Goal: Task Accomplishment & Management: Manage account settings

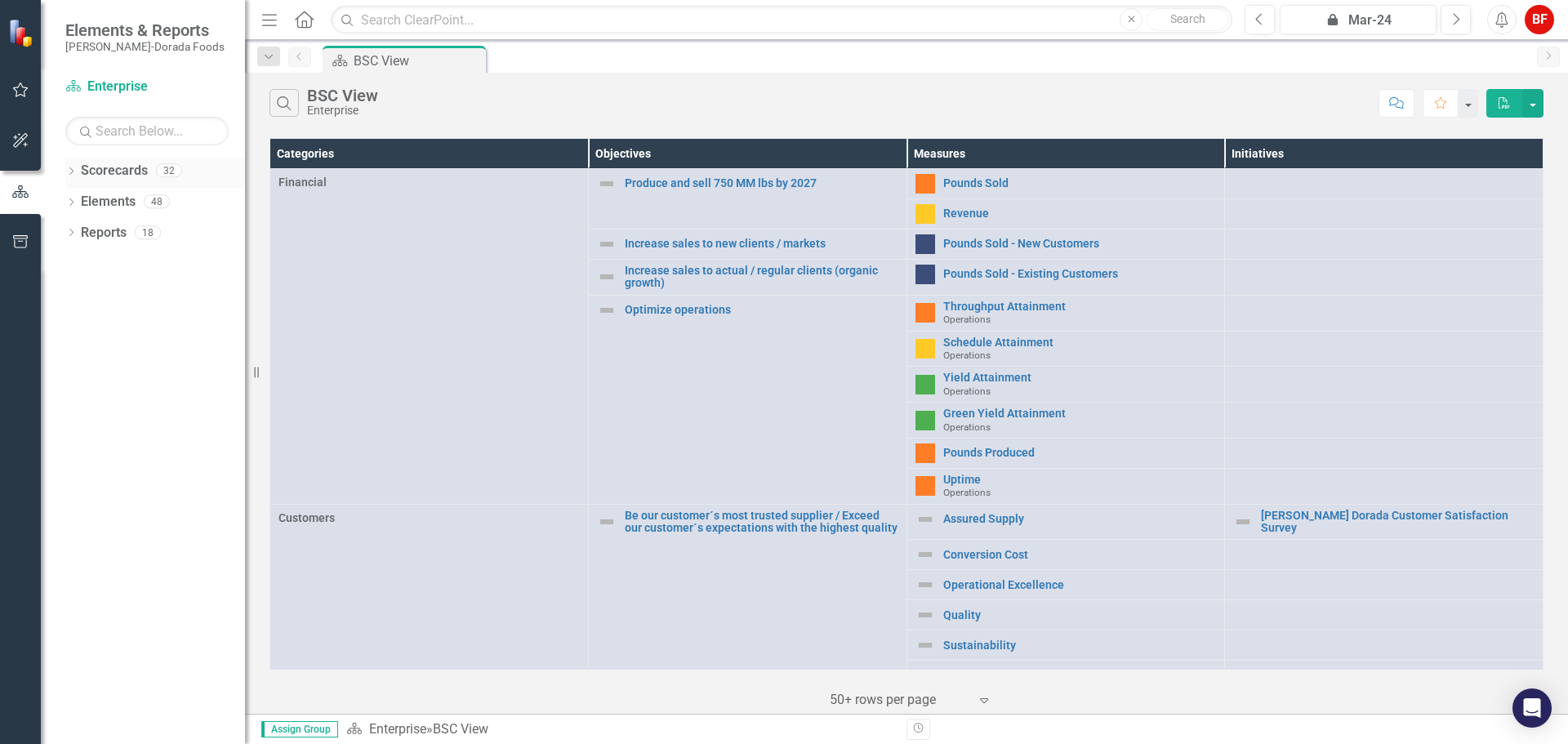
drag, startPoint x: 71, startPoint y: 169, endPoint x: 78, endPoint y: 186, distance: 18.4
click at [71, 169] on icon "Dropdown" at bounding box center [72, 173] width 12 height 9
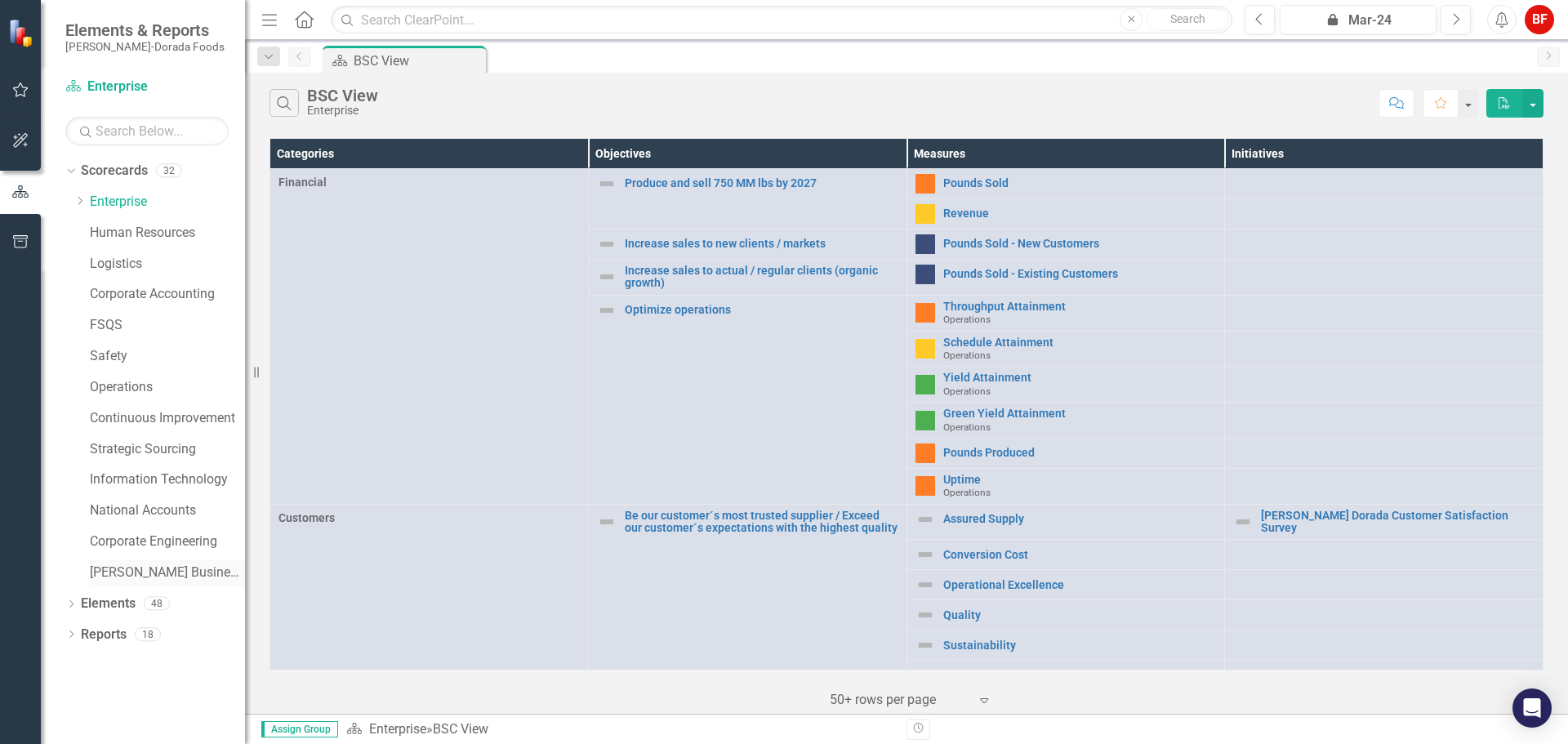
click at [115, 581] on link "[PERSON_NAME] Business Unit" at bounding box center [168, 572] width 155 height 19
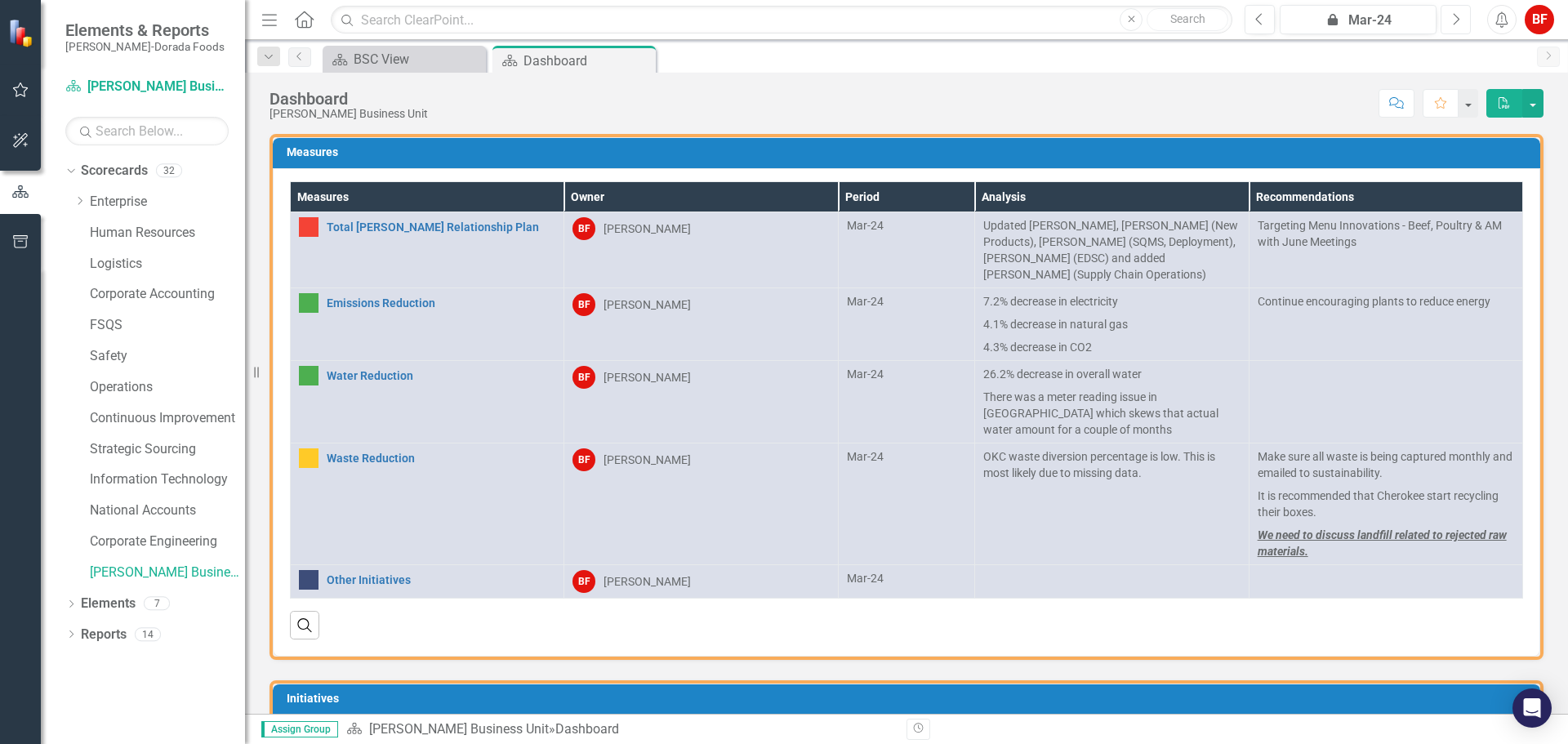
click at [1458, 17] on icon "Next" at bounding box center [1455, 19] width 9 height 15
click at [1457, 17] on icon "button" at bounding box center [1456, 19] width 7 height 12
click at [1456, 17] on icon "Next" at bounding box center [1455, 19] width 9 height 15
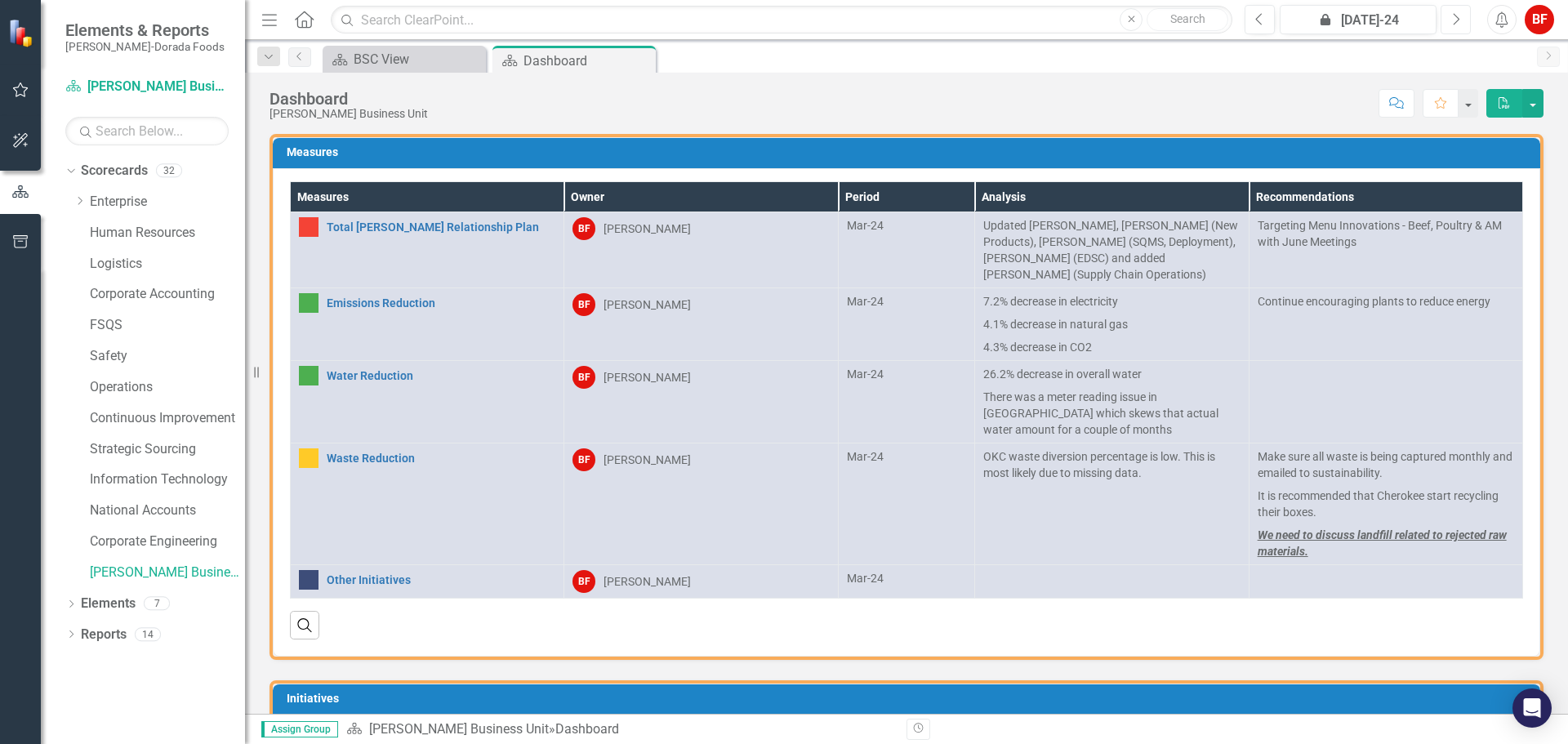
click at [1456, 17] on icon "Next" at bounding box center [1455, 19] width 9 height 15
click at [1455, 17] on icon "Next" at bounding box center [1455, 19] width 9 height 15
click at [1453, 17] on icon "Next" at bounding box center [1455, 19] width 9 height 15
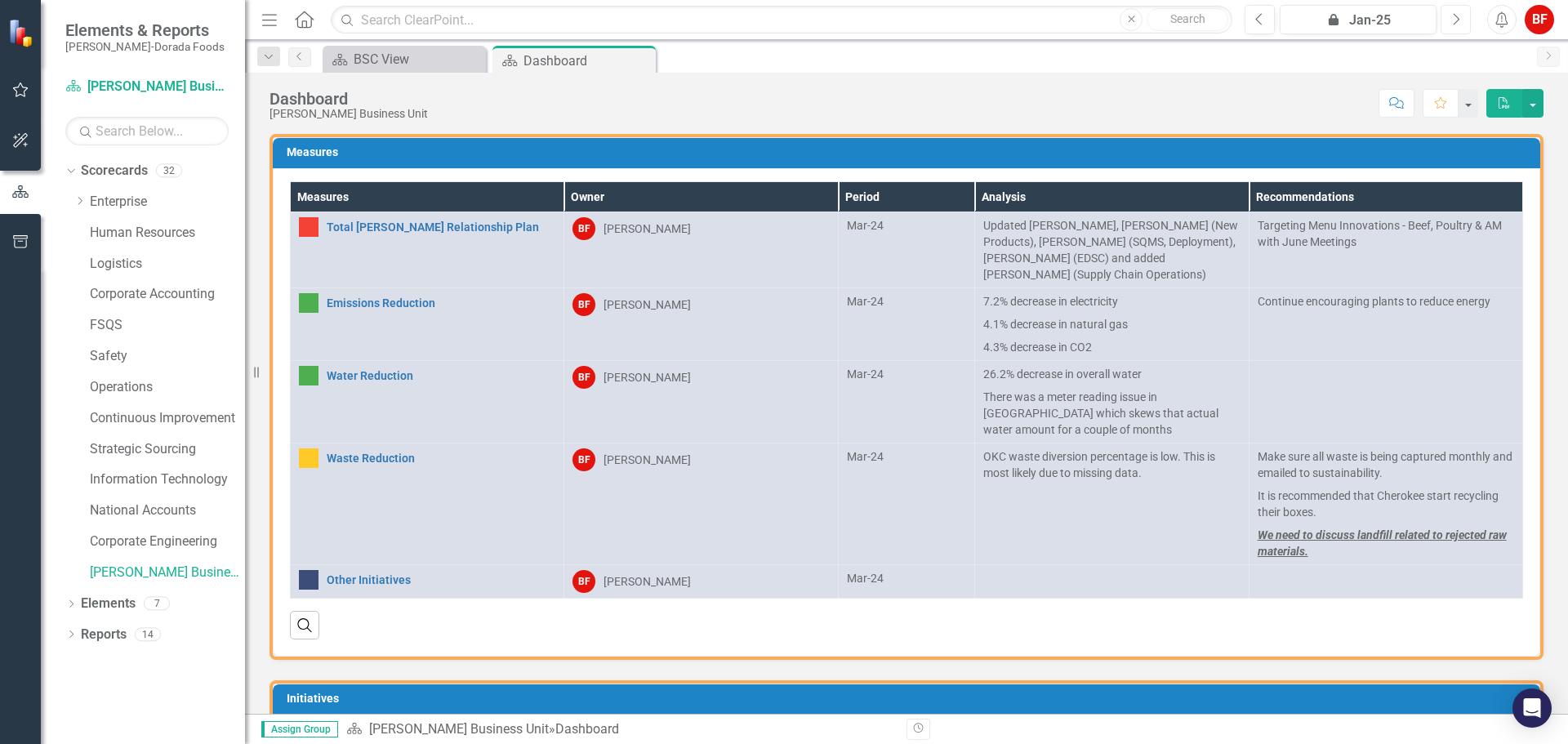
click at [1453, 17] on icon "Next" at bounding box center [1455, 19] width 9 height 15
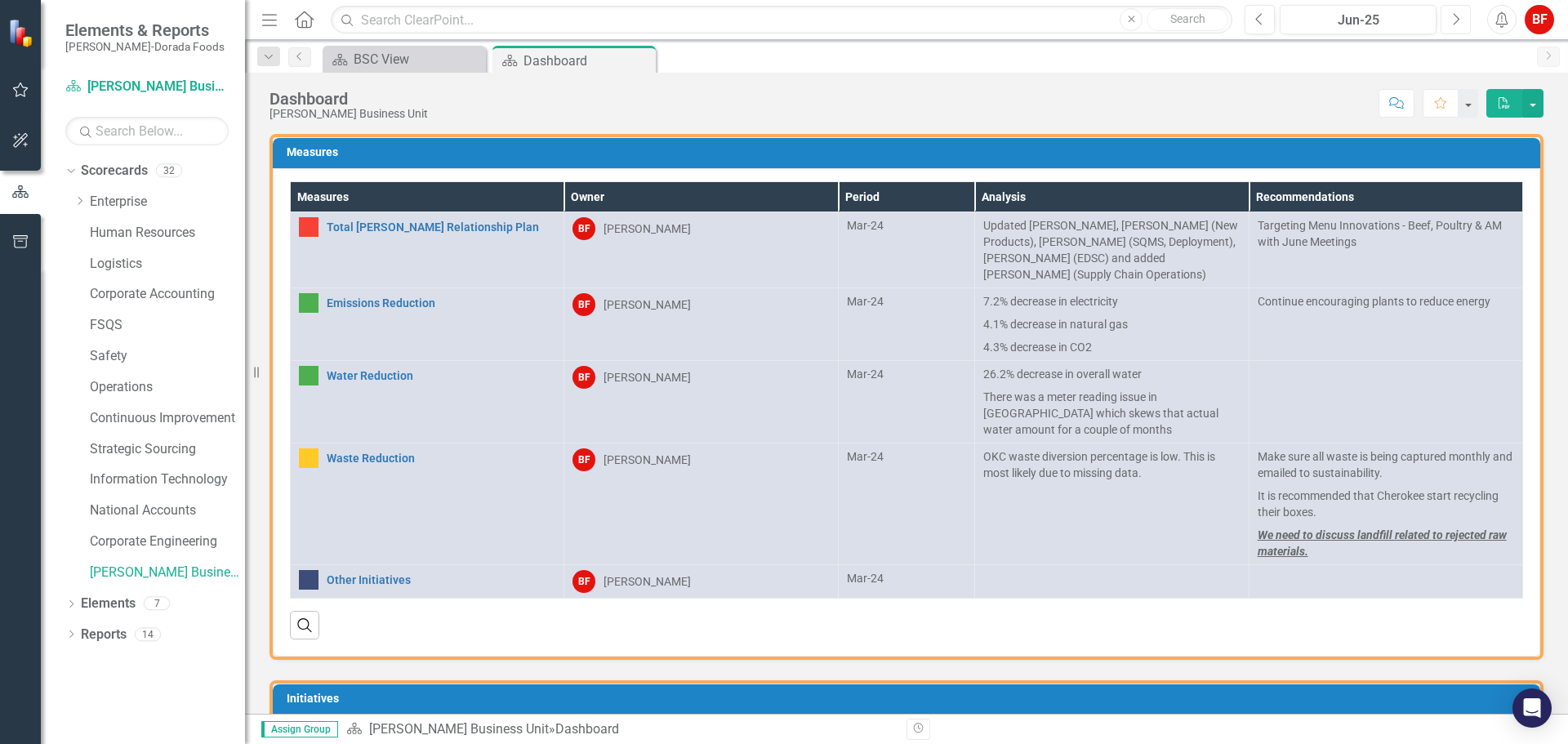
click at [1453, 17] on icon "Next" at bounding box center [1455, 19] width 9 height 15
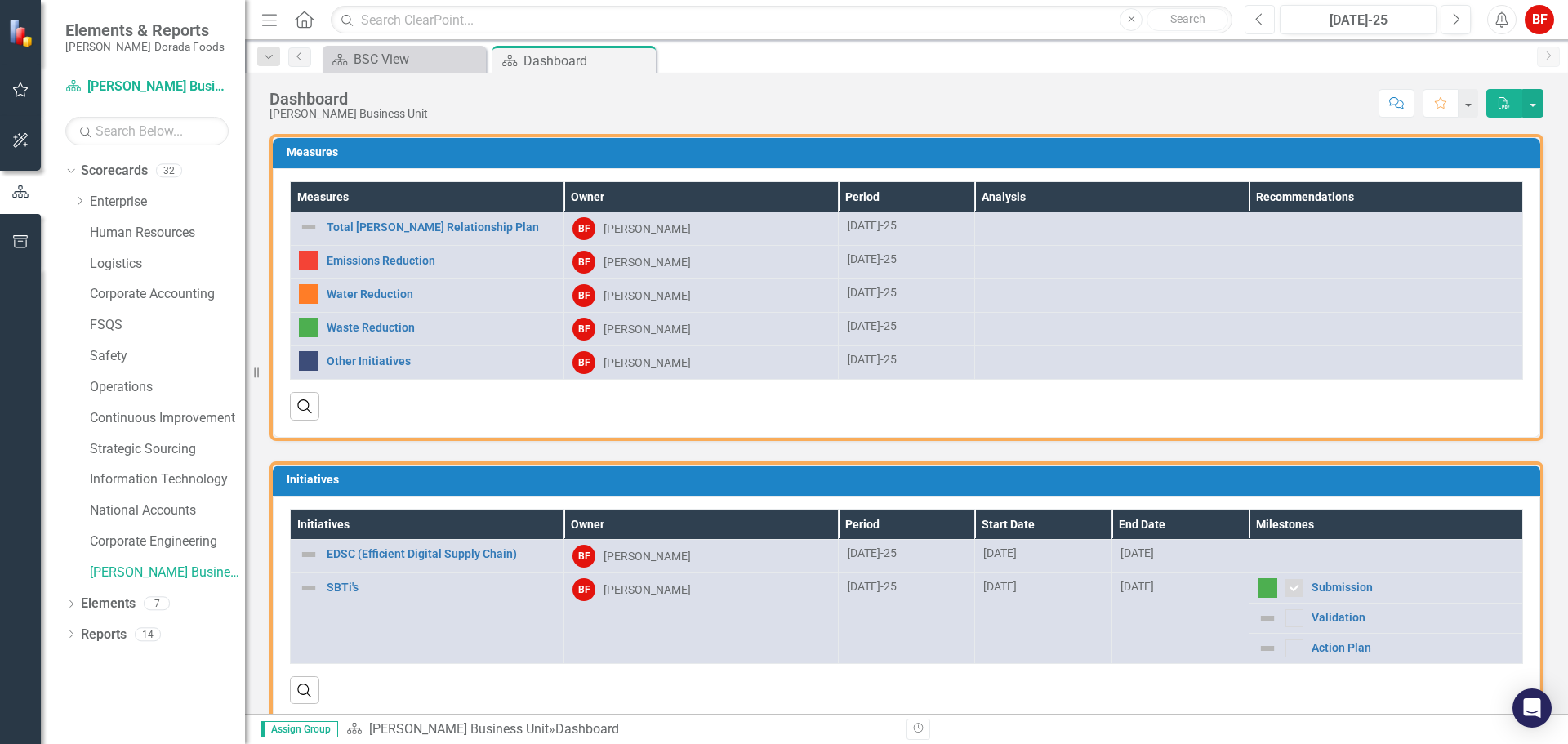
click at [1264, 25] on icon "Previous" at bounding box center [1259, 19] width 9 height 15
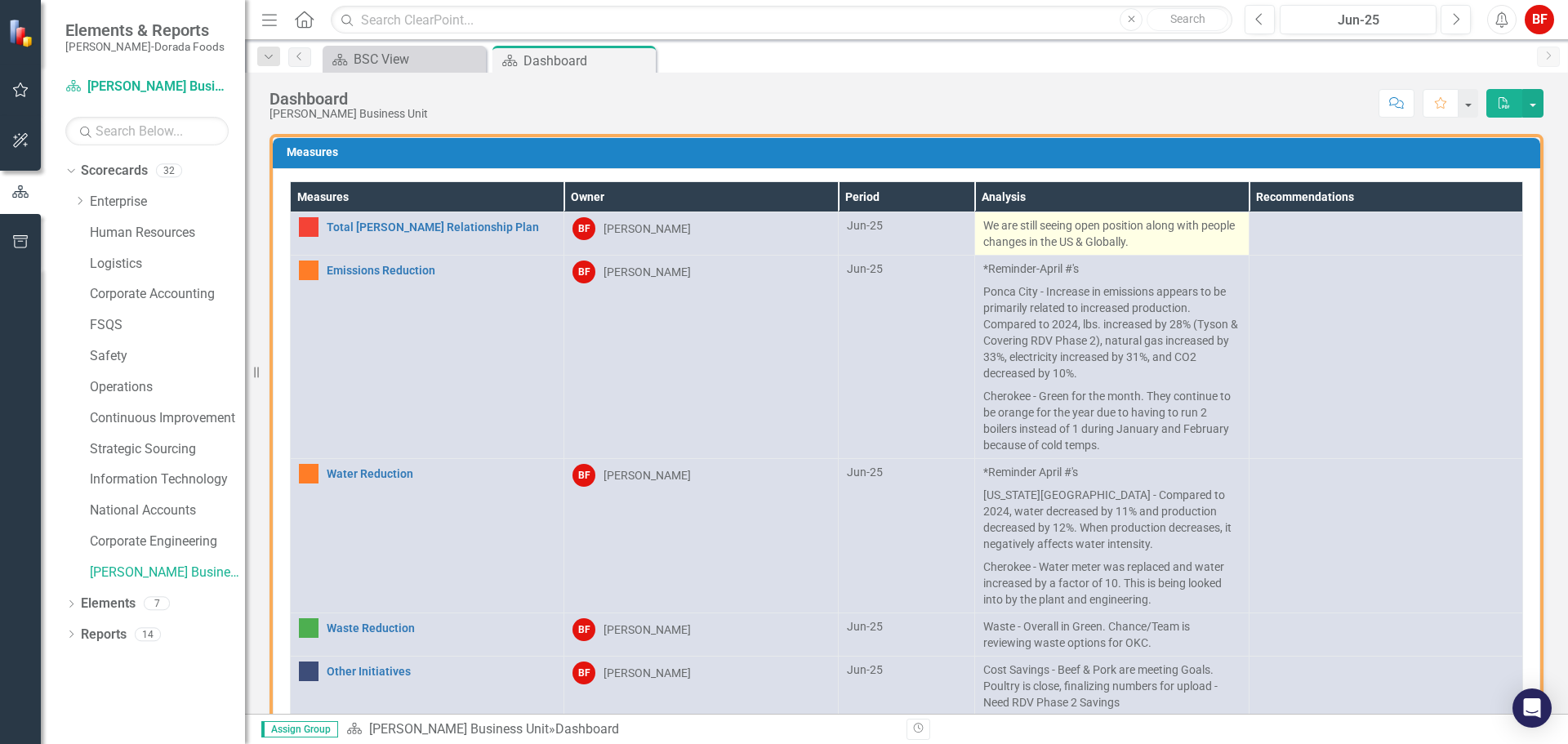
click at [1100, 242] on p "We are still seeing open position along with people changes in the US & Globall…" at bounding box center [1112, 233] width 257 height 32
click at [984, 226] on p "We are still seeing open position along with people changes in the US & Globall…" at bounding box center [1112, 233] width 257 height 32
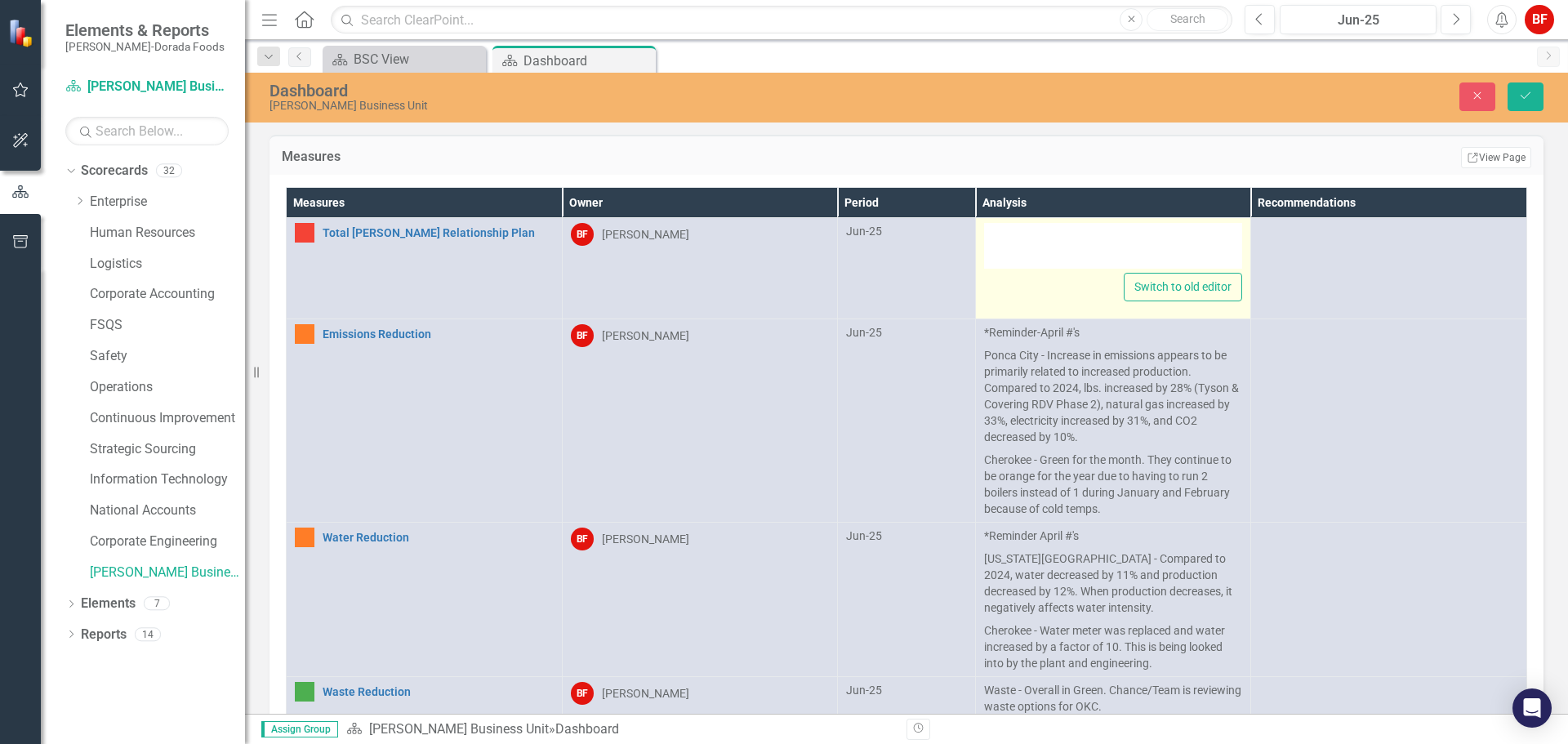
type textarea "<p>We are still seeing open position along with people changes in the US &amp; …"
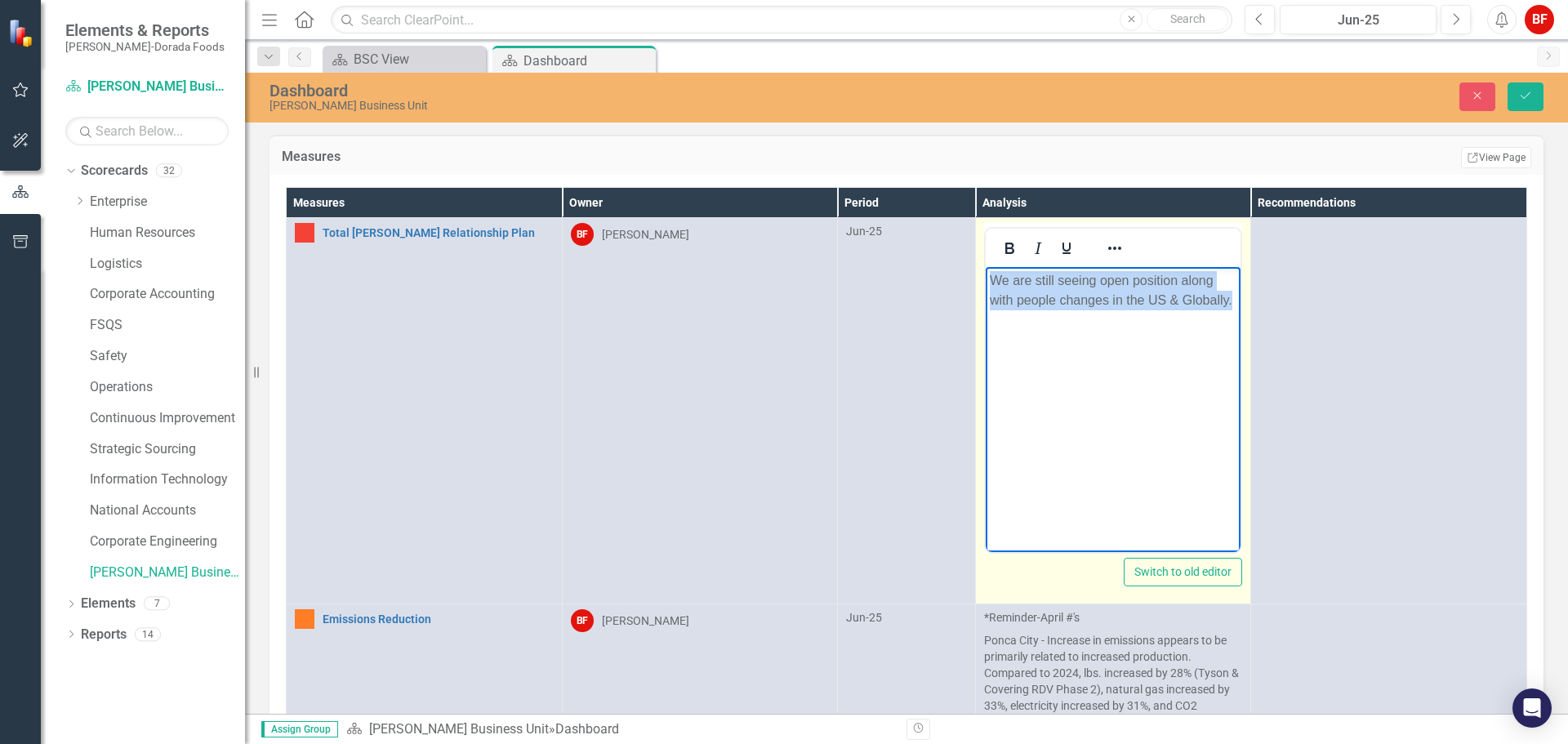
drag, startPoint x: 1005, startPoint y: 316, endPoint x: 1923, endPoint y: 550, distance: 947.4
click at [985, 282] on html "We are still seeing open position along with people changes in the US & Globall…" at bounding box center [1112, 389] width 256 height 245
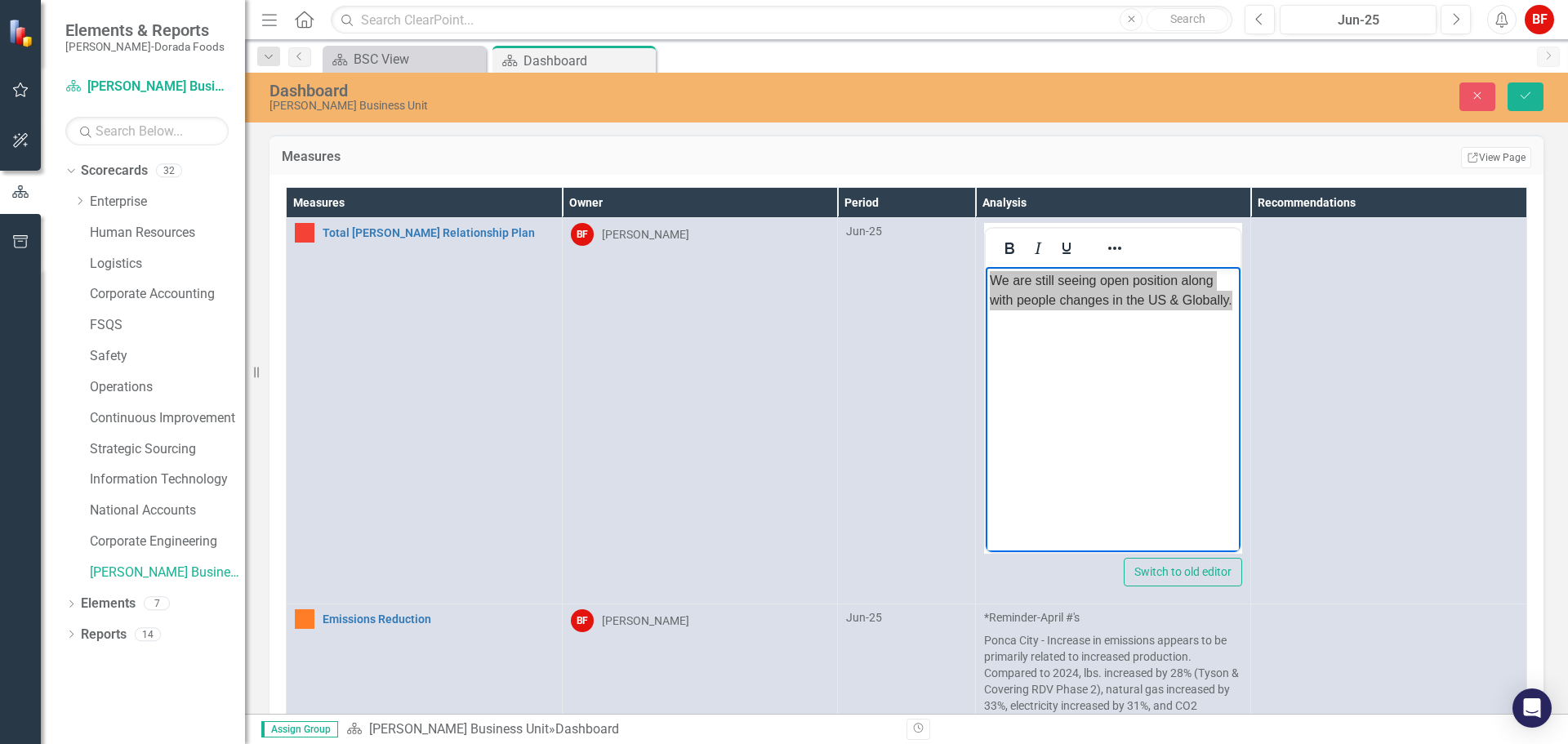
click at [823, 316] on td "BF Breck Ferrell" at bounding box center [699, 411] width 276 height 386
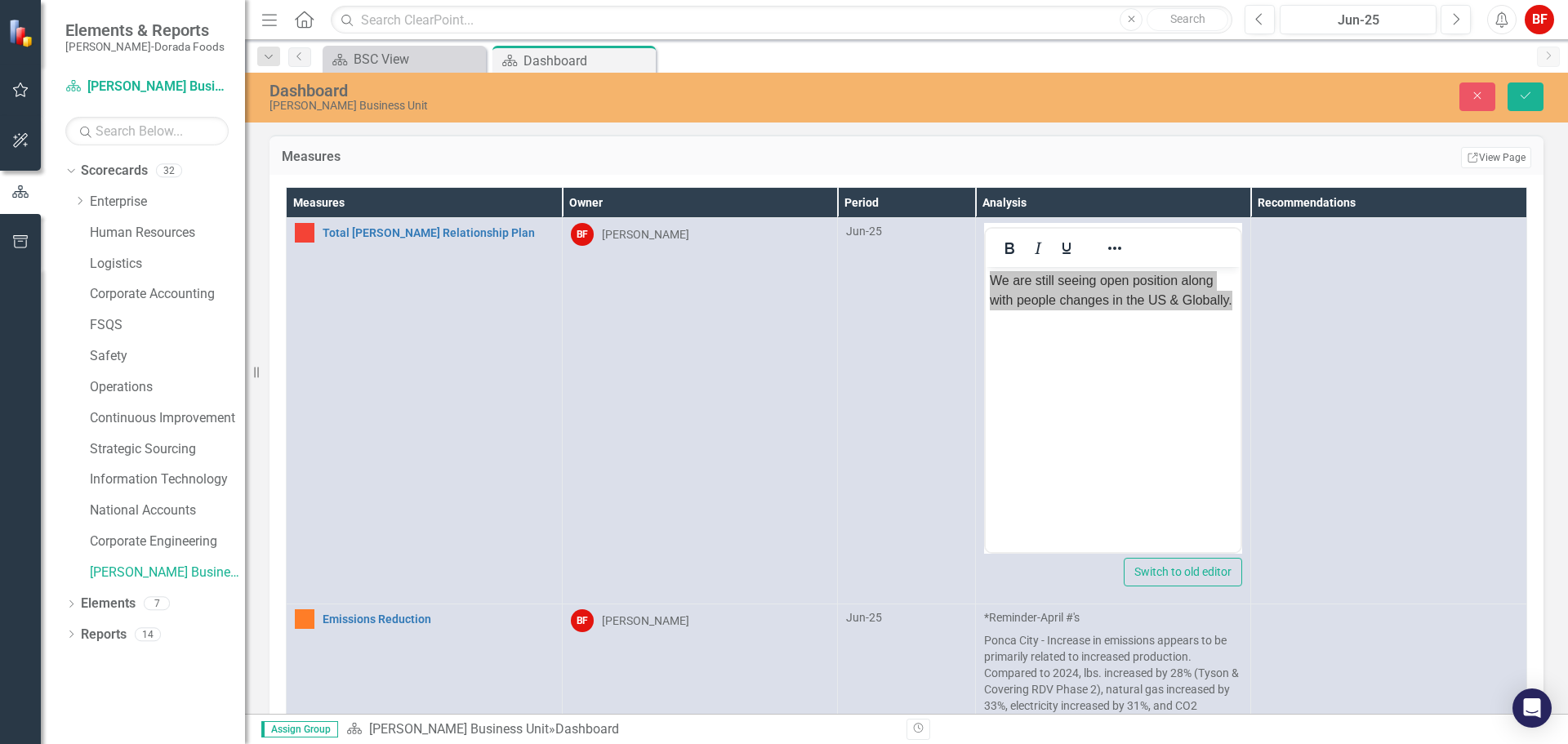
click at [1159, 144] on div "Measures Edit Report Select Report Link View Page" at bounding box center [906, 154] width 1274 height 40
drag, startPoint x: 799, startPoint y: 311, endPoint x: 632, endPoint y: 334, distance: 168.6
click at [799, 311] on td "BF Breck Ferrell" at bounding box center [699, 411] width 276 height 386
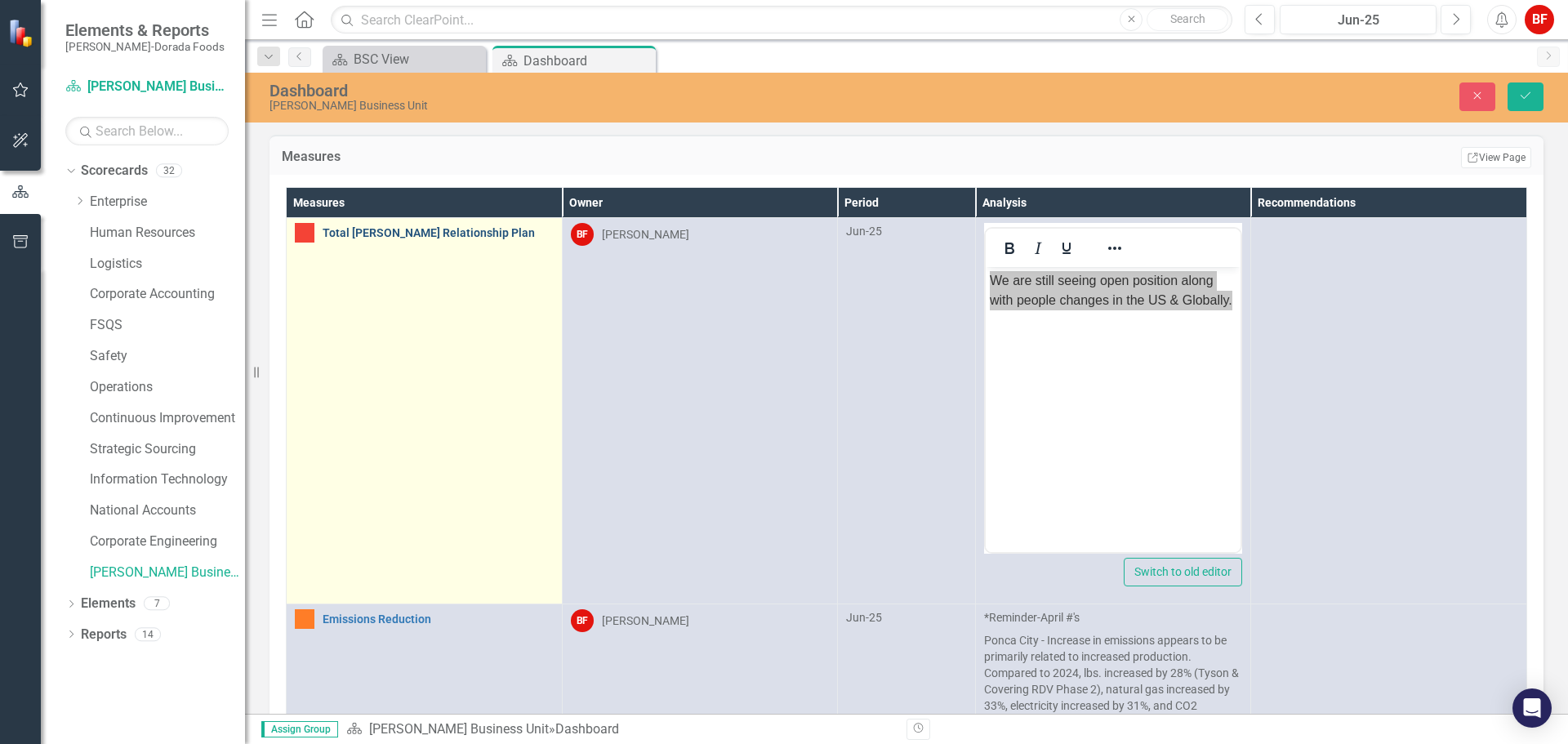
click at [386, 238] on link "Total [PERSON_NAME] Relationship Plan" at bounding box center [438, 233] width 231 height 12
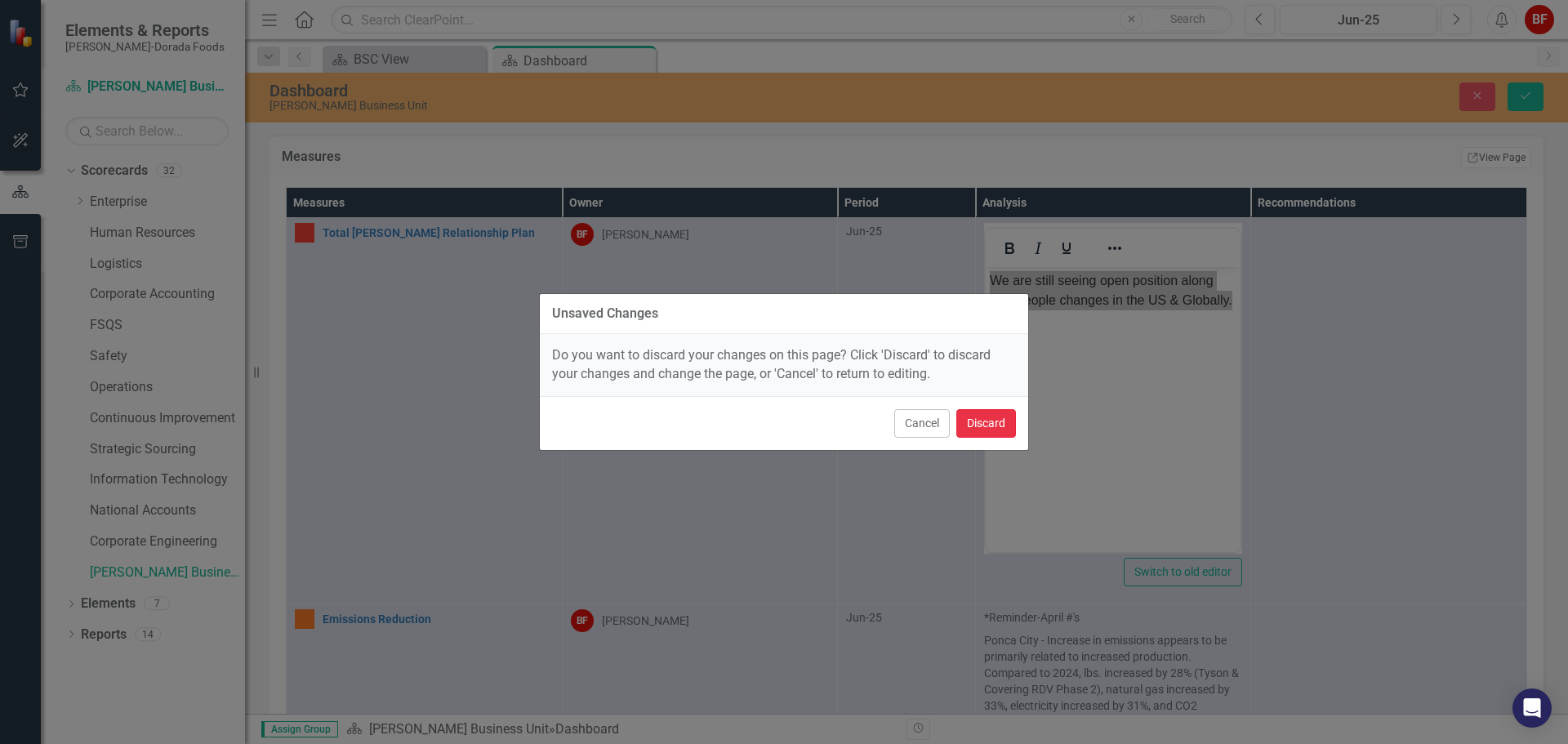
click at [1000, 422] on button "Discard" at bounding box center [986, 422] width 60 height 28
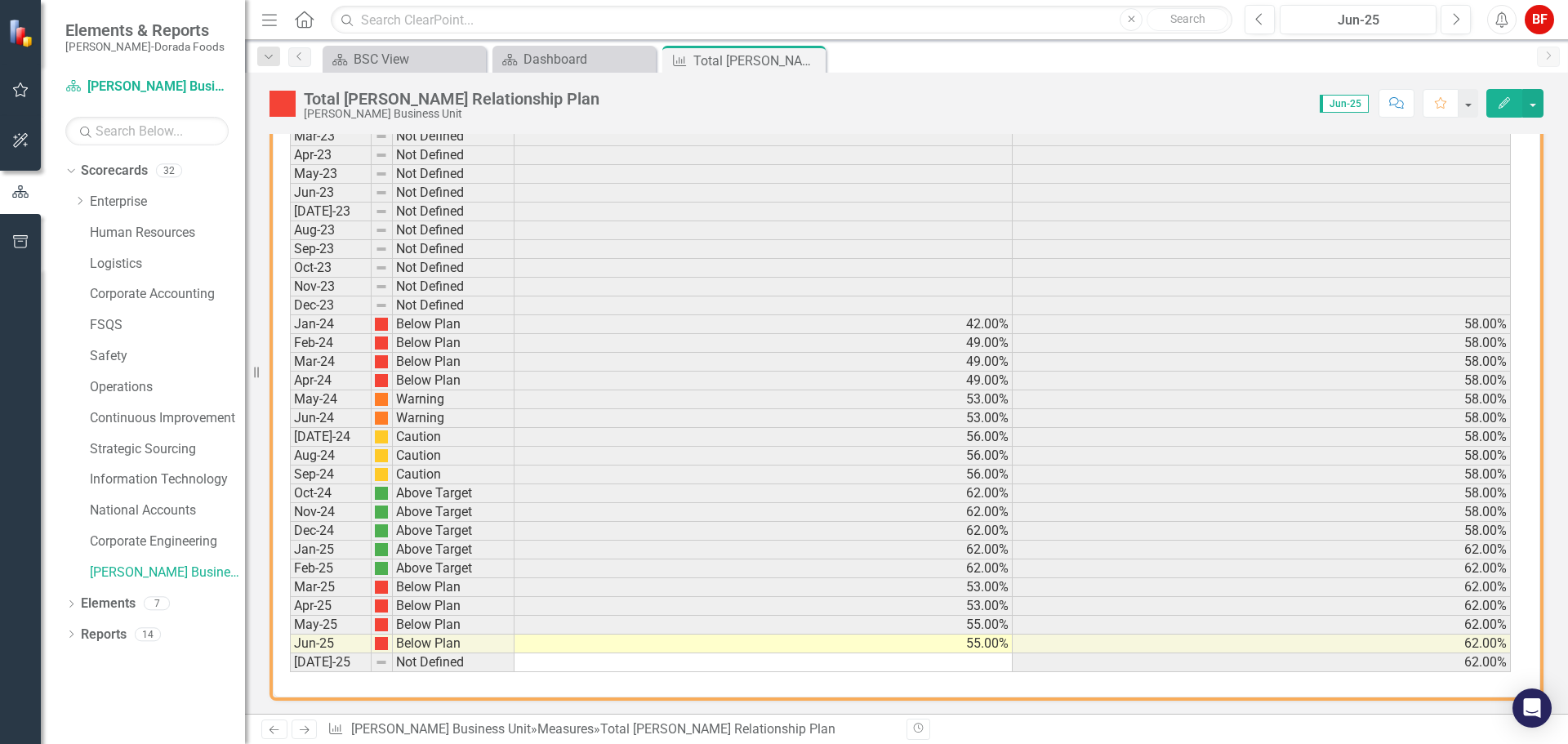
scroll to position [810, 0]
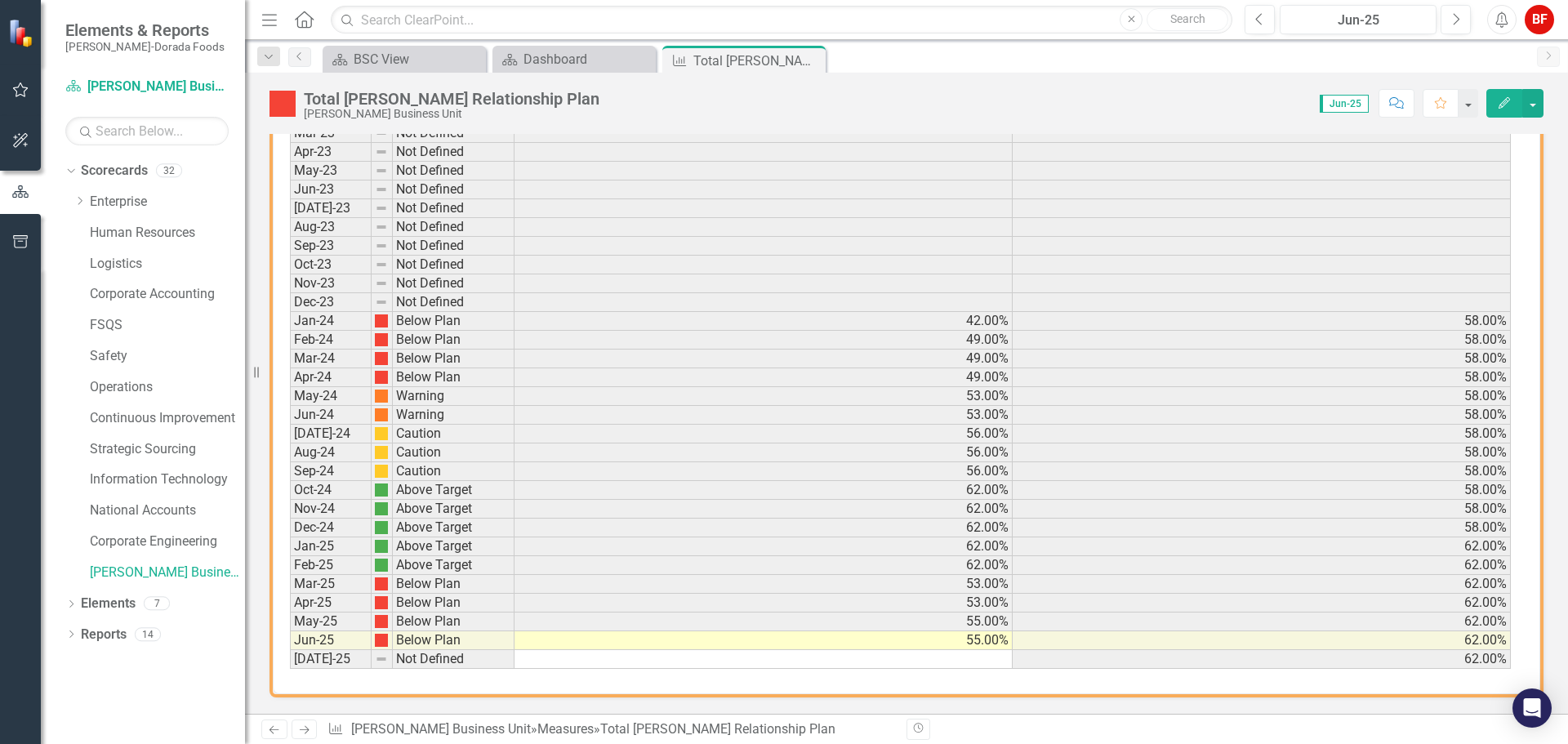
click at [981, 658] on td at bounding box center [764, 659] width 498 height 19
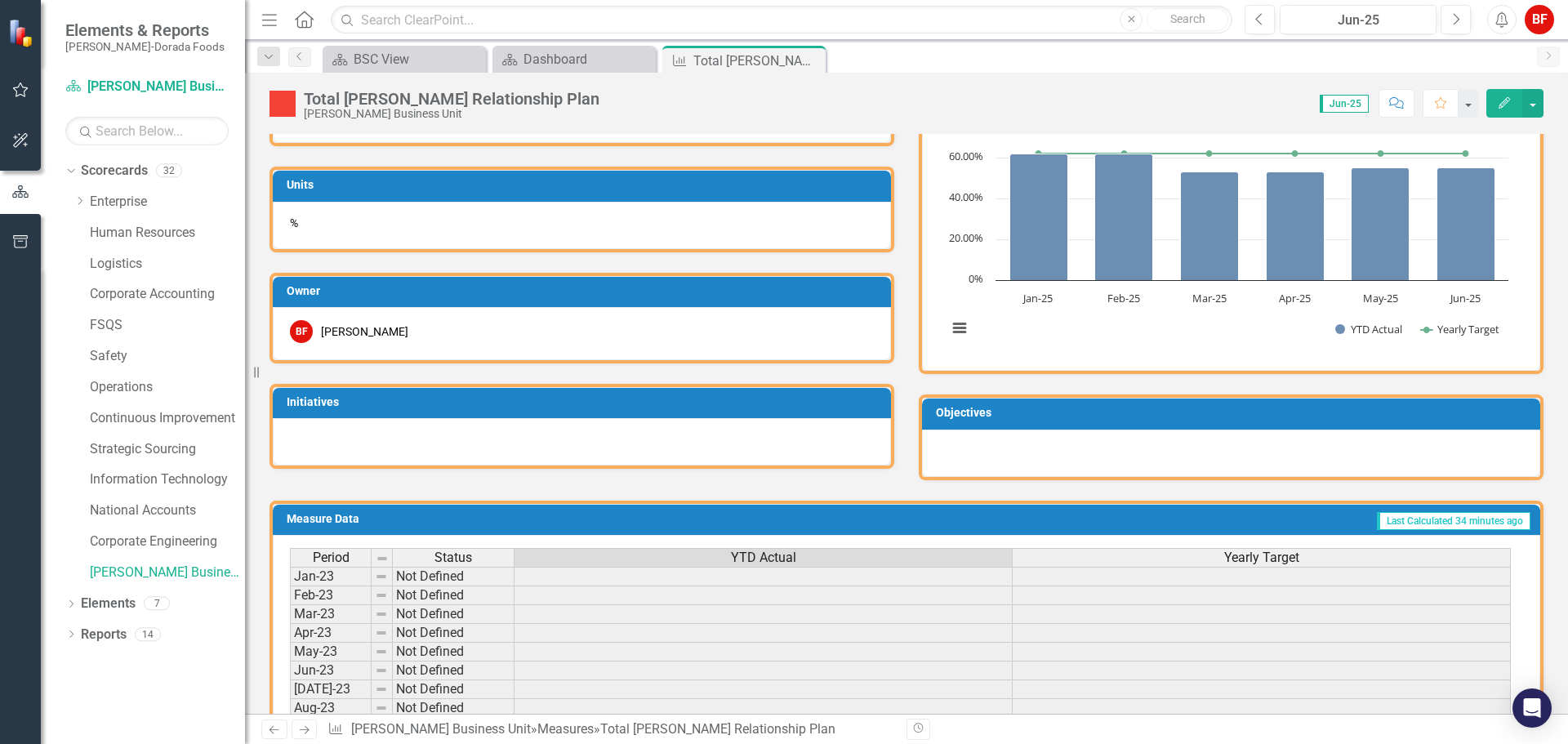
scroll to position [238, 0]
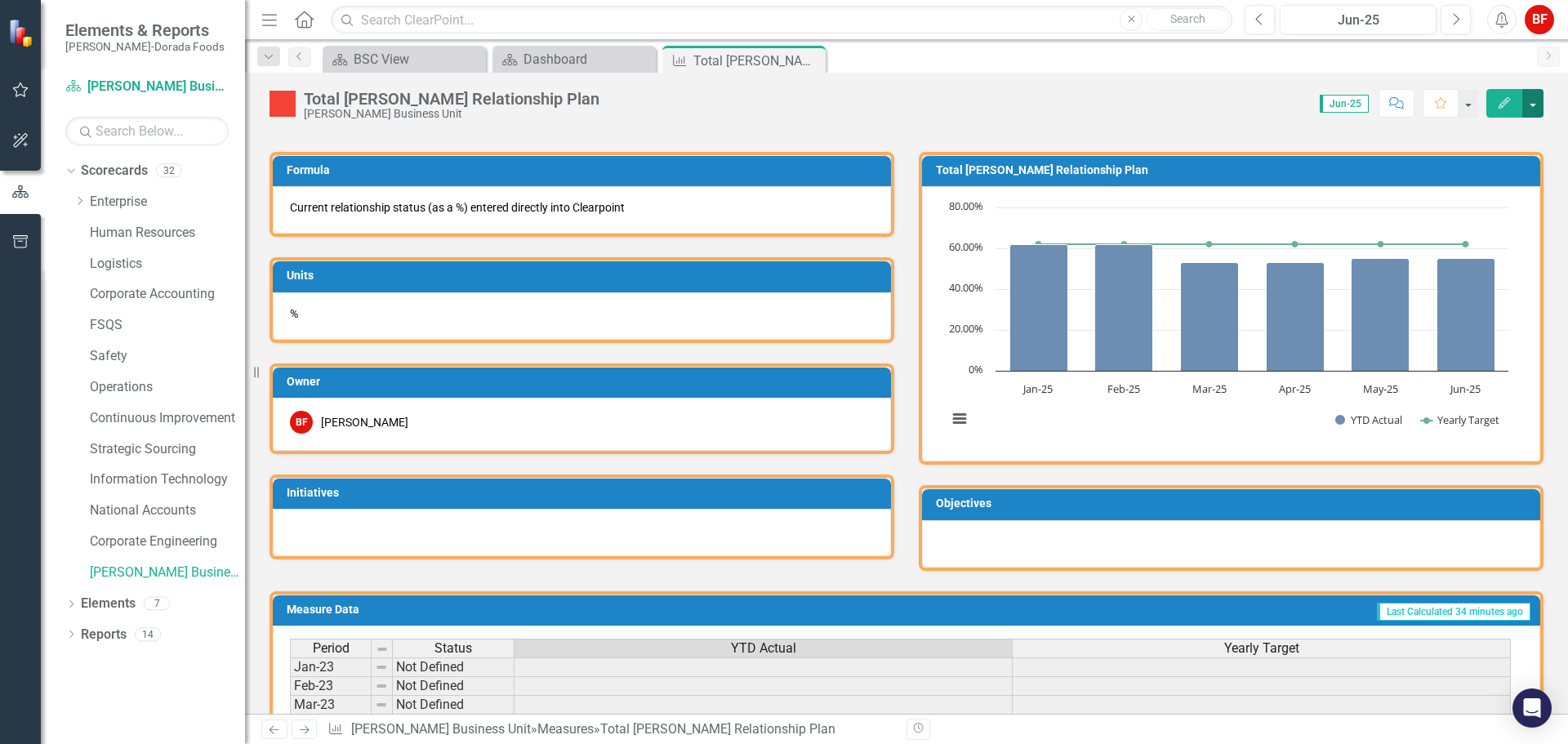
click at [1537, 100] on button "button" at bounding box center [1533, 103] width 22 height 28
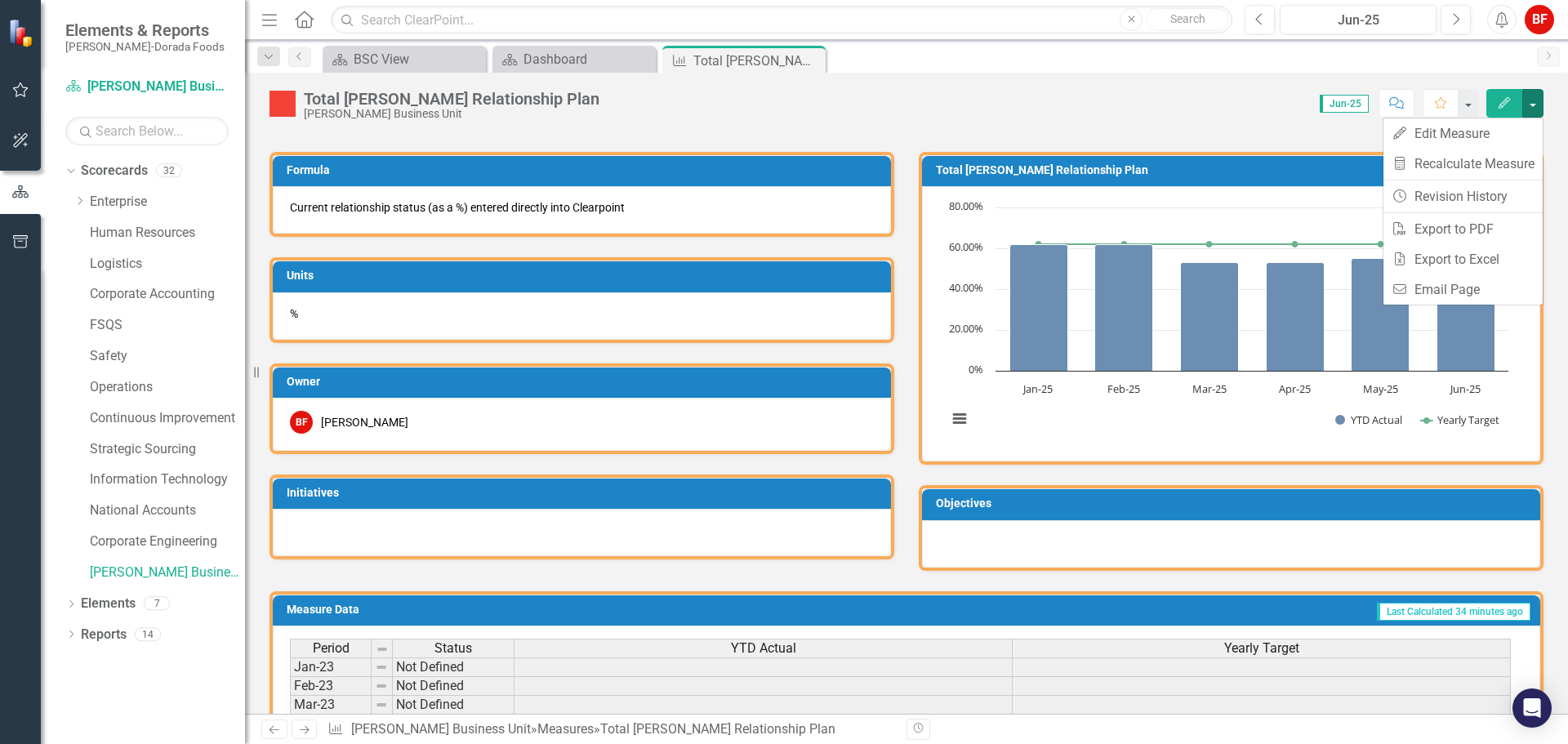
click at [1327, 129] on div "Total McDonald's Relationship Plan McDonald's Business Unit Score: N/A Jun-25 C…" at bounding box center [906, 393] width 1323 height 641
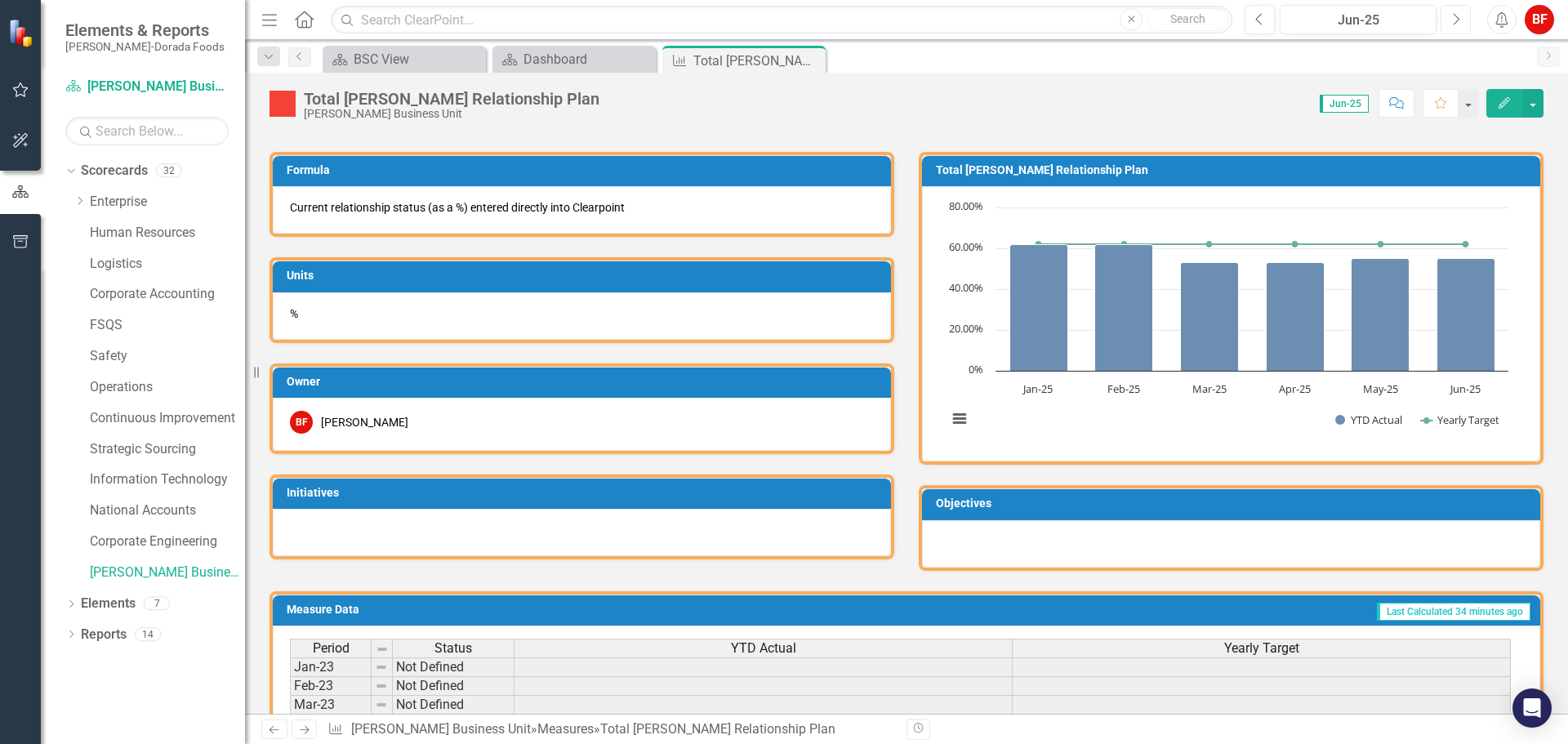
click at [1451, 12] on icon "Next" at bounding box center [1455, 19] width 9 height 15
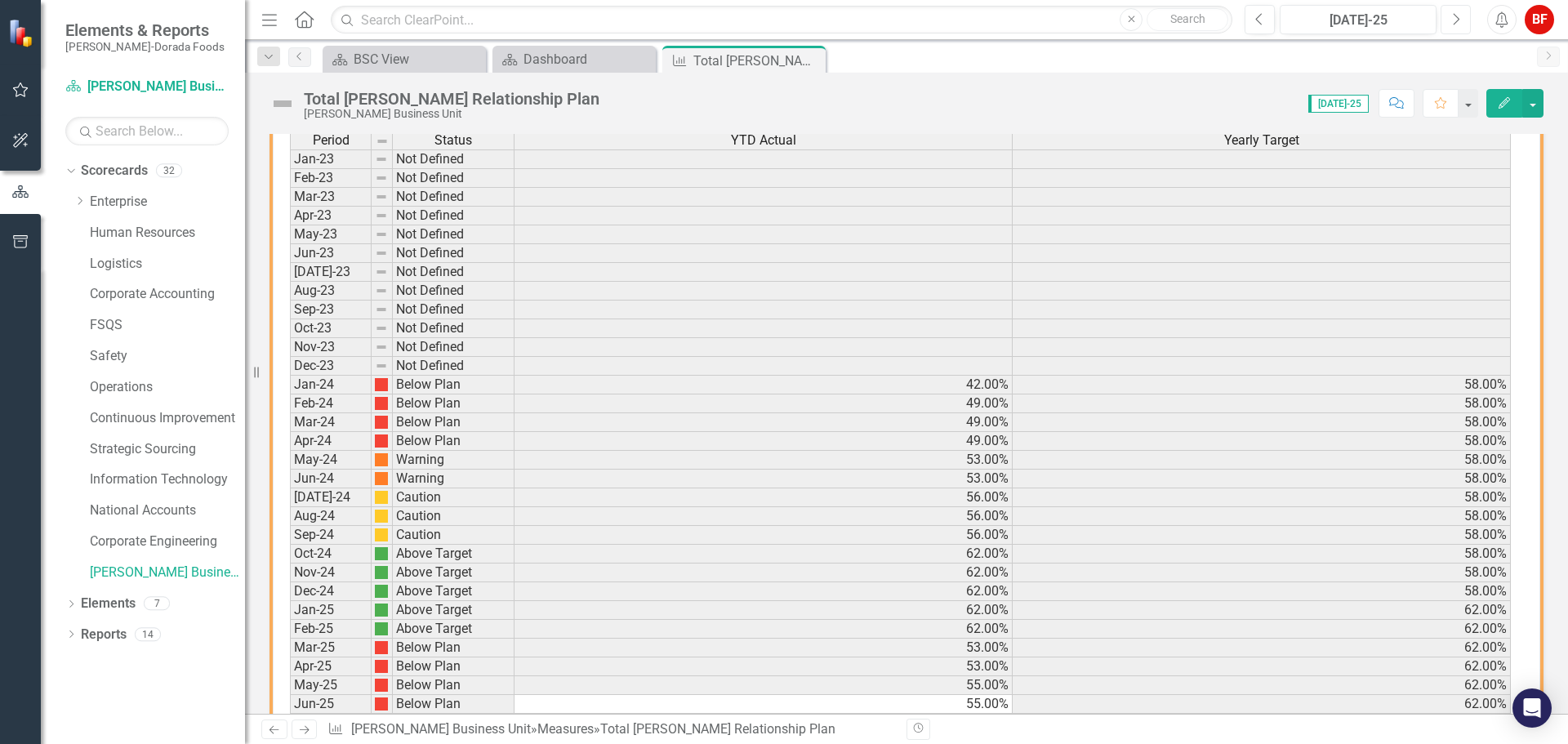
scroll to position [810, 0]
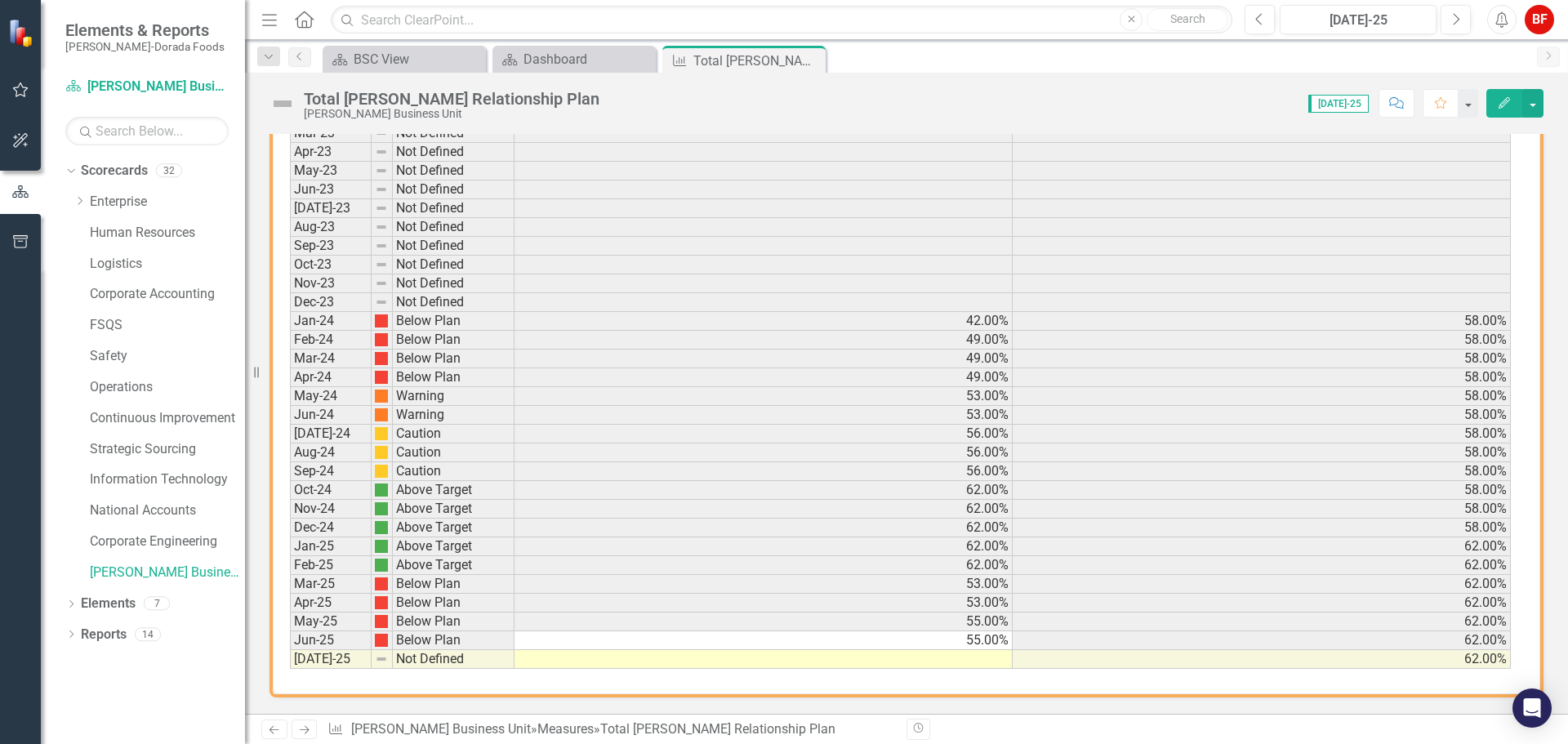
click at [986, 659] on td at bounding box center [764, 659] width 498 height 19
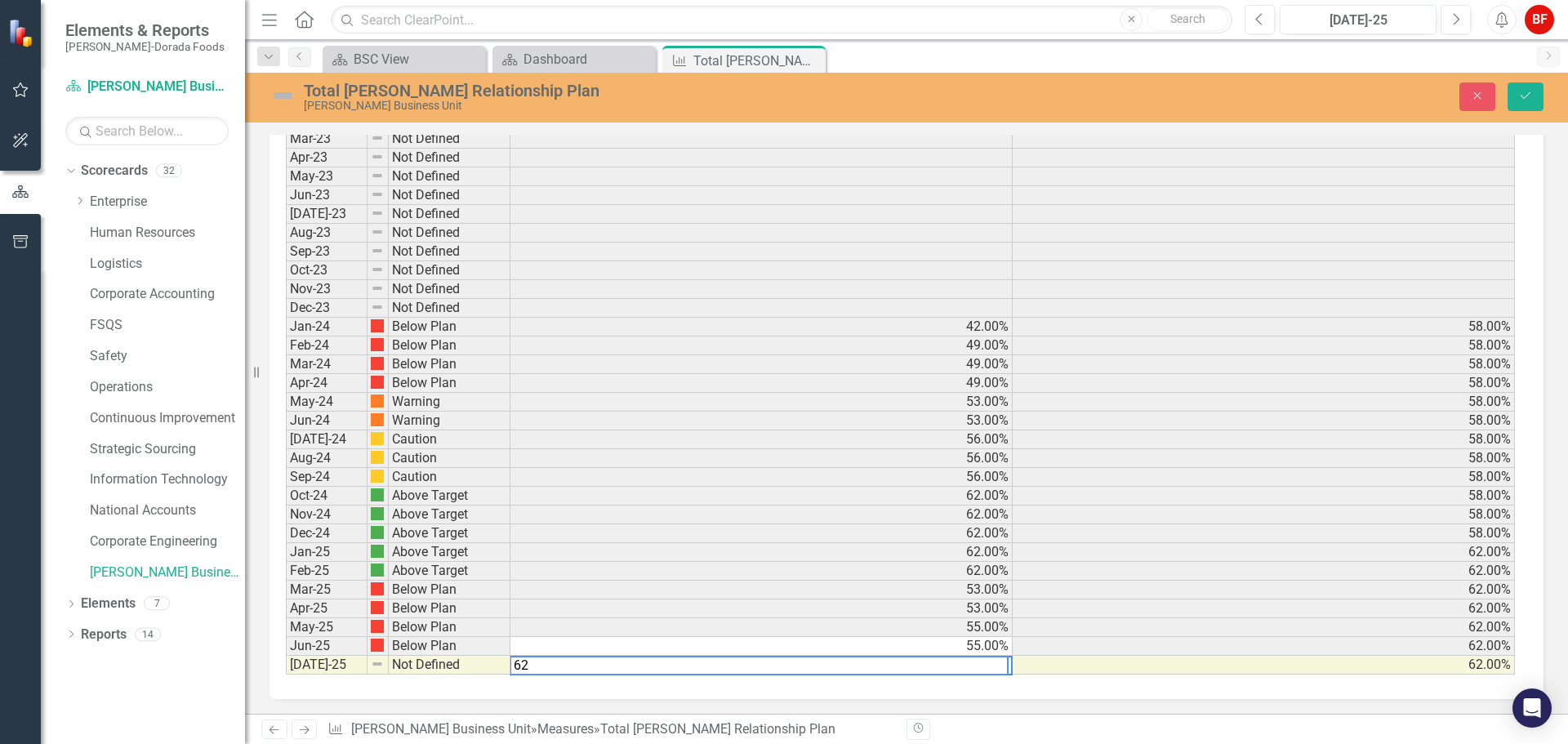
scroll to position [811, 0]
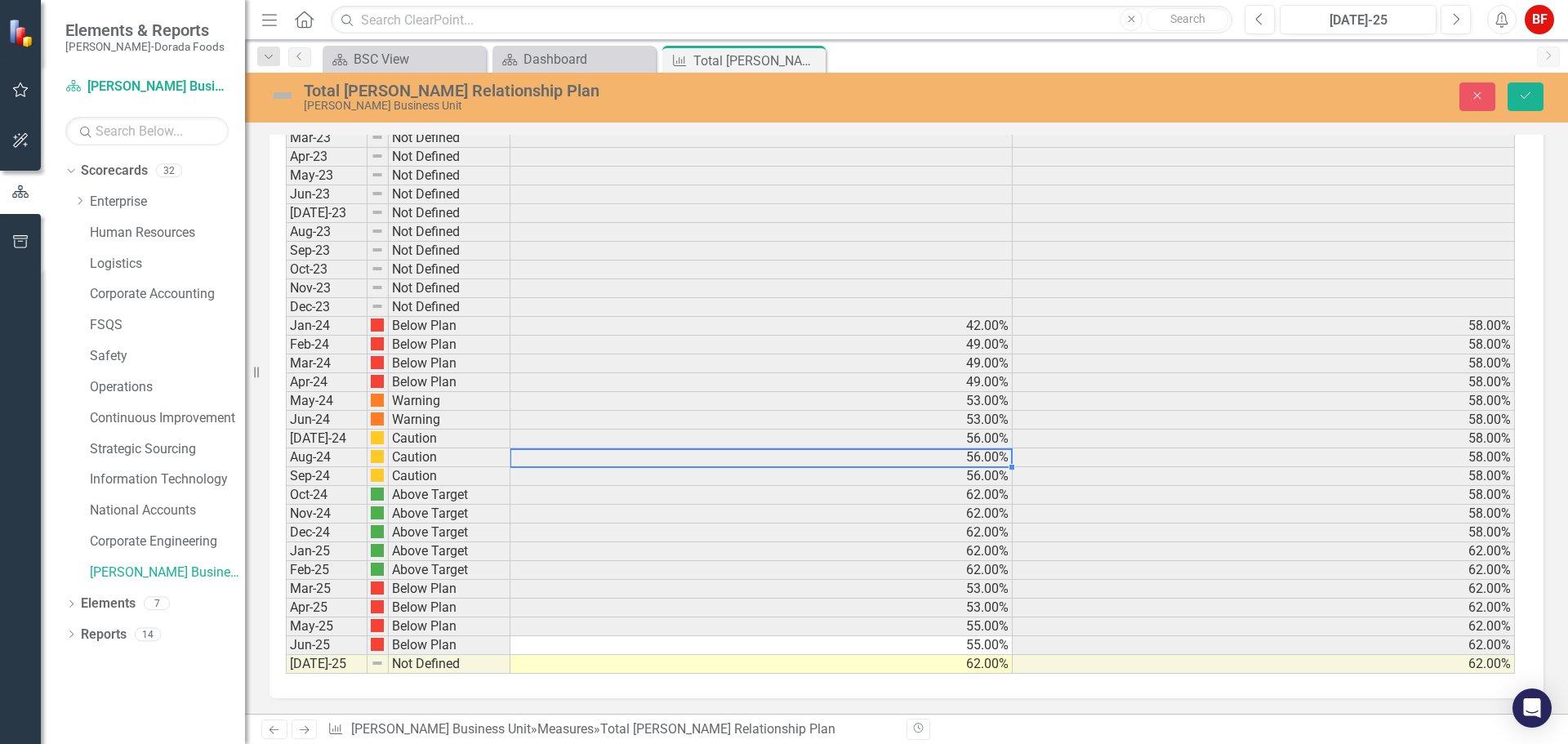
click at [285, 449] on div "Period Status YTD Actual Yearly Target Jan-23 Not Defined Feb-23 Not Defined Ma…" at bounding box center [285, 372] width 0 height 602
click at [948, 646] on td "55.00%" at bounding box center [762, 645] width 502 height 19
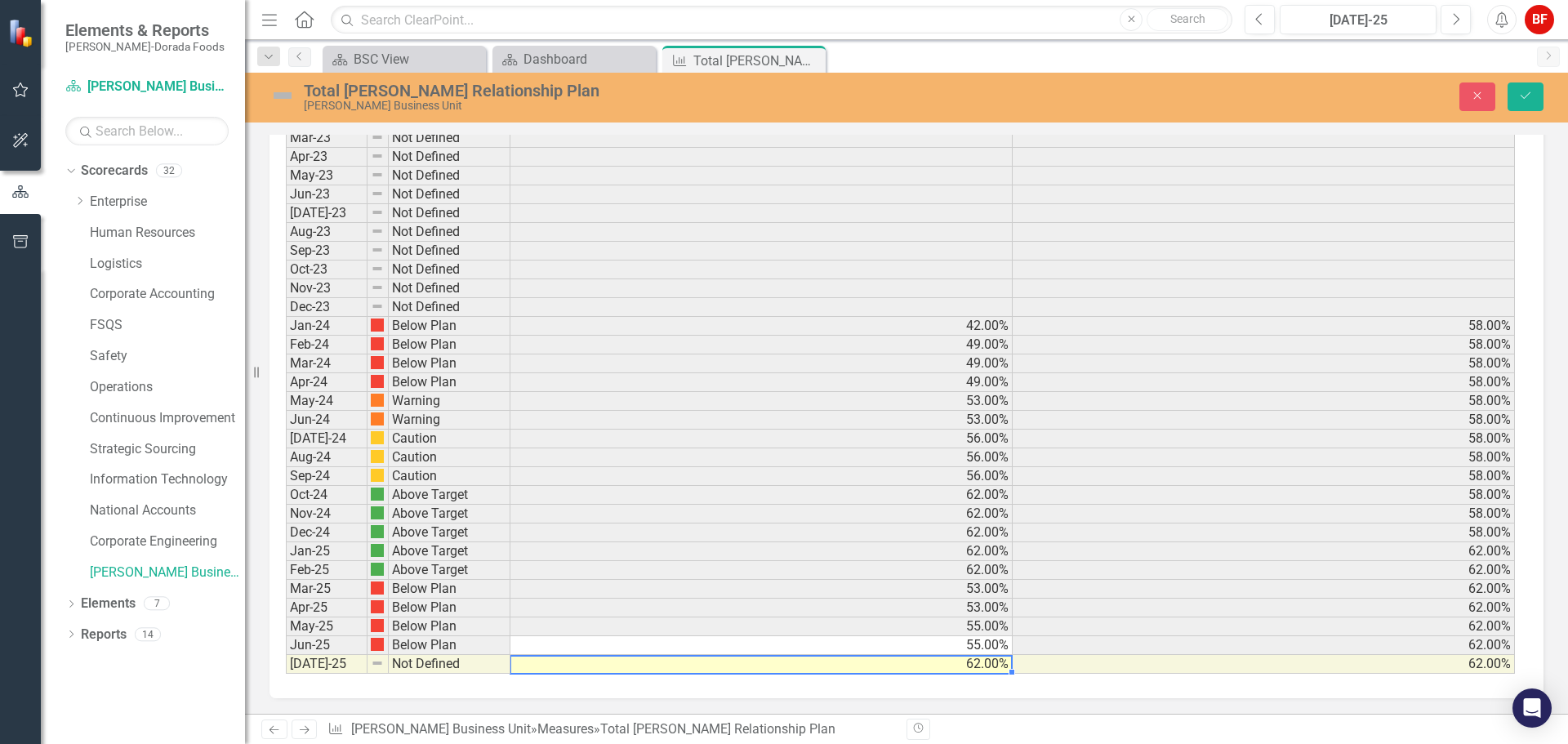
click at [964, 667] on td "62.00%" at bounding box center [762, 664] width 502 height 19
type textarea "6"
type textarea "55"
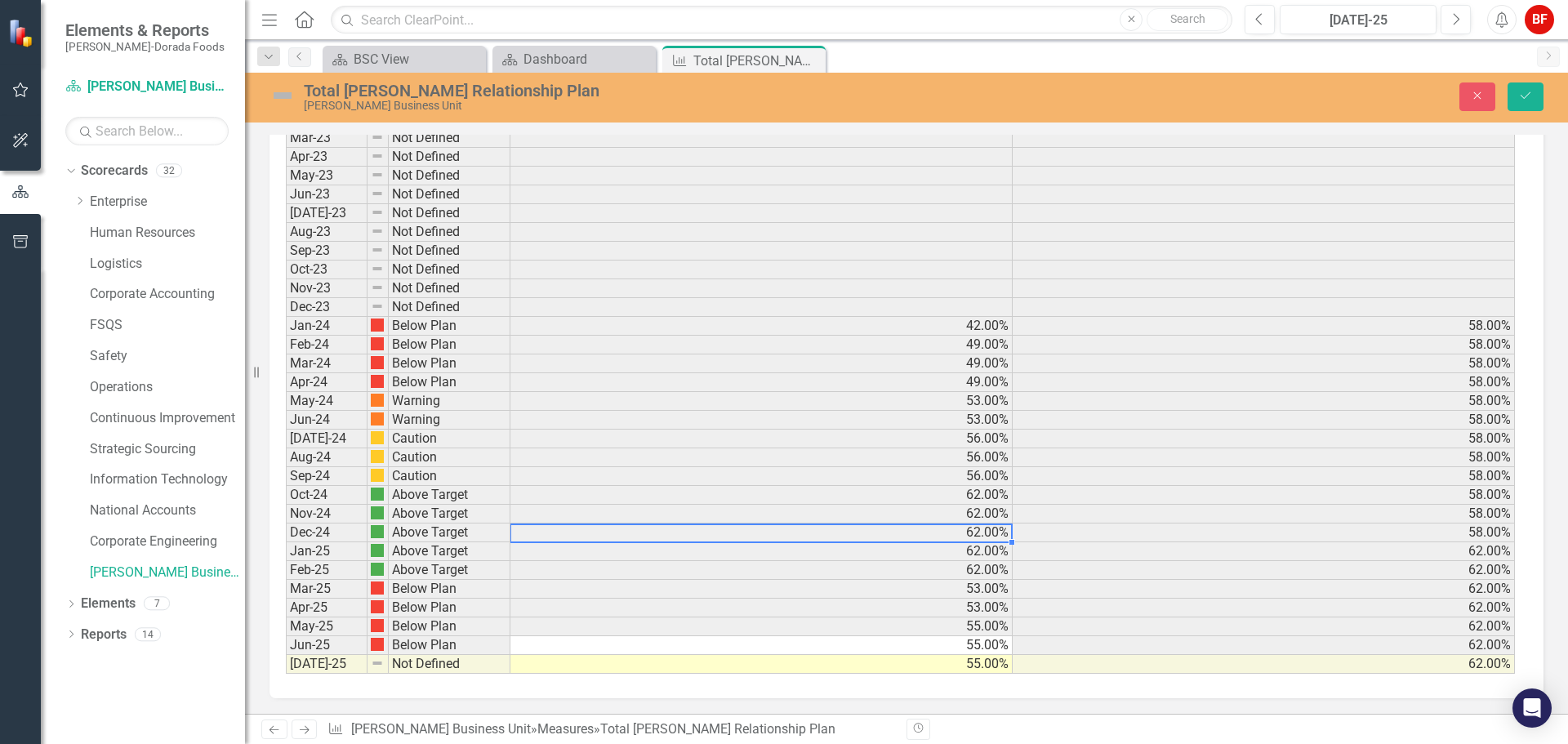
click at [797, 537] on td "62.00%" at bounding box center [762, 532] width 502 height 19
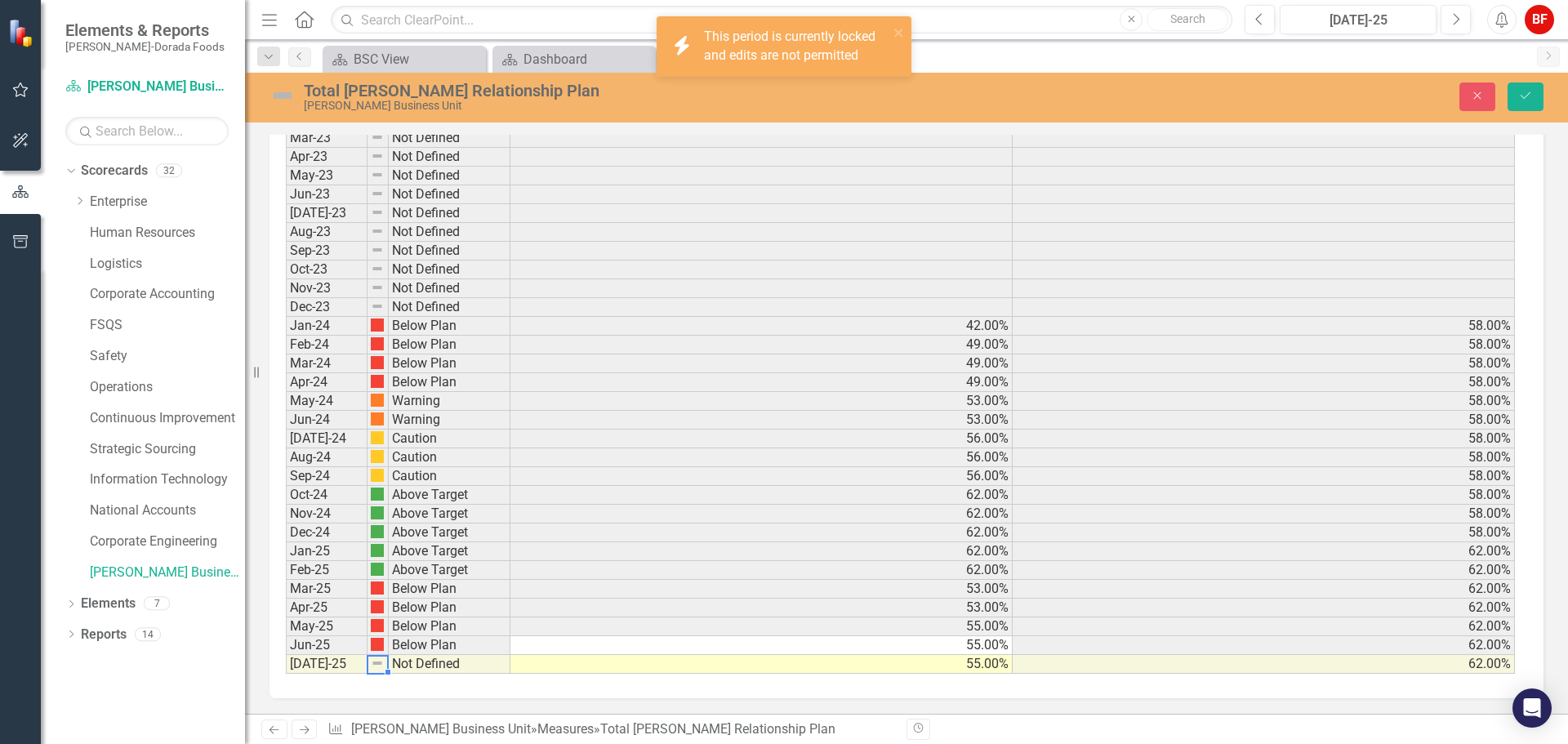
click at [285, 668] on div "Period Status Jan-23 Not Defined Feb-23 Not Defined Mar-23 Not Defined Apr-23 N…" at bounding box center [285, 372] width 0 height 602
click at [374, 668] on img at bounding box center [377, 663] width 13 height 13
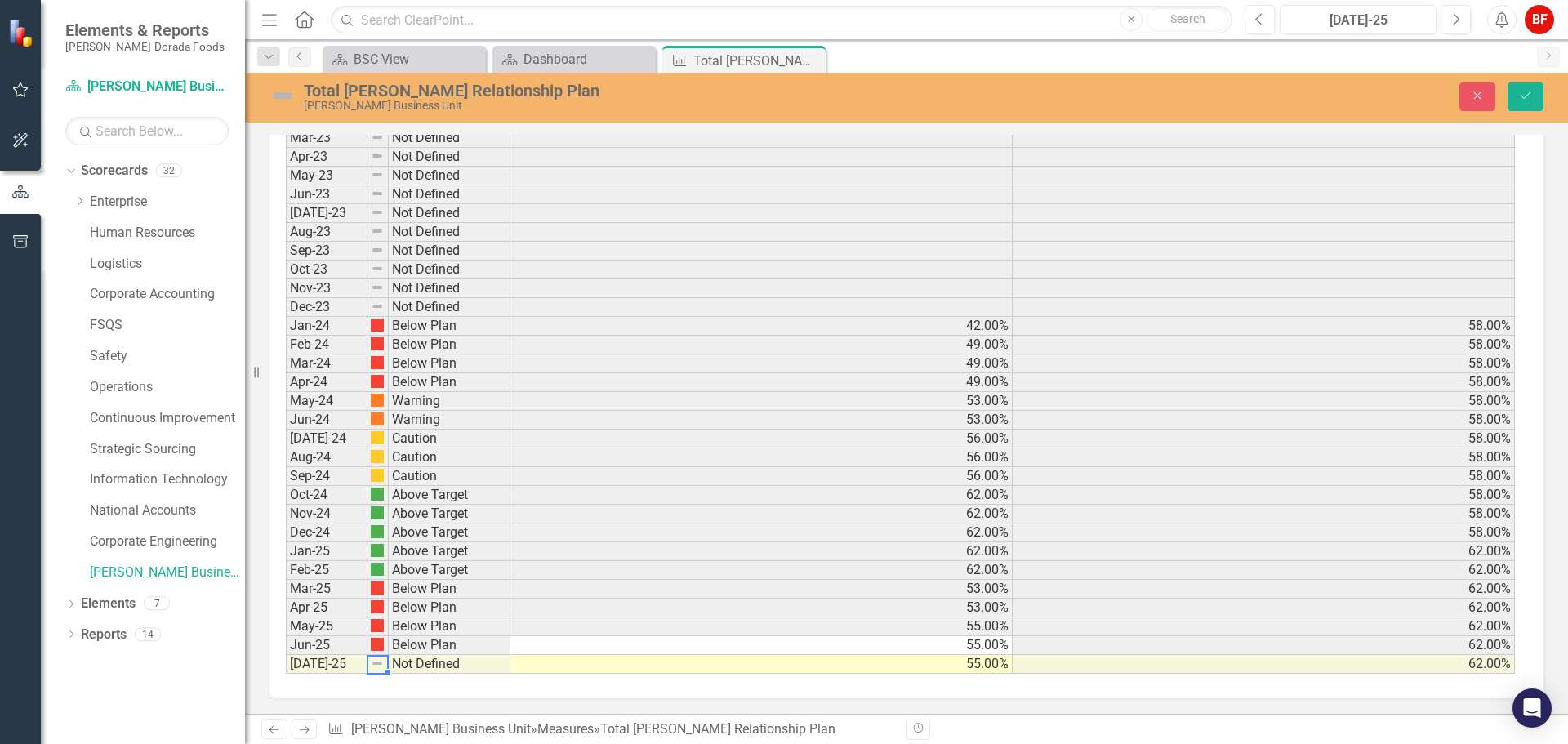
click at [588, 397] on td "53.00%" at bounding box center [762, 401] width 502 height 19
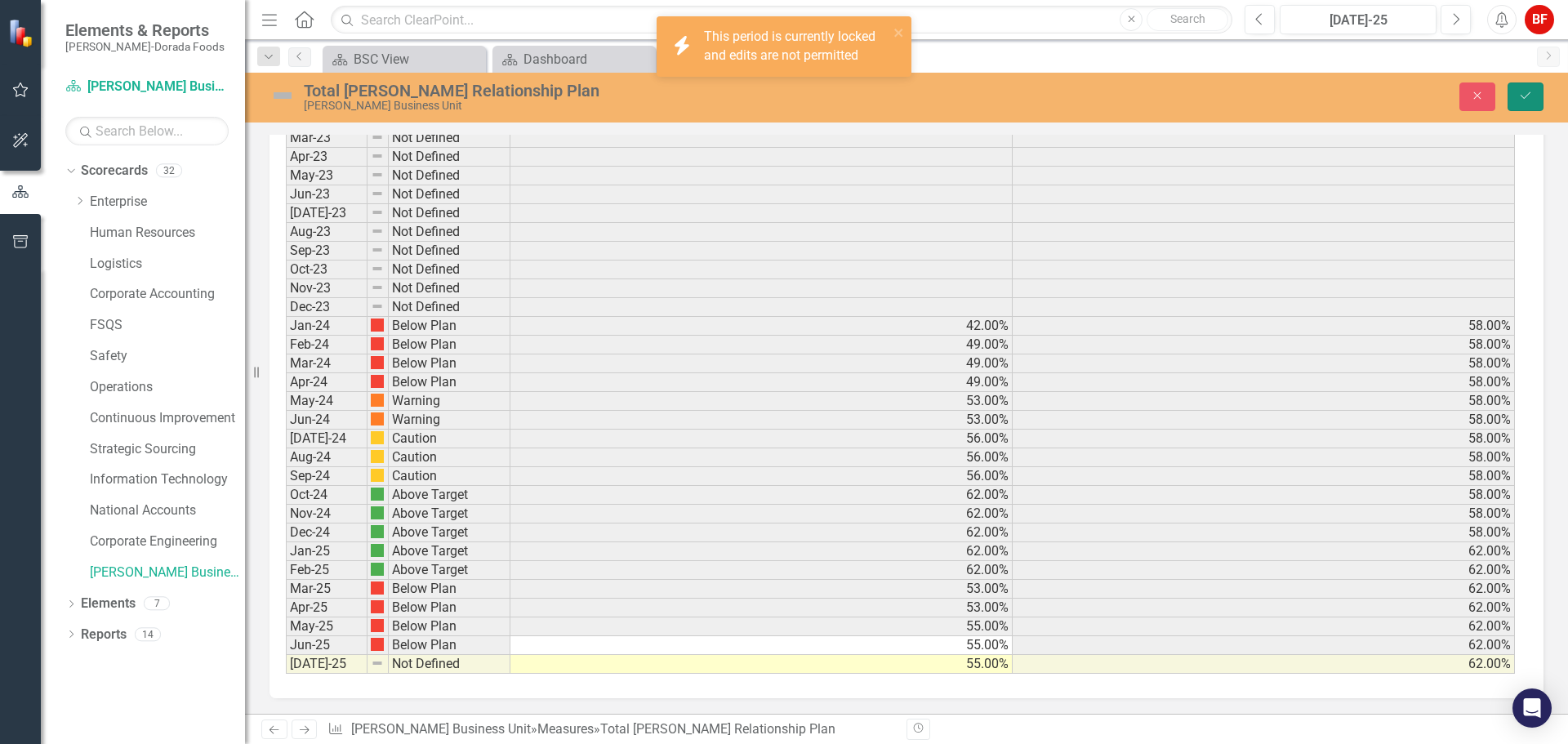
click at [1517, 105] on button "Save" at bounding box center [1525, 96] width 36 height 28
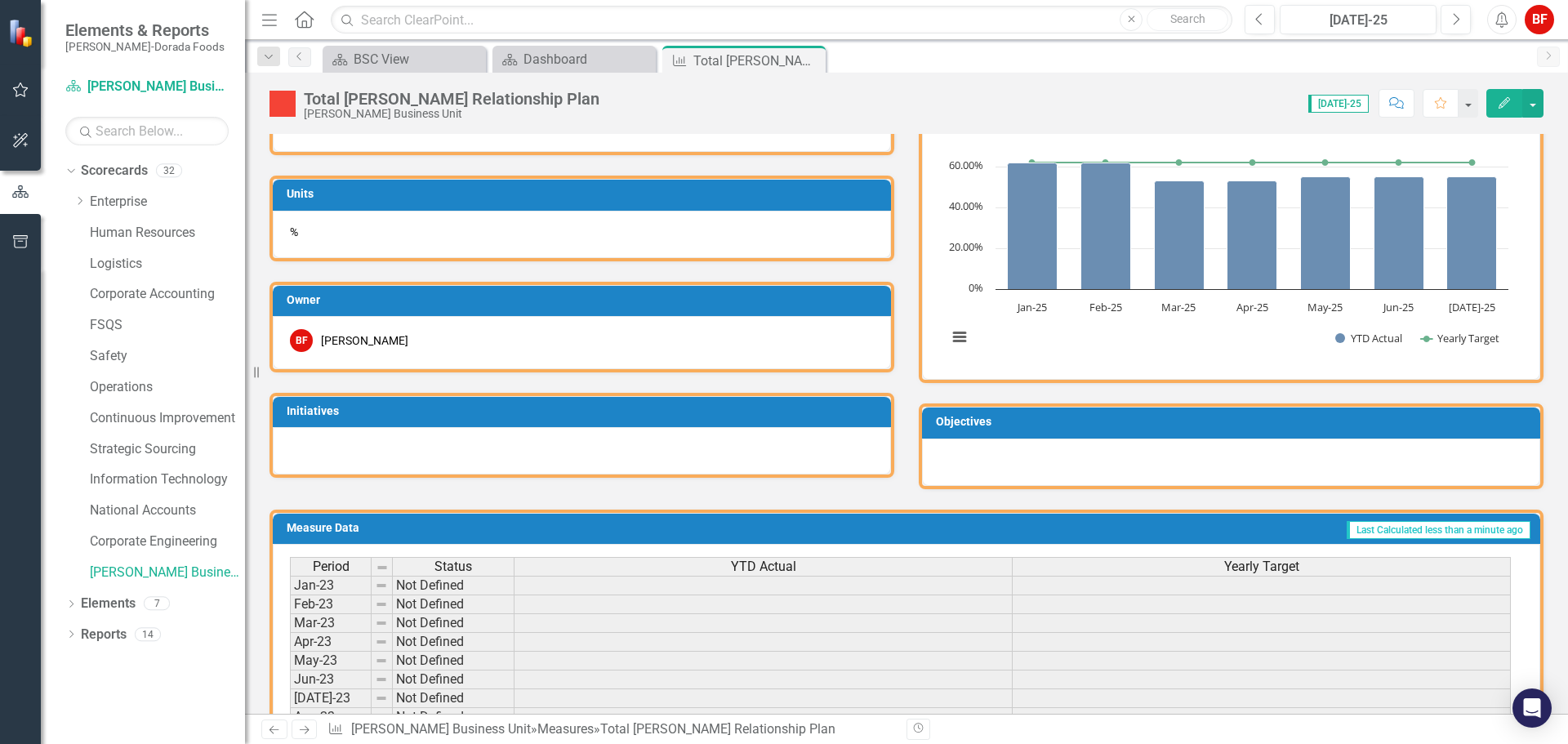
scroll to position [0, 0]
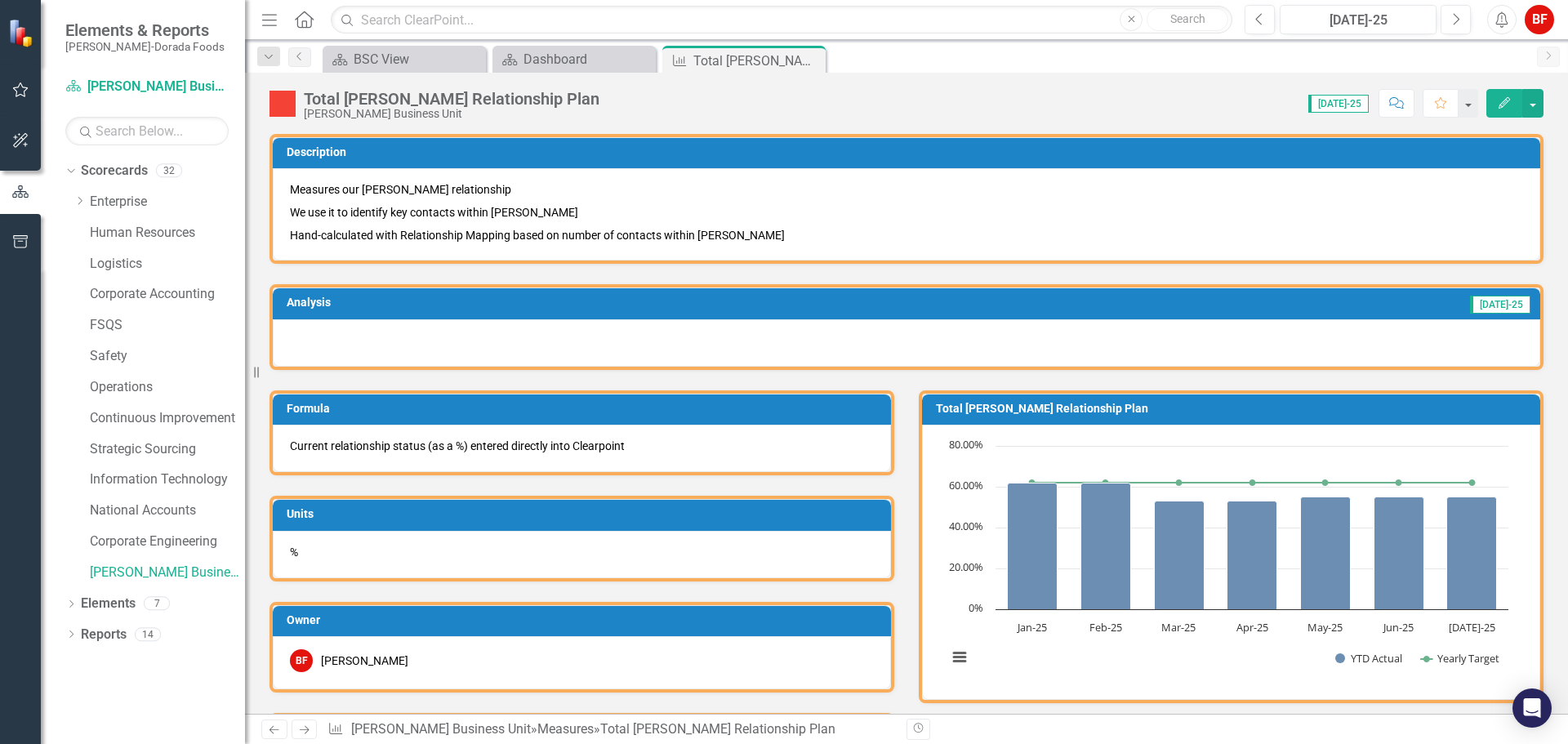
click at [1510, 100] on icon "Edit" at bounding box center [1504, 103] width 15 height 12
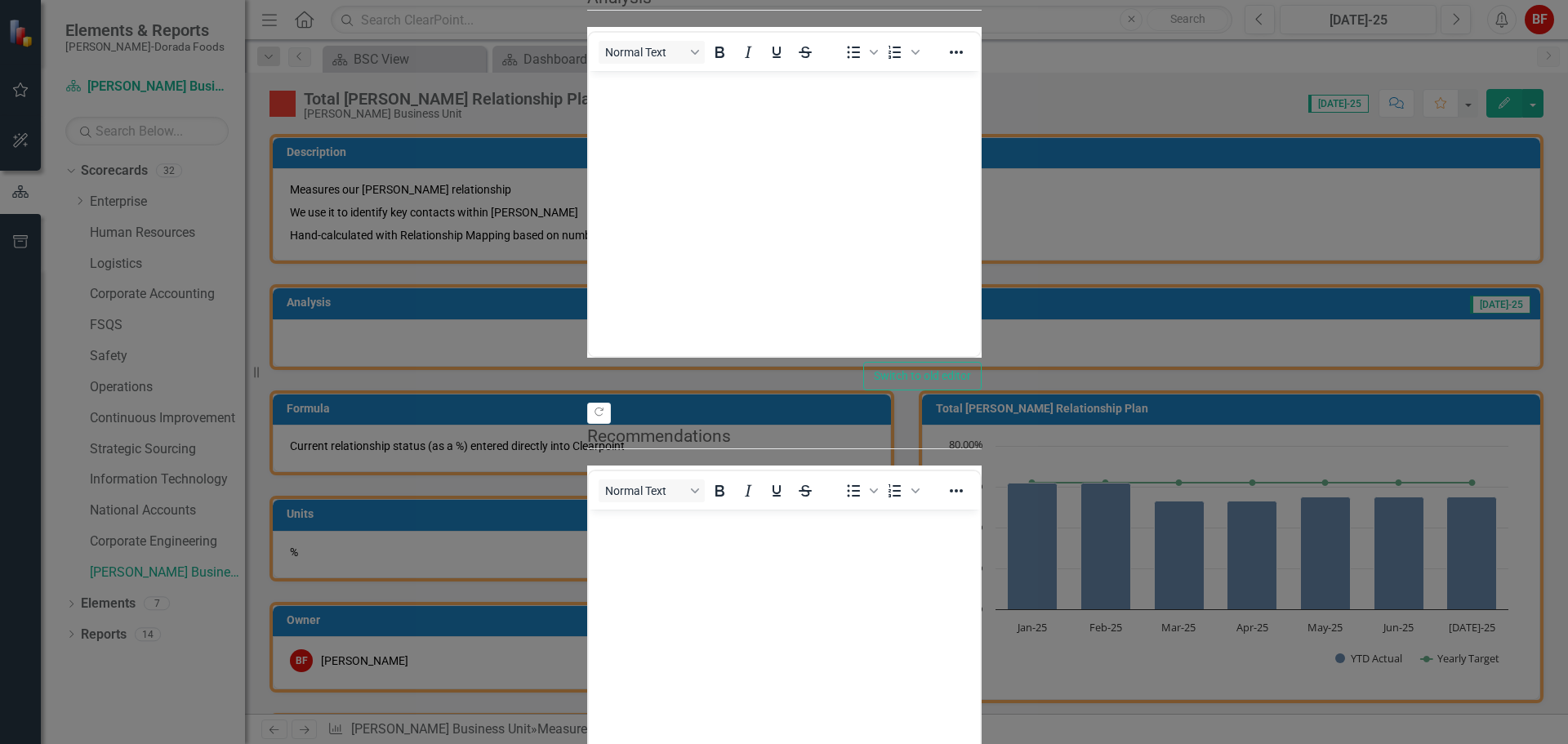
click at [308, 339] on div at bounding box center [906, 343] width 1268 height 47
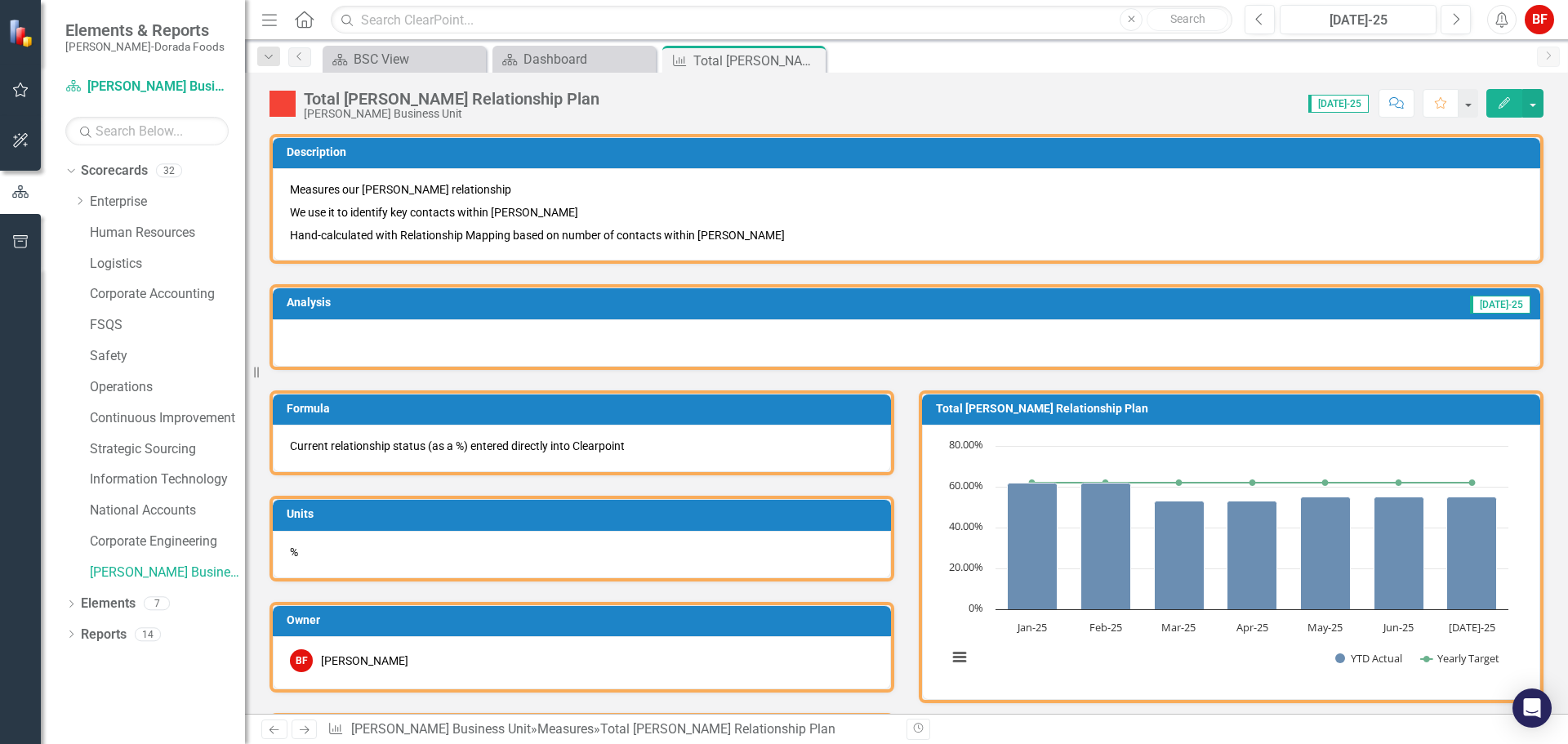
click at [308, 339] on div at bounding box center [906, 343] width 1268 height 47
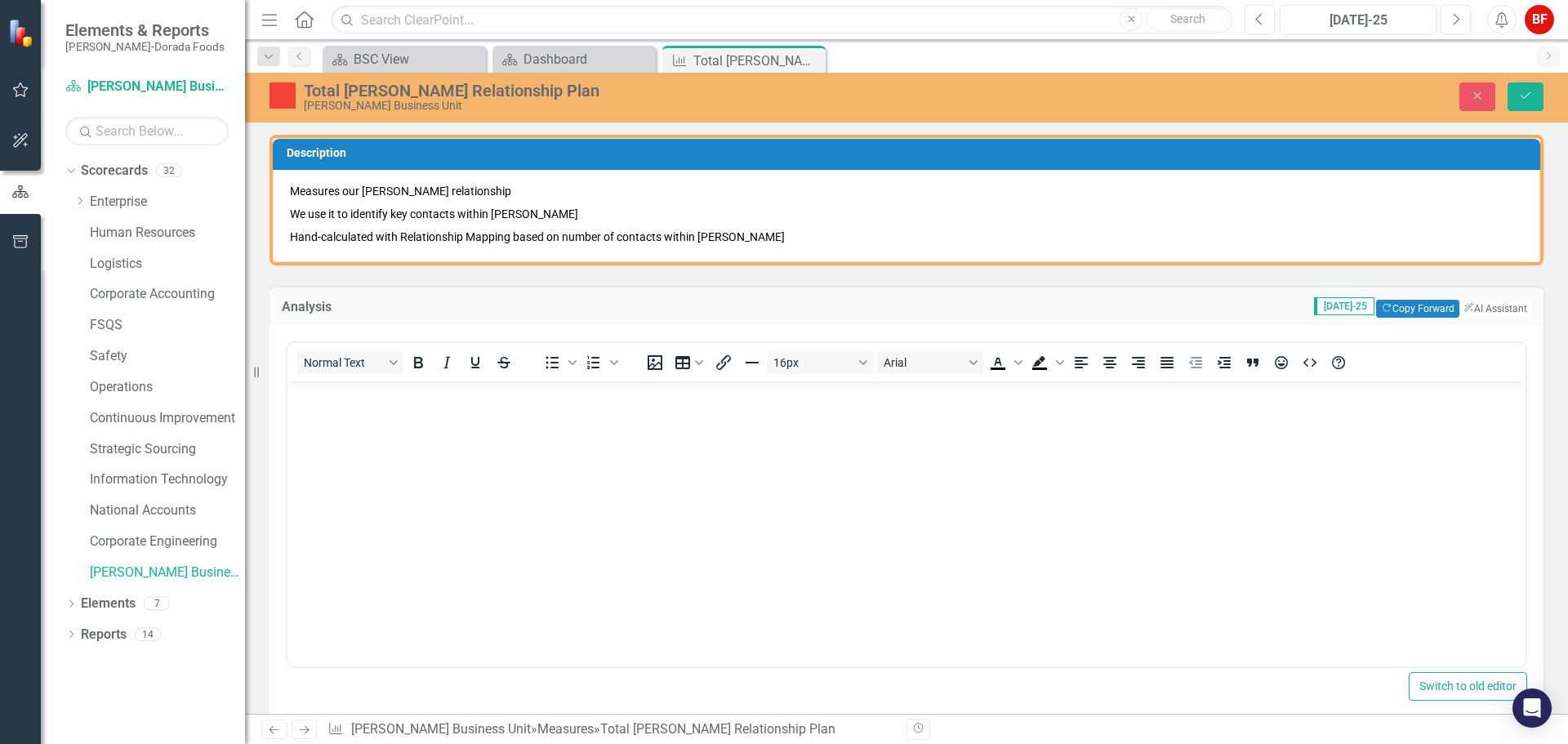
click at [326, 397] on p "Rich Text Area. Press ALT-0 for help." at bounding box center [906, 395] width 1230 height 20
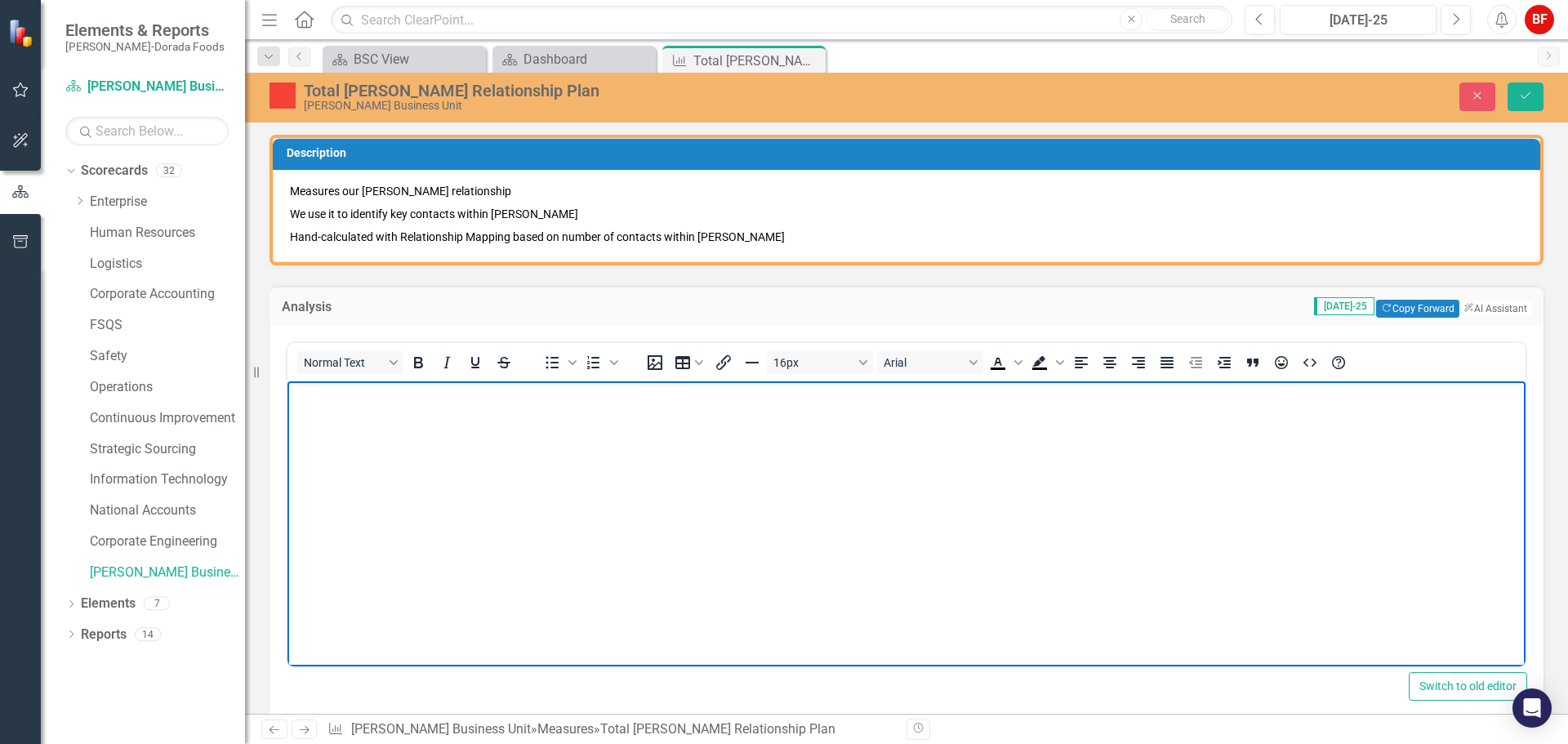
click at [354, 407] on body "Rich Text Area. Press ALT-0 for help." at bounding box center [906, 504] width 1239 height 245
click at [462, 387] on p "We are still seeing significant shifts" at bounding box center [906, 395] width 1230 height 20
click at [1050, 400] on p "We are still seeing significant people shifts within McD's with the creation of…" at bounding box center [906, 395] width 1230 height 20
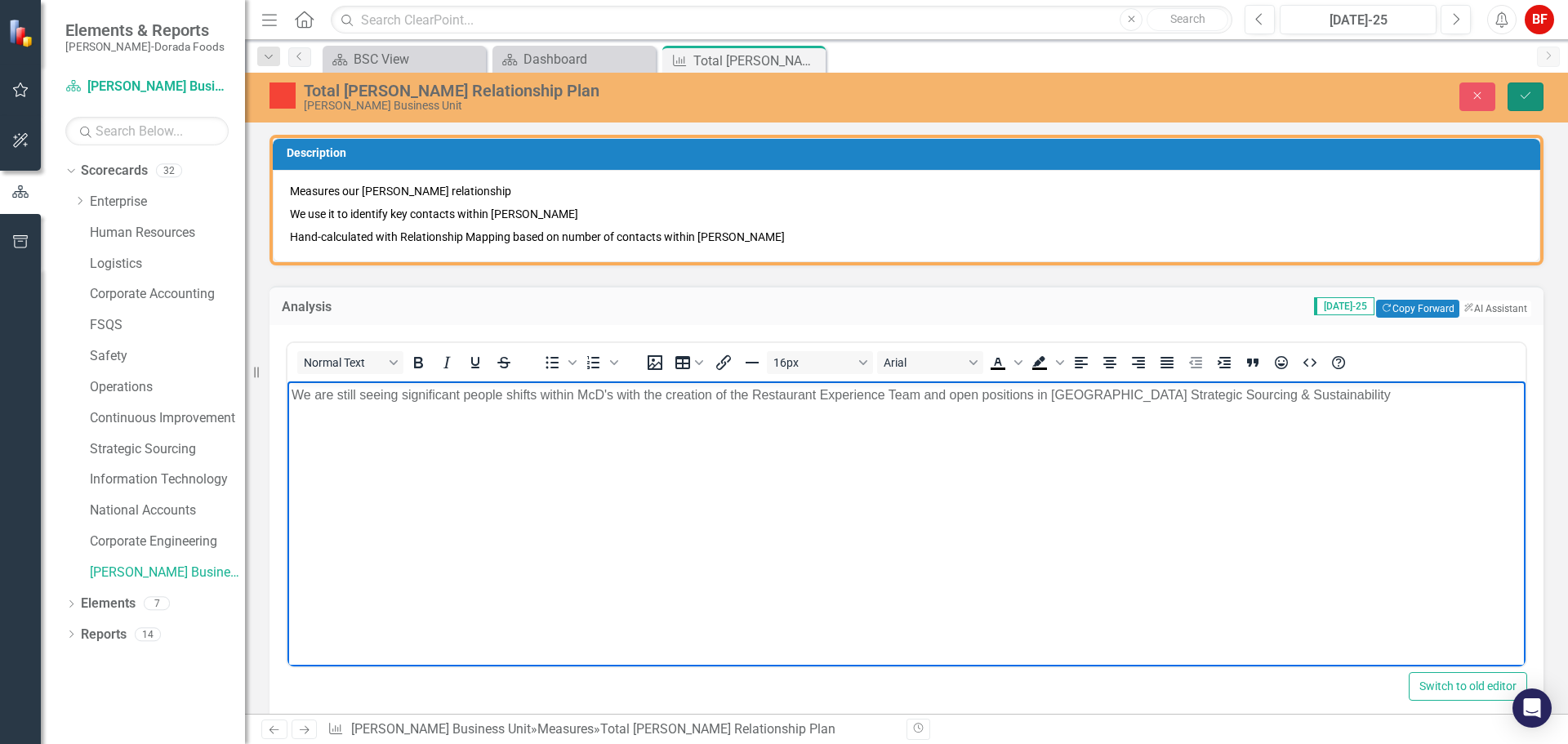
click at [1527, 98] on icon "Save" at bounding box center [1525, 96] width 15 height 12
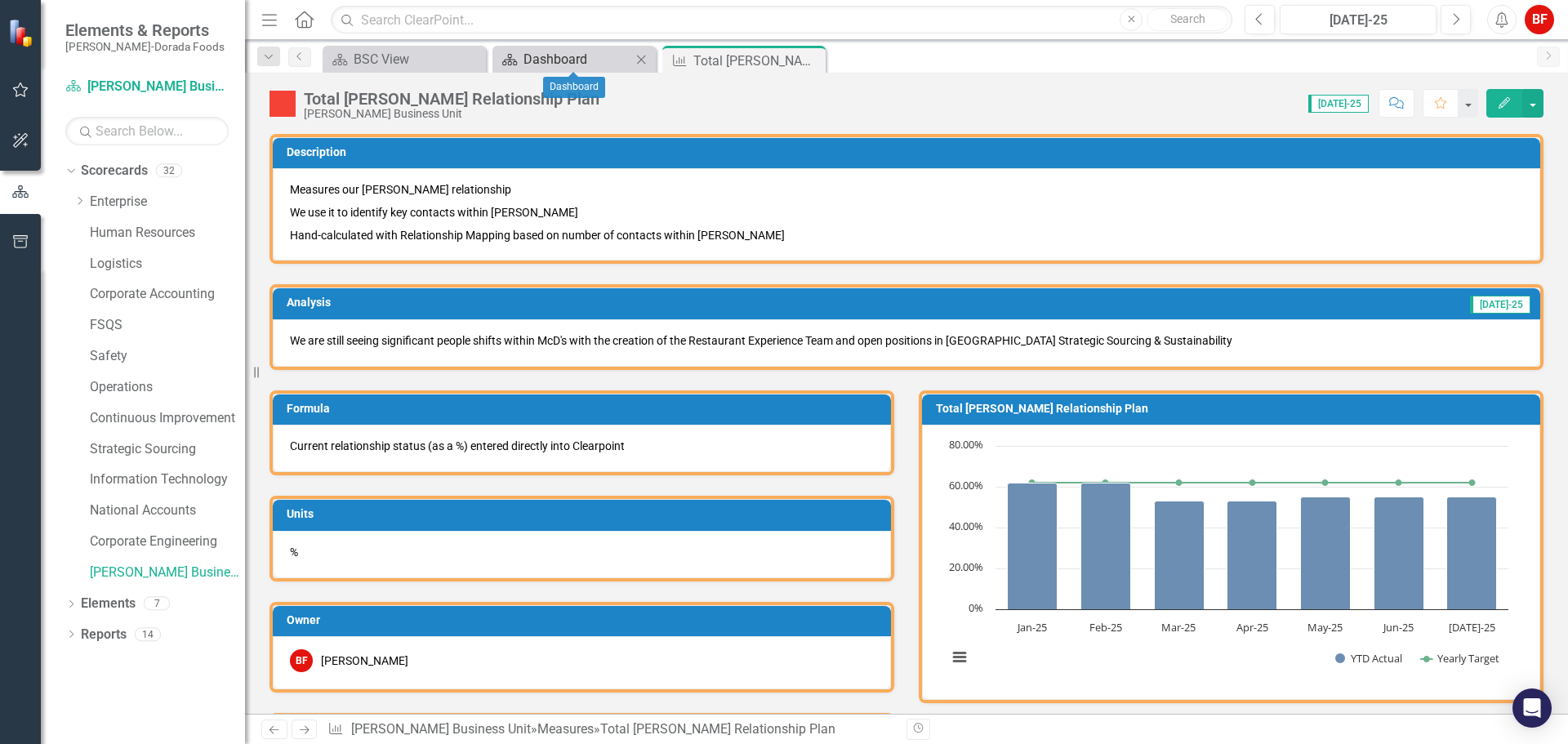
click at [572, 59] on div "Dashboard" at bounding box center [578, 59] width 108 height 21
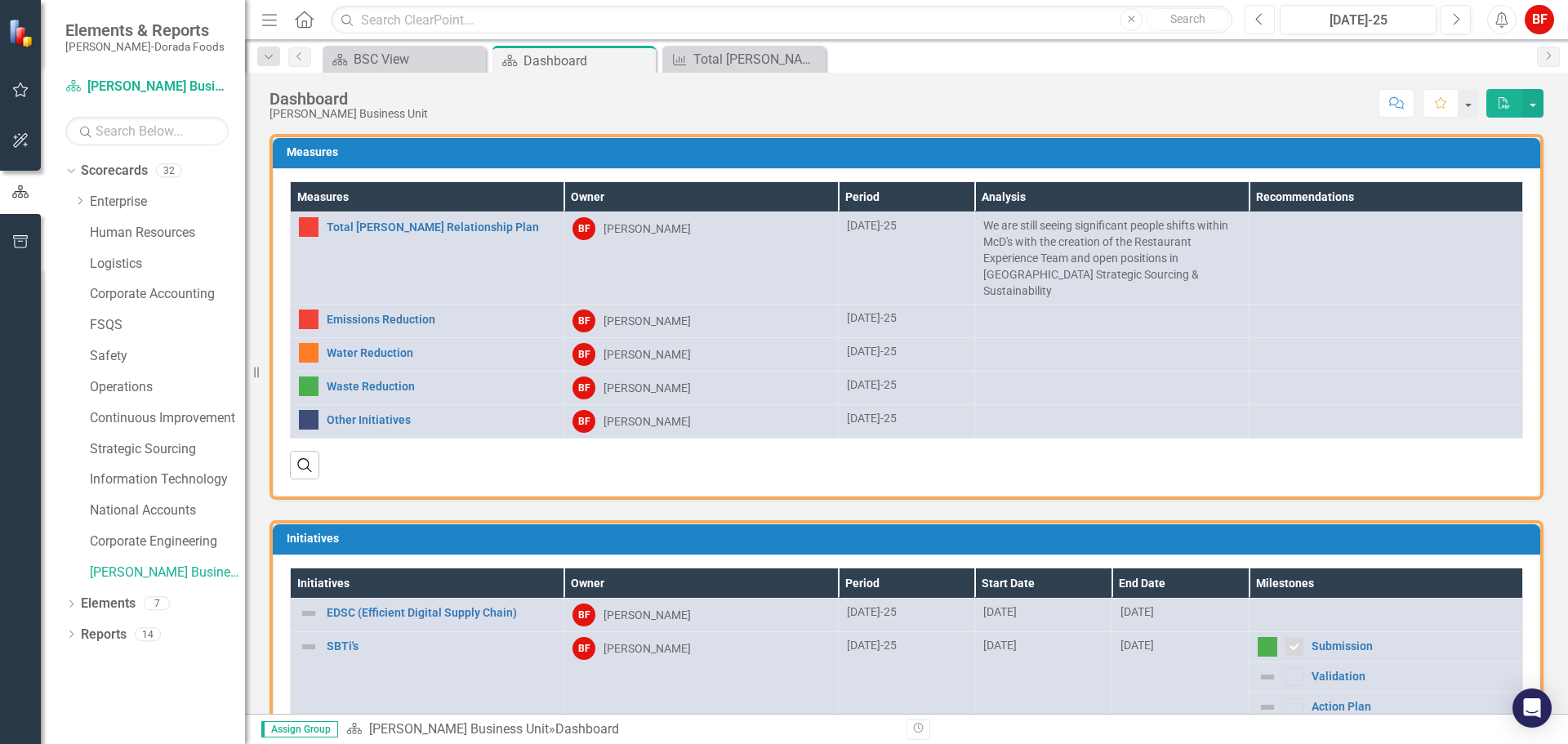
click at [1256, 25] on icon "Previous" at bounding box center [1259, 19] width 9 height 15
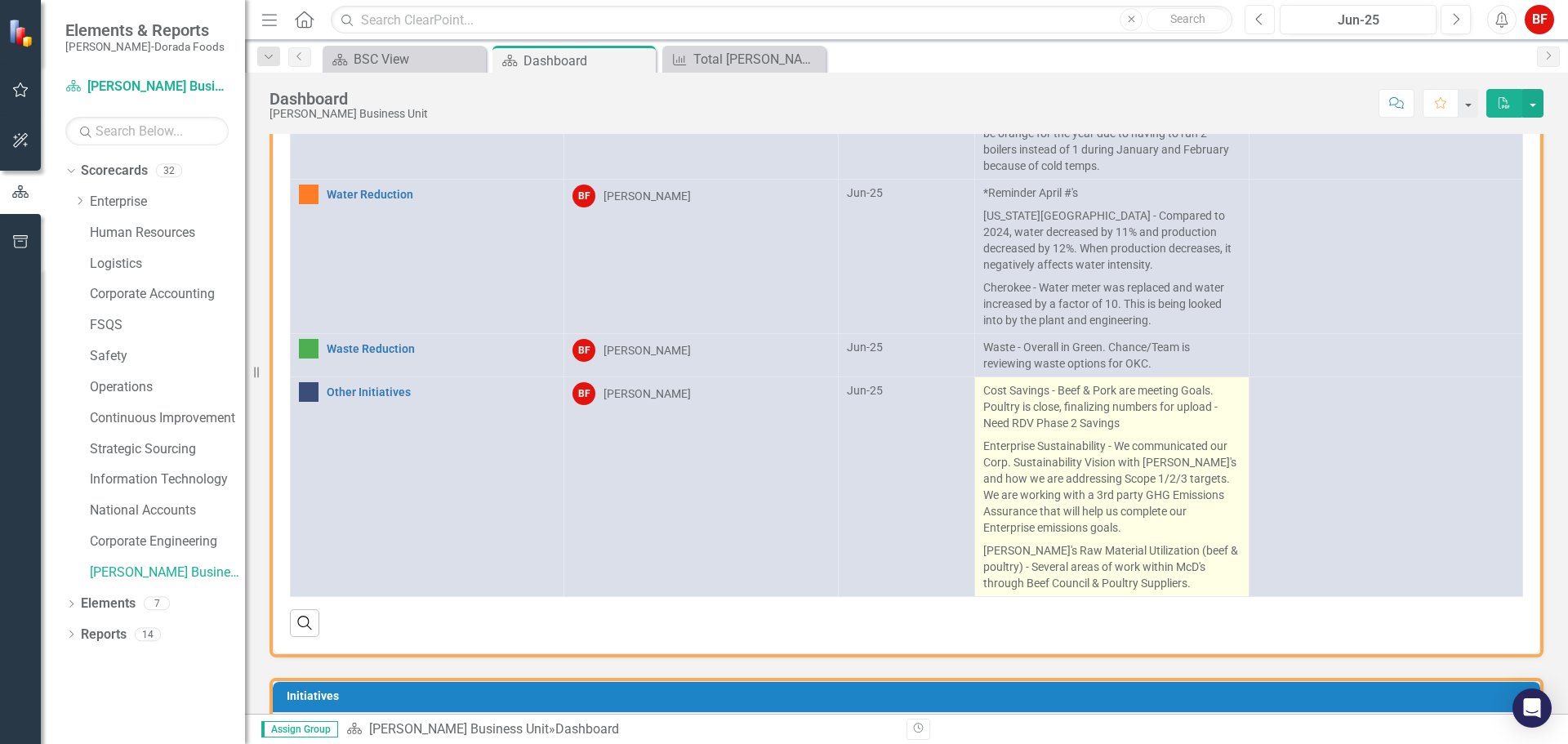
scroll to position [164, 0]
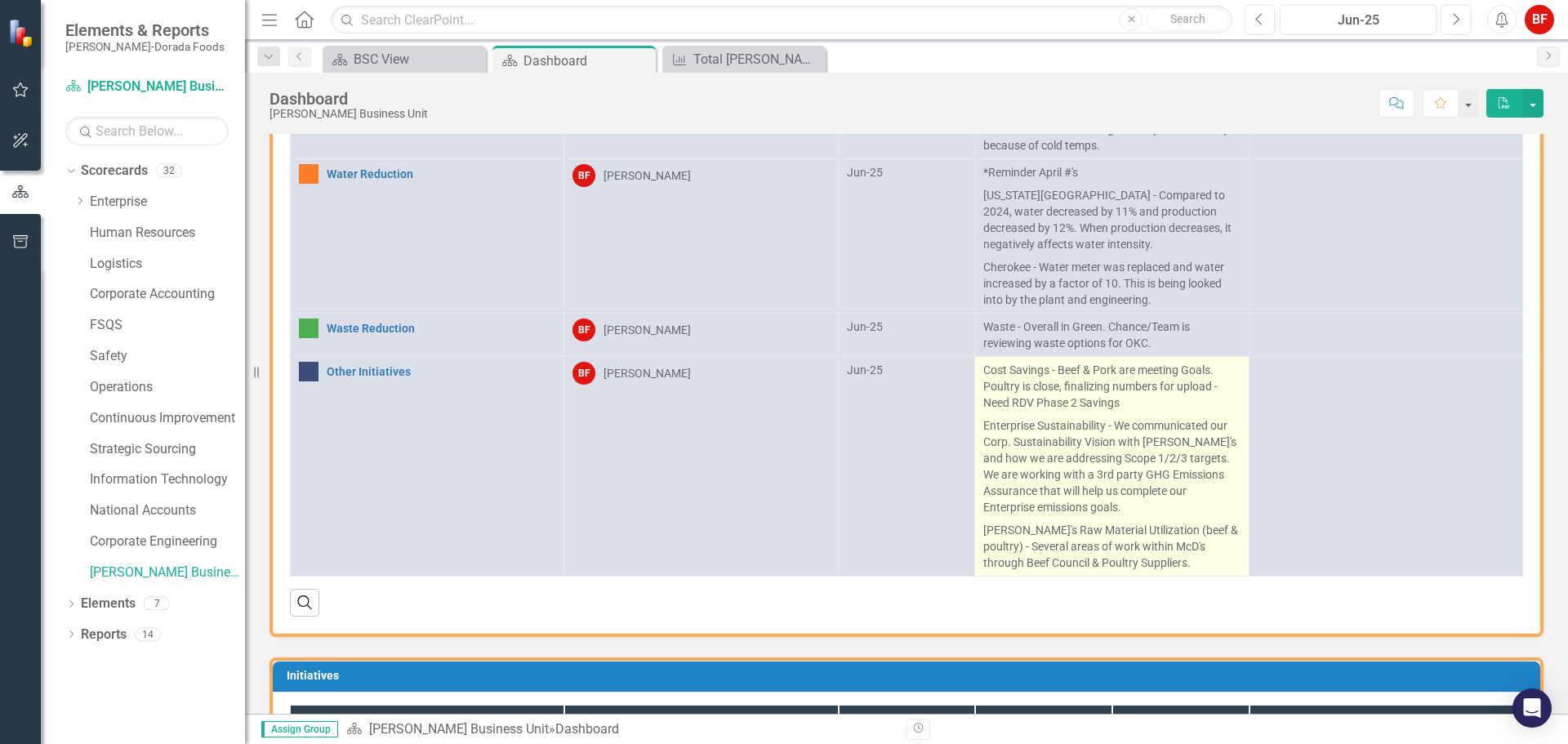
click at [1073, 432] on p "Enterprise Sustainability - We communicated our Corp. Sustainability Vision wit…" at bounding box center [1112, 466] width 257 height 105
click at [1063, 430] on p "Enterprise Sustainability - We communicated our Corp. Sustainability Vision wit…" at bounding box center [1112, 466] width 257 height 105
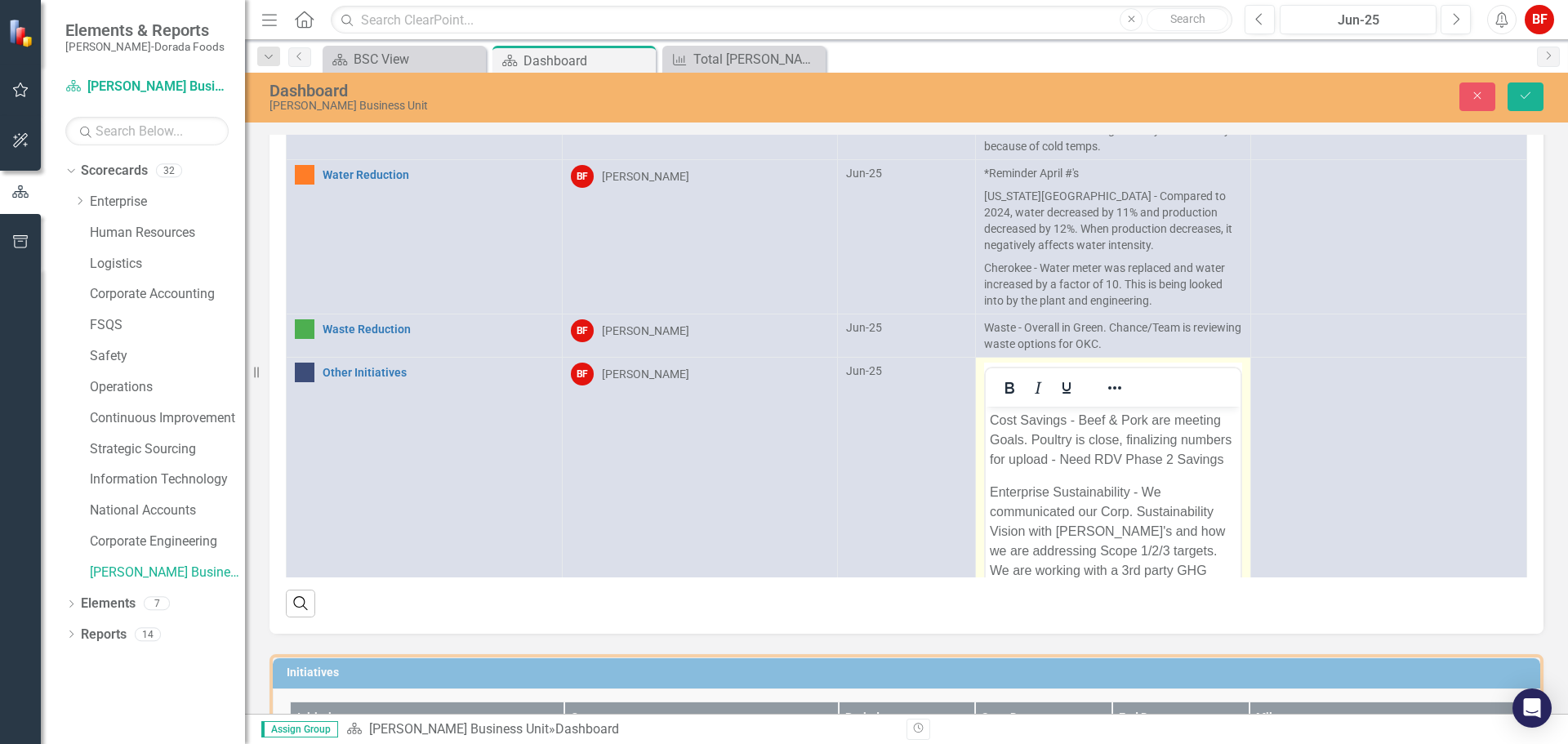
scroll to position [0, 0]
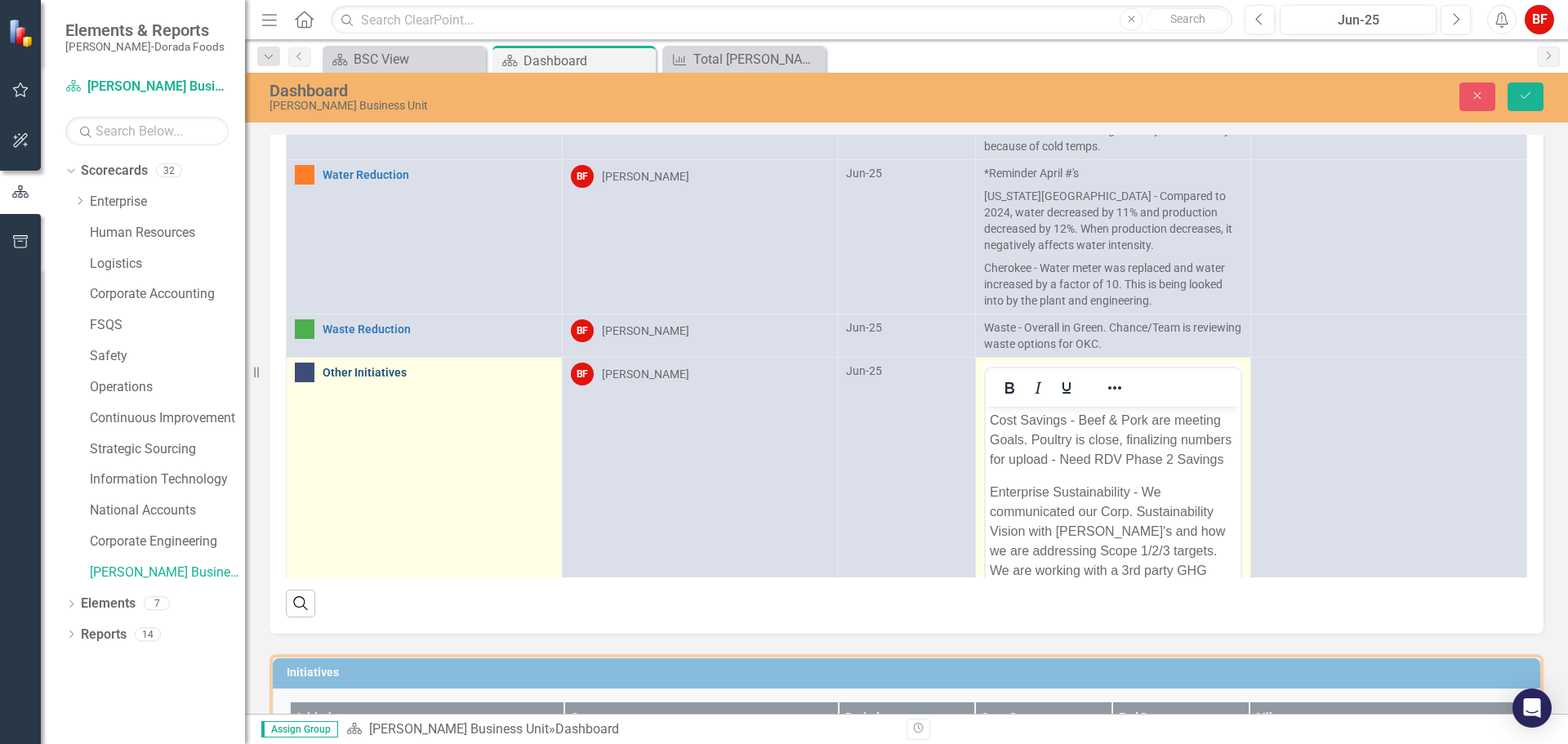
click at [362, 372] on link "Other Initiatives" at bounding box center [438, 372] width 231 height 12
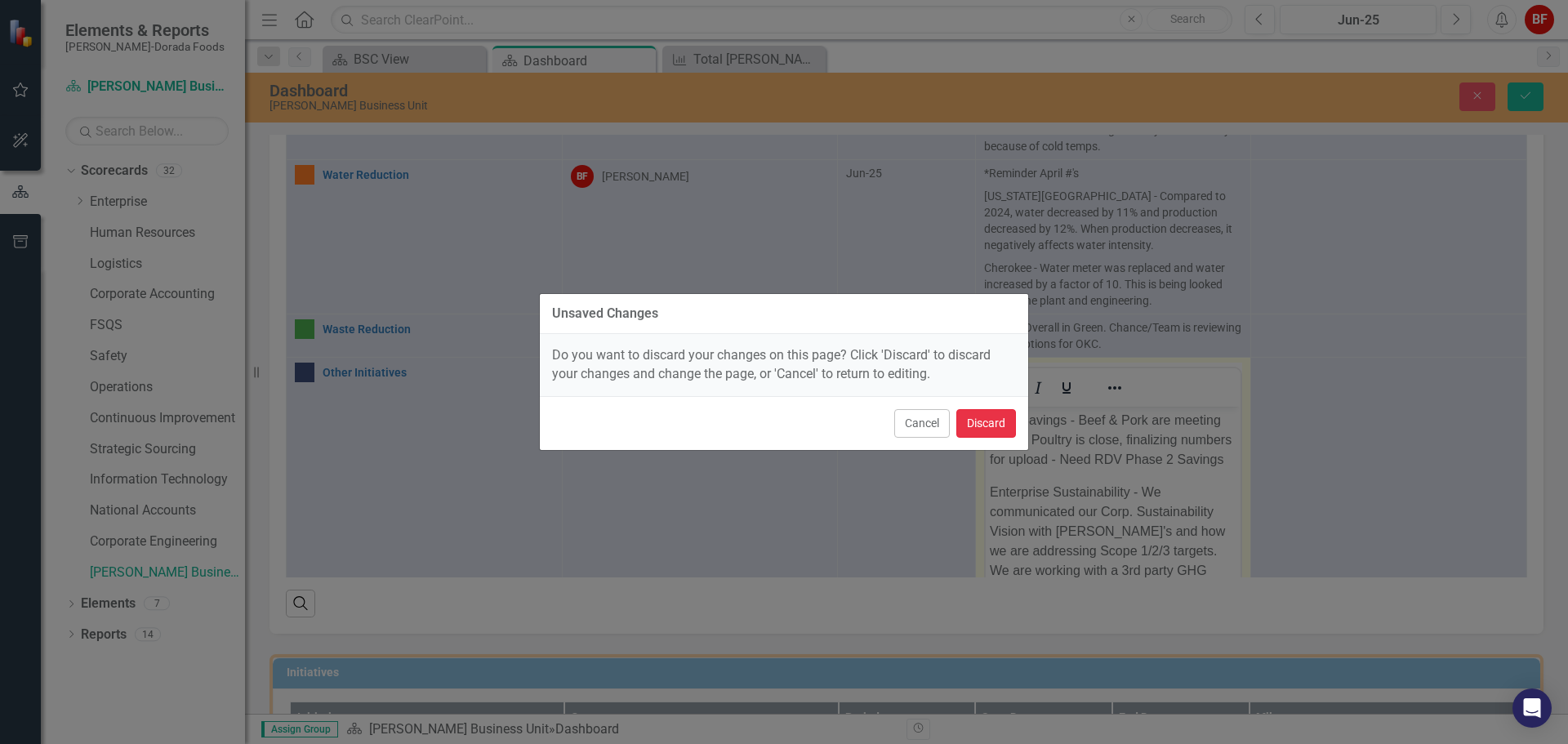
click at [998, 425] on button "Discard" at bounding box center [986, 422] width 60 height 28
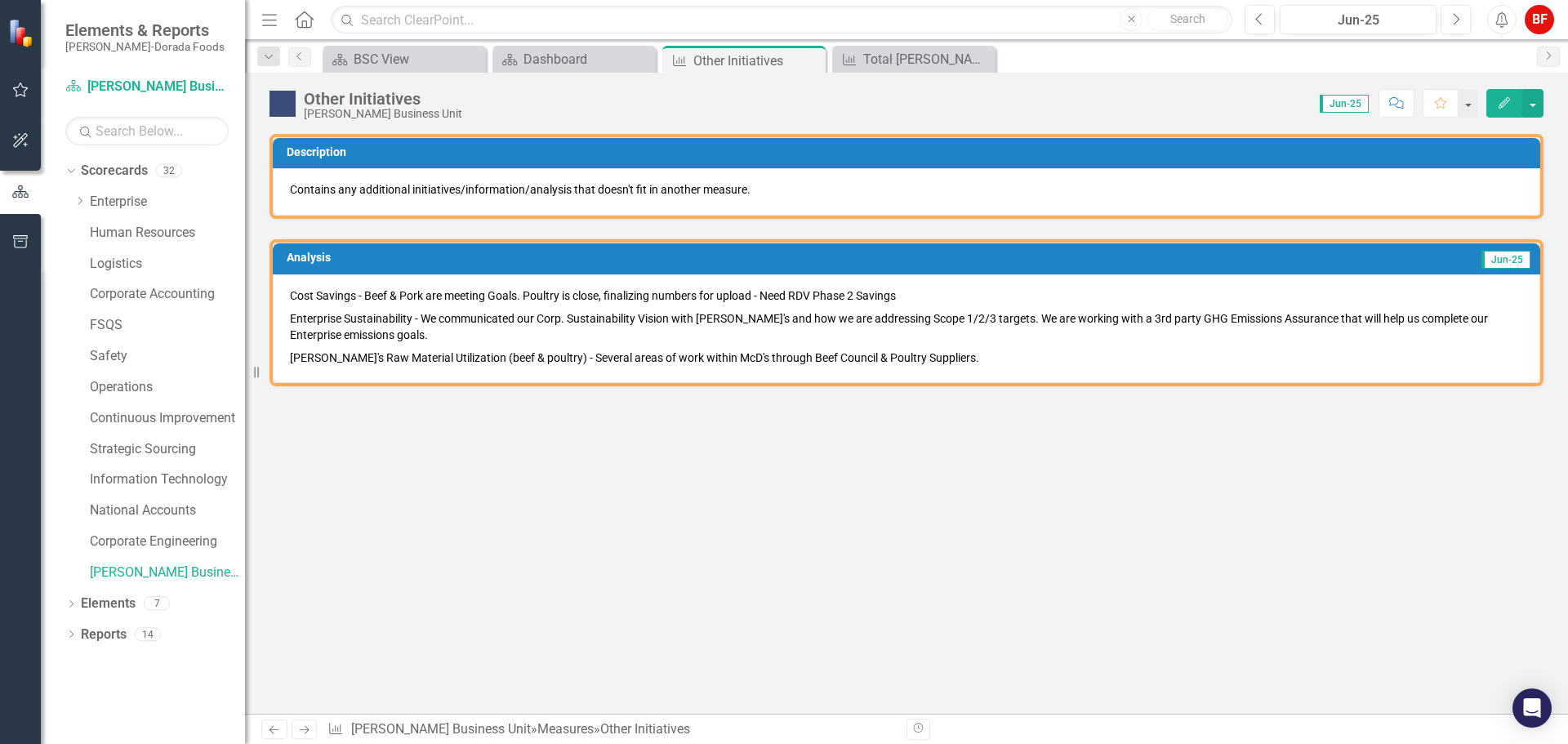
click at [756, 327] on p "Enterprise Sustainability - We communicated our Corp. Sustainability Vision wit…" at bounding box center [907, 326] width 1234 height 39
click at [985, 343] on p "Enterprise Sustainability - We communicated our Corp. Sustainability Vision wit…" at bounding box center [907, 326] width 1234 height 39
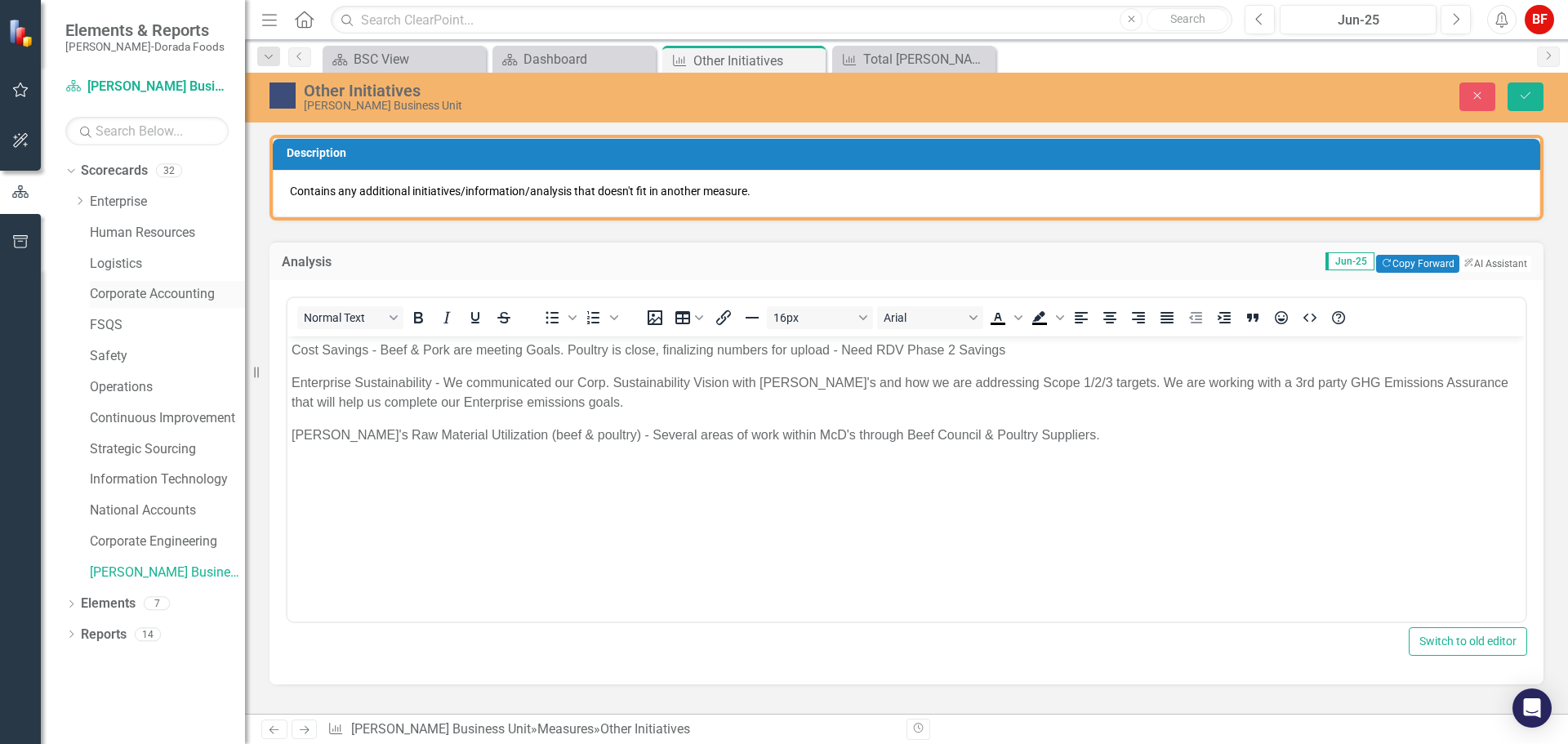
click at [216, 297] on link "Corporate Accounting" at bounding box center [168, 294] width 155 height 19
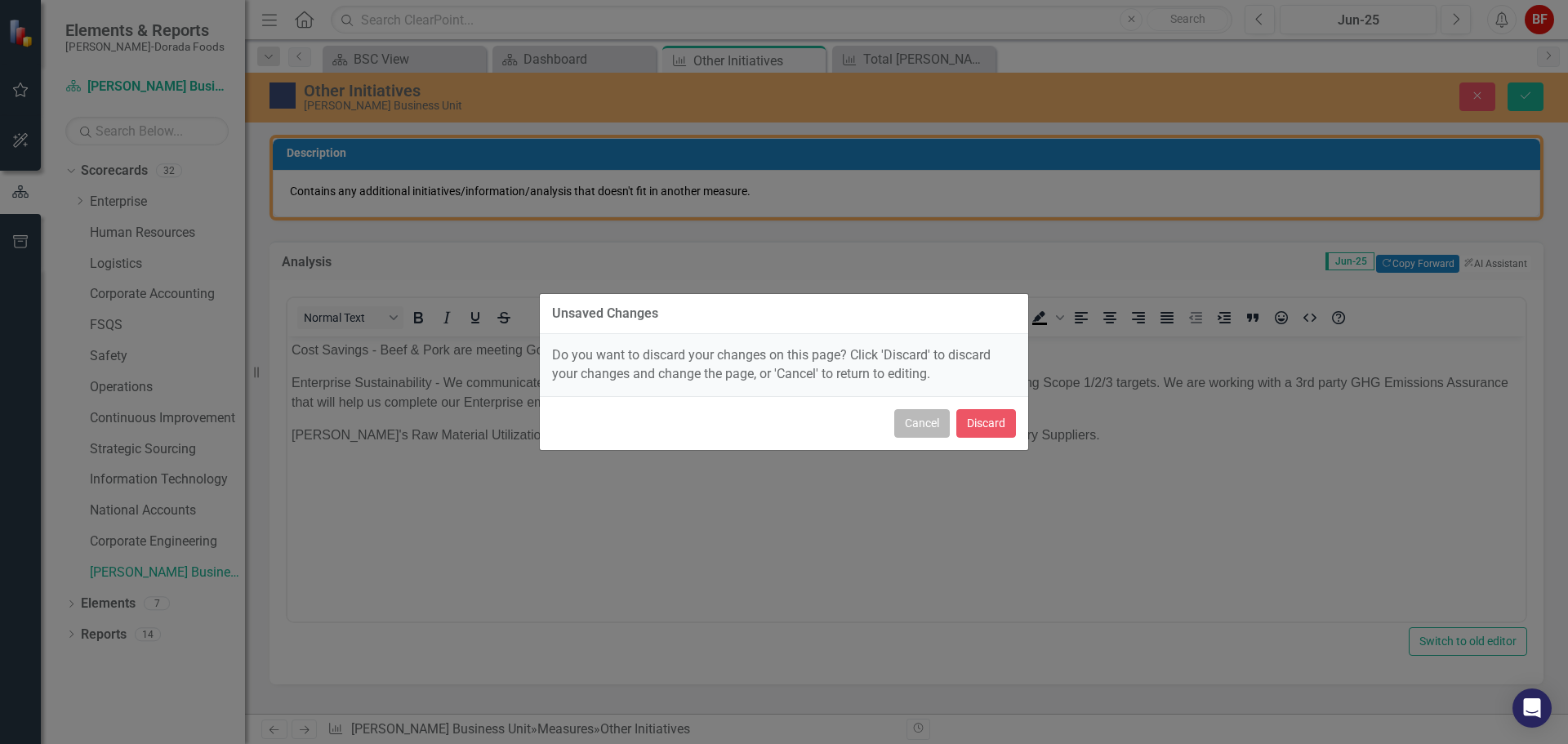
click at [905, 426] on button "Cancel" at bounding box center [922, 422] width 56 height 28
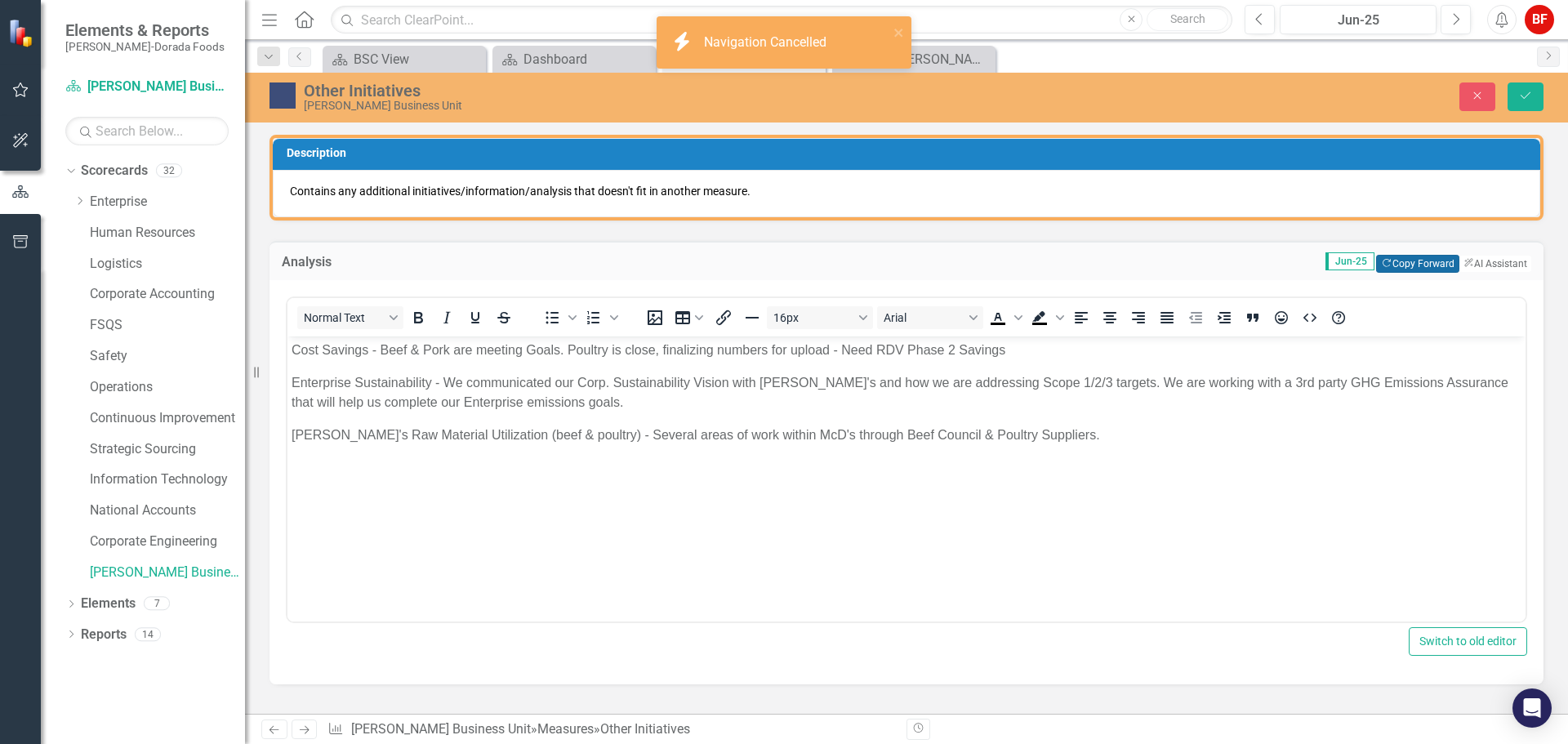
click at [1401, 262] on button "Copy Forward Copy Forward" at bounding box center [1417, 264] width 82 height 18
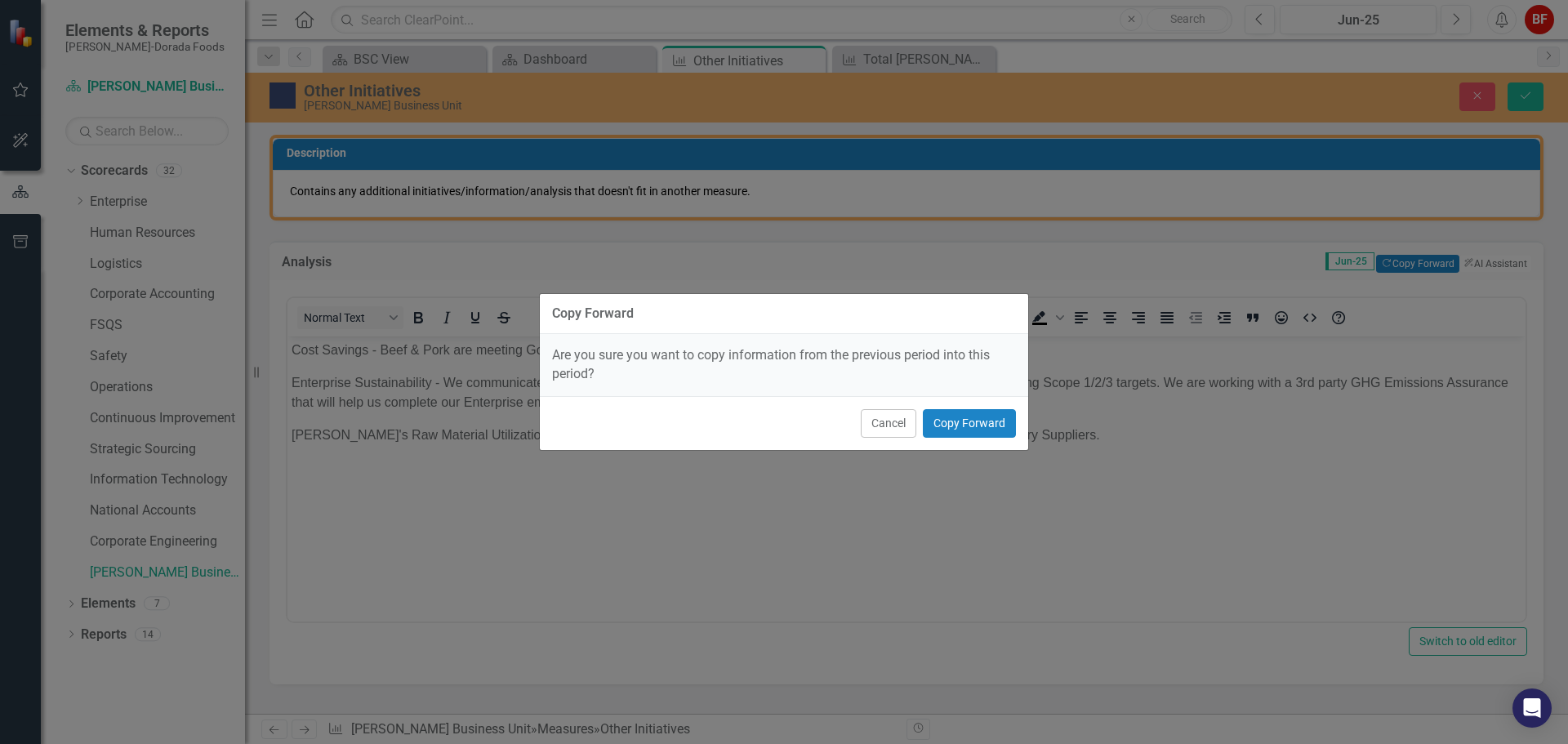
click at [976, 475] on div "Copy Forward Are you sure you want to copy information from the previous period…" at bounding box center [784, 372] width 490 height 744
click at [872, 419] on button "Cancel" at bounding box center [888, 422] width 56 height 28
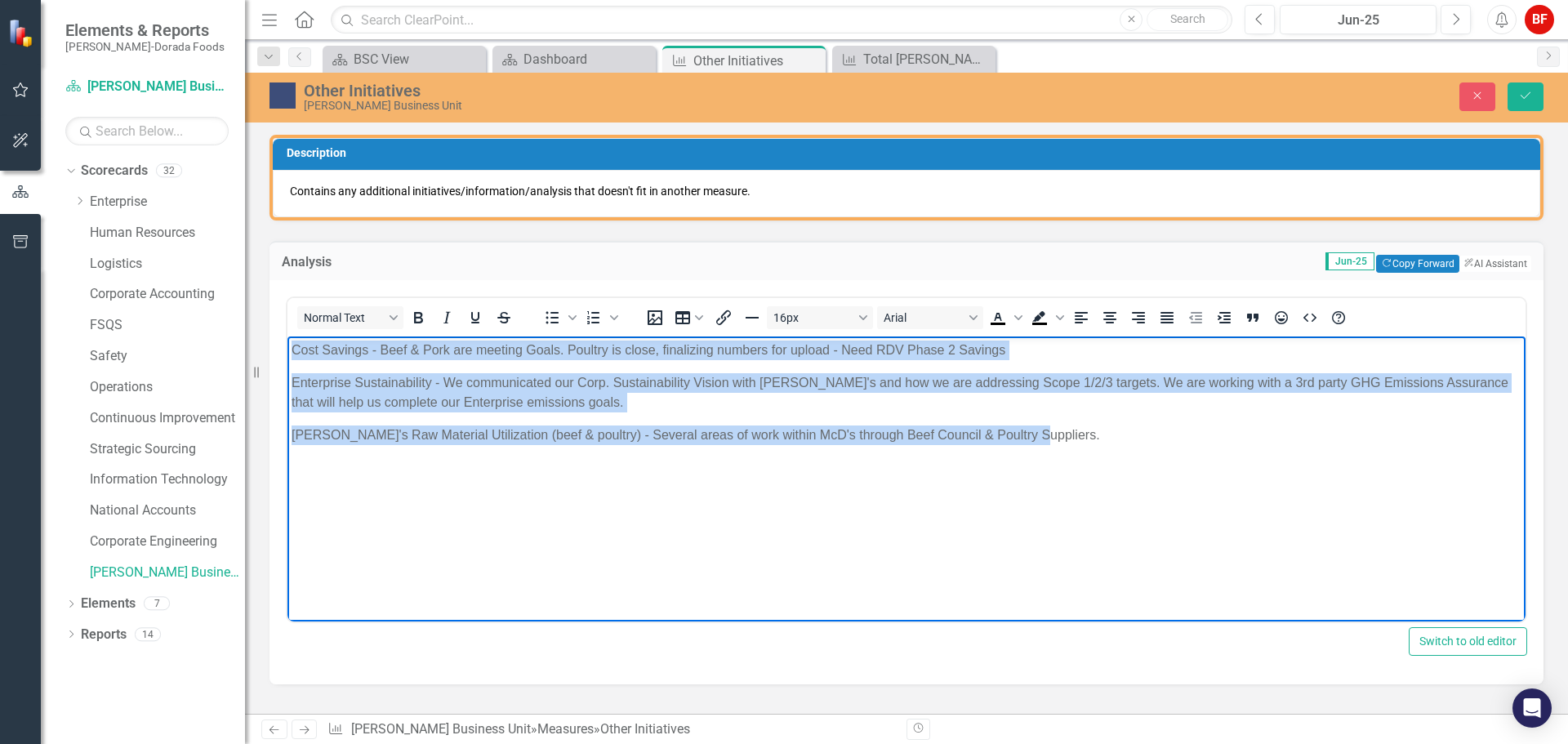
drag, startPoint x: 293, startPoint y: 344, endPoint x: 1095, endPoint y: 464, distance: 810.9
click at [1095, 464] on body "Cost Savings - Beef & Pork are meeting Goals. Poultry is close, finalizing numb…" at bounding box center [906, 459] width 1239 height 245
copy body "Cost Savings - Beef & Pork are meeting Goals. Poultry is close, finalizing numb…"
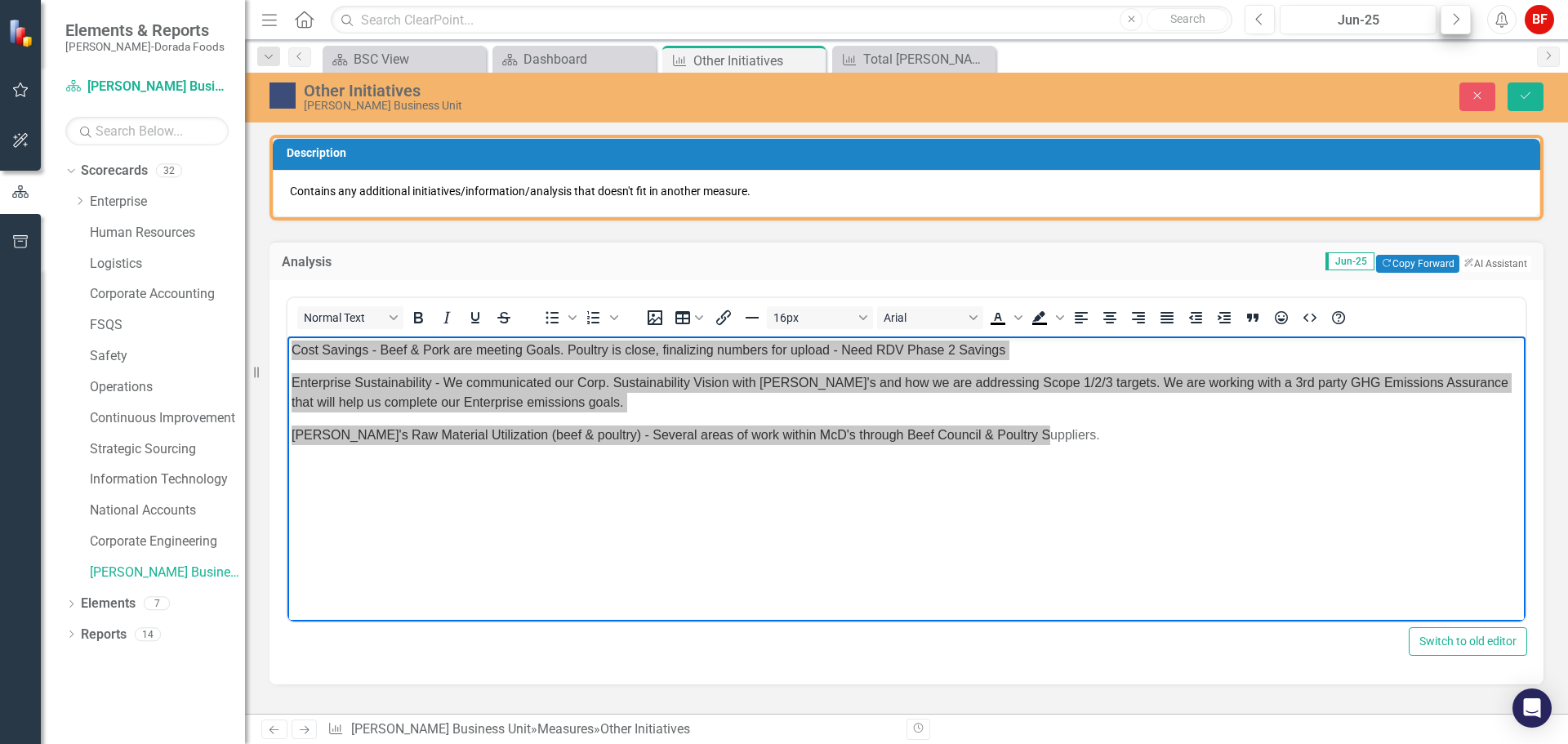
click at [1453, 20] on icon "Next" at bounding box center [1455, 19] width 9 height 15
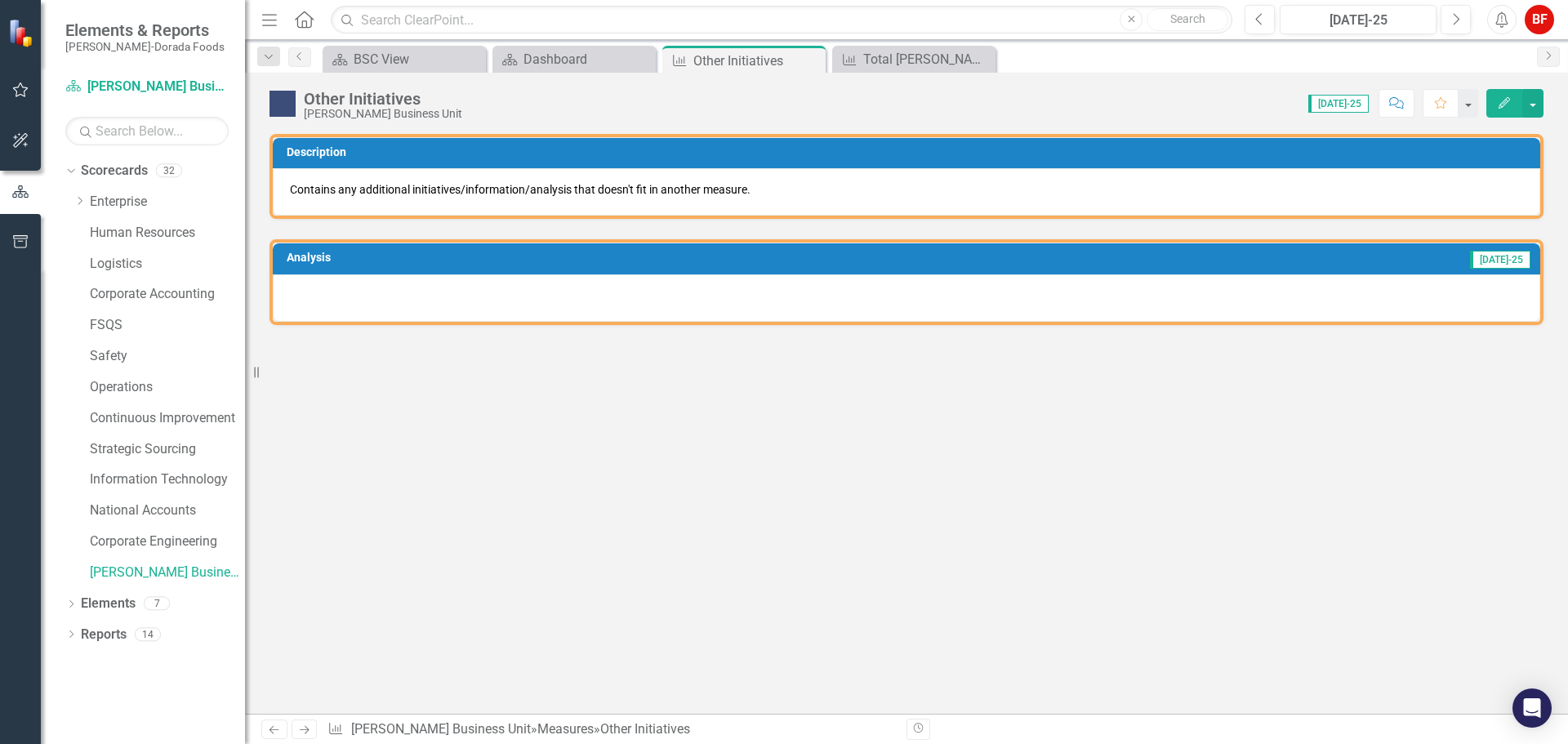
click at [289, 291] on div at bounding box center [906, 298] width 1268 height 47
click at [304, 295] on div at bounding box center [906, 298] width 1268 height 47
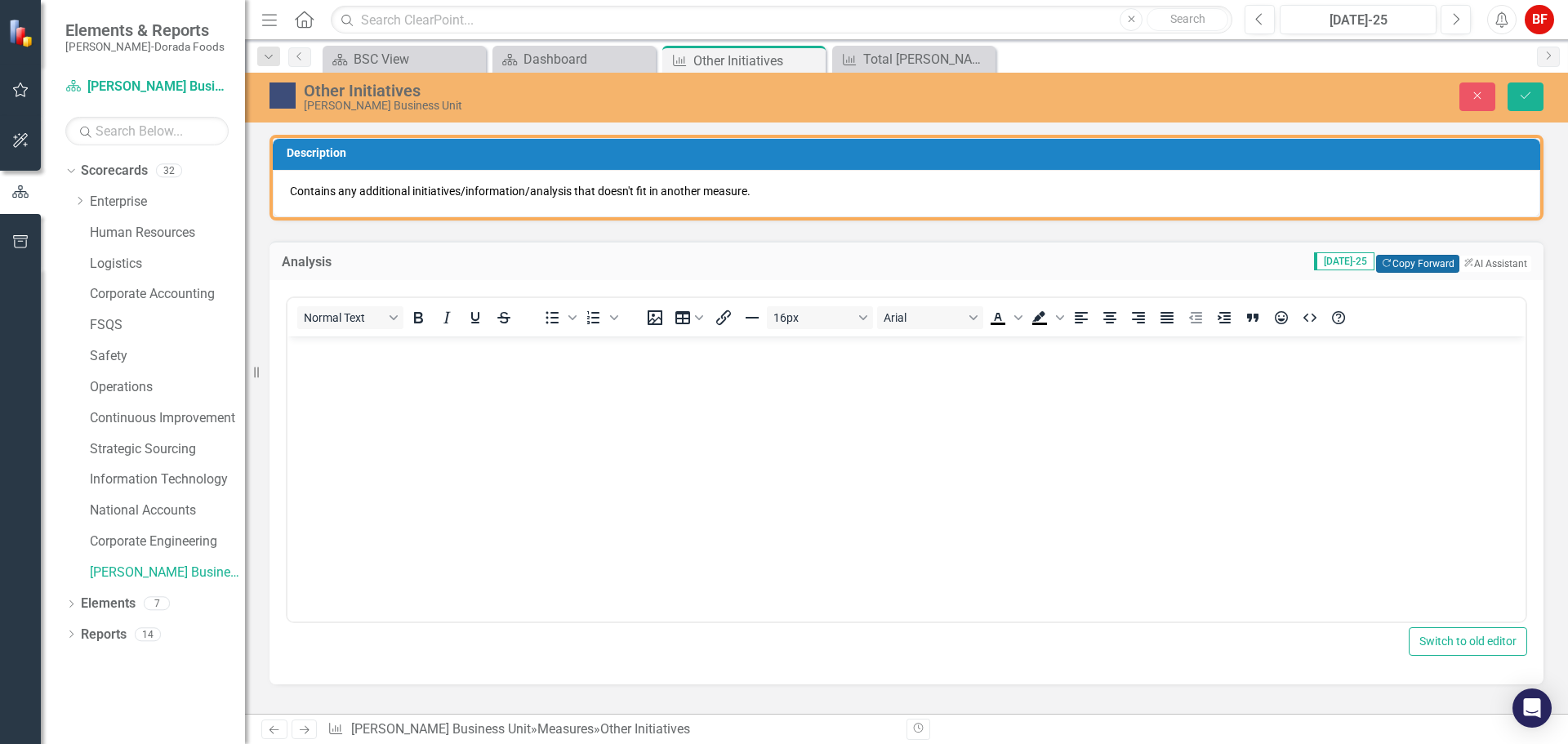
click at [1397, 256] on button "Copy Forward Copy Forward" at bounding box center [1417, 264] width 82 height 18
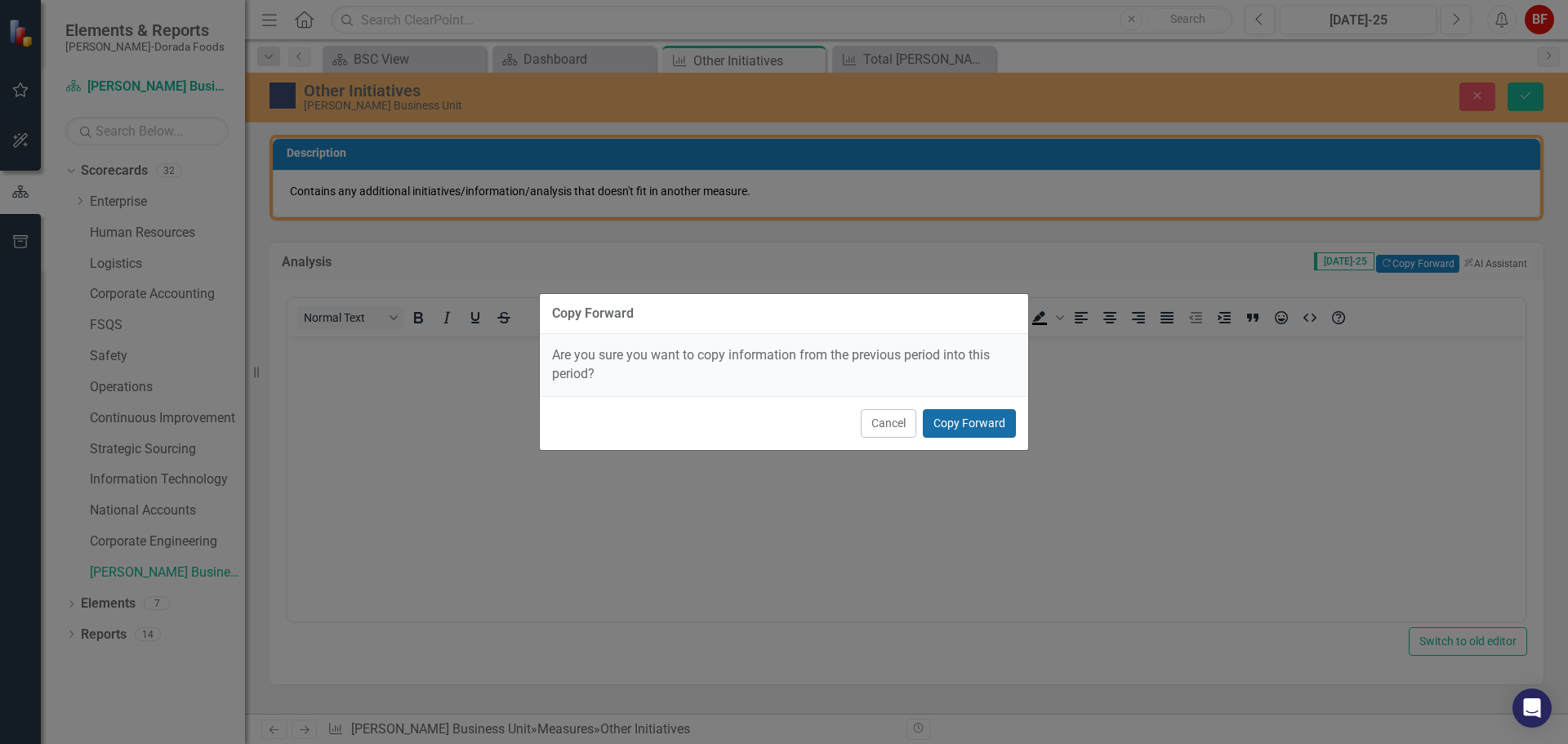
click at [988, 425] on button "Copy Forward" at bounding box center [969, 422] width 93 height 28
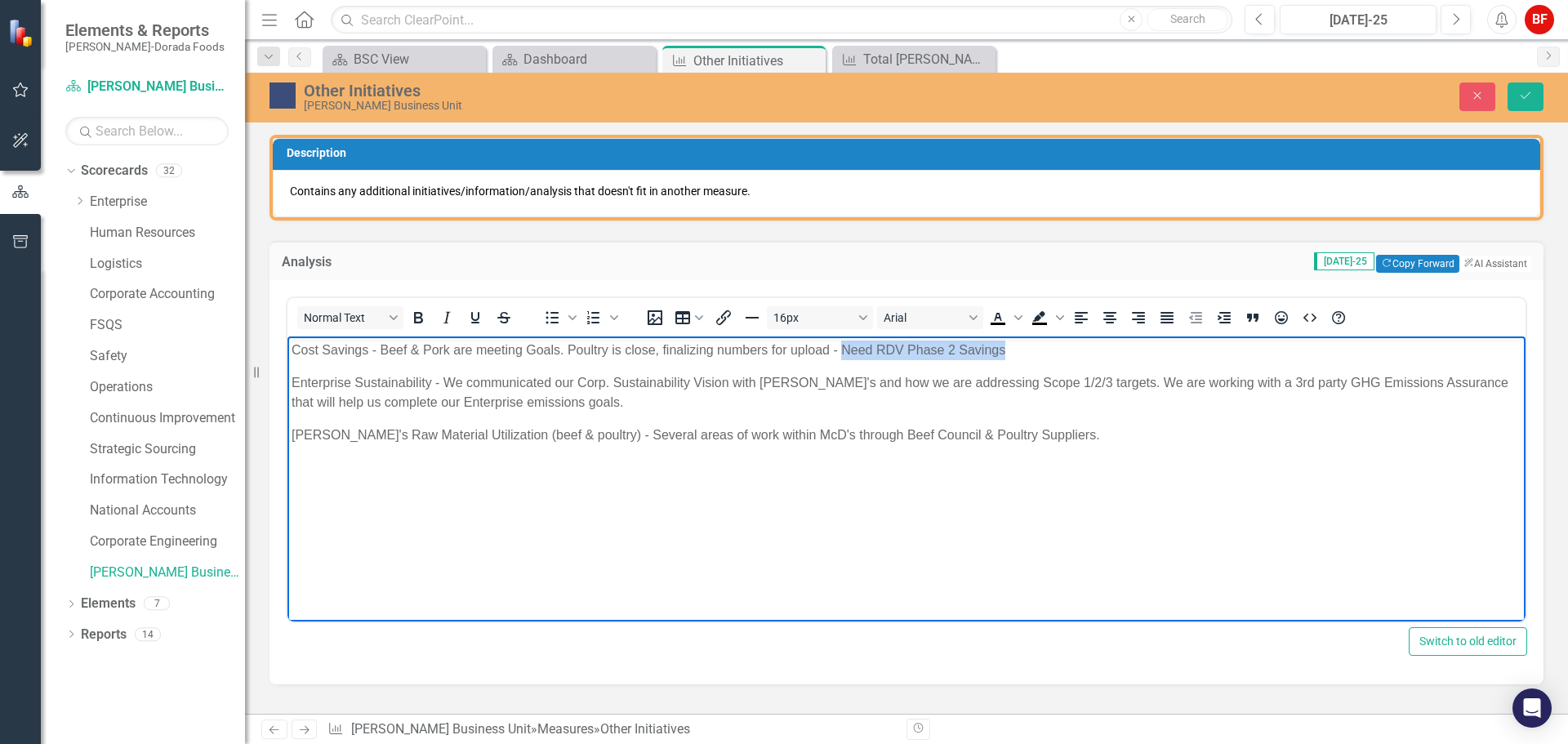
drag, startPoint x: 841, startPoint y: 348, endPoint x: 1212, endPoint y: 662, distance: 486.0
click at [1055, 348] on p "Cost Savings - Beef & Pork are meeting Goals. Poultry is close, finalizing numb…" at bounding box center [906, 350] width 1230 height 20
click at [420, 315] on icon "Bold" at bounding box center [418, 318] width 20 height 20
click at [840, 355] on p "Cost Savings - Beef & Pork are meeting Goals. Poultry is close, finalizing numb…" at bounding box center [906, 350] width 1230 height 20
click at [873, 351] on strong "Need RDV Phase 2 Savings" at bounding box center [922, 350] width 170 height 14
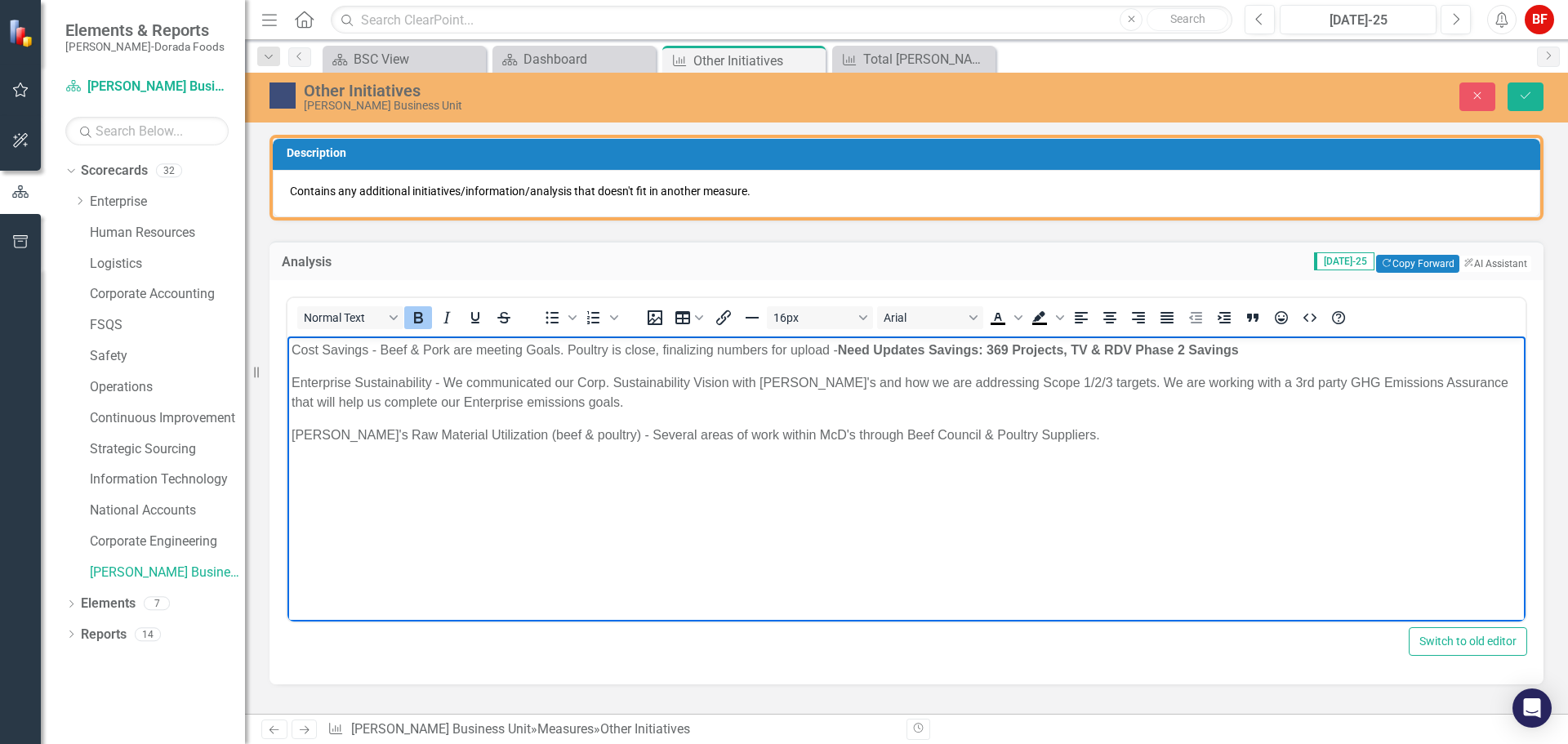
click at [537, 401] on p "Enterprise Sustainability - We communicated our Corp. Sustainability Vision wit…" at bounding box center [906, 393] width 1230 height 39
click at [575, 401] on p "Enterprise Sustainability - We communicated our Corp. Sustainability Vision wit…" at bounding box center [906, 393] width 1230 height 39
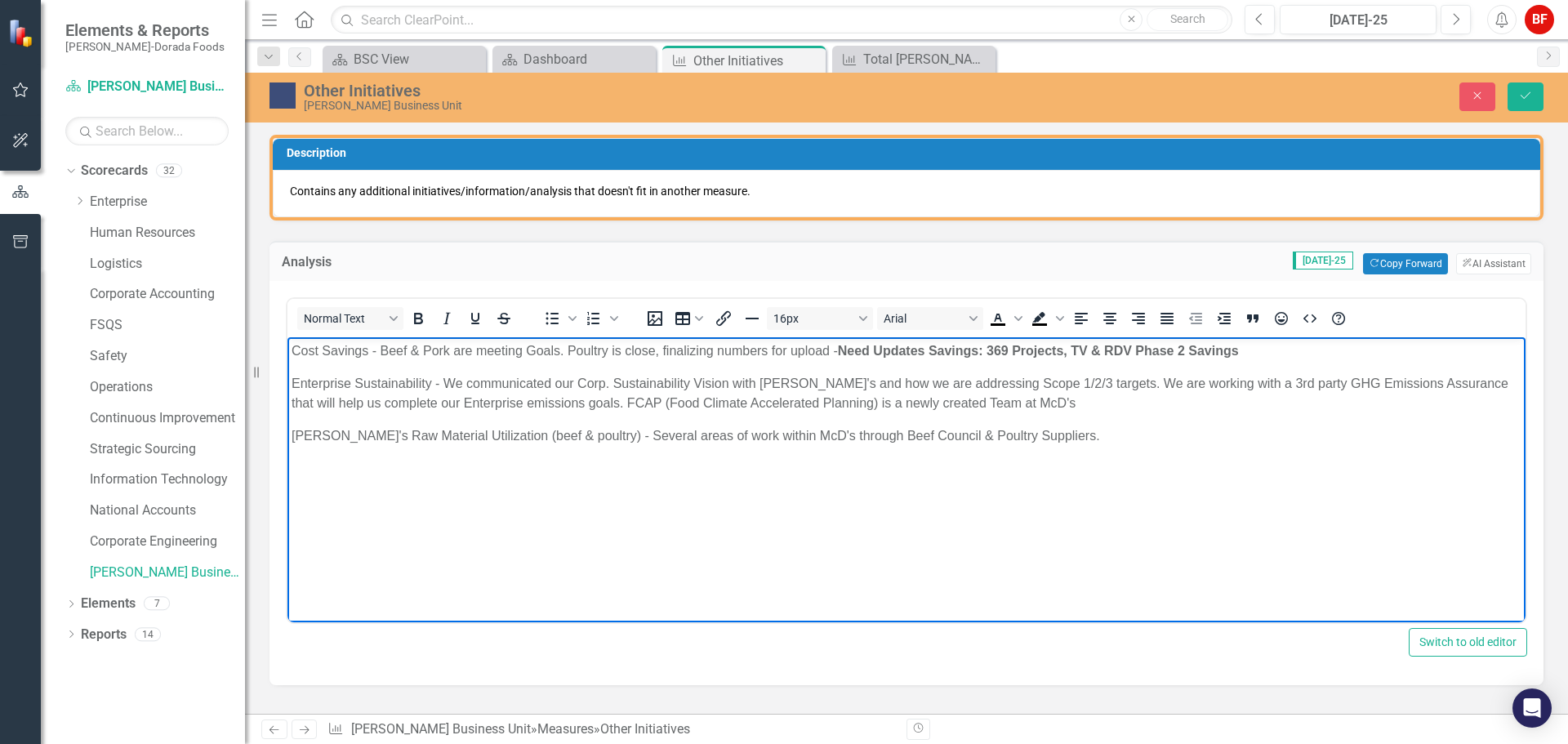
click at [994, 407] on p "Enterprise Sustainability - We communicated our Corp. Sustainability Vision wit…" at bounding box center [906, 393] width 1230 height 39
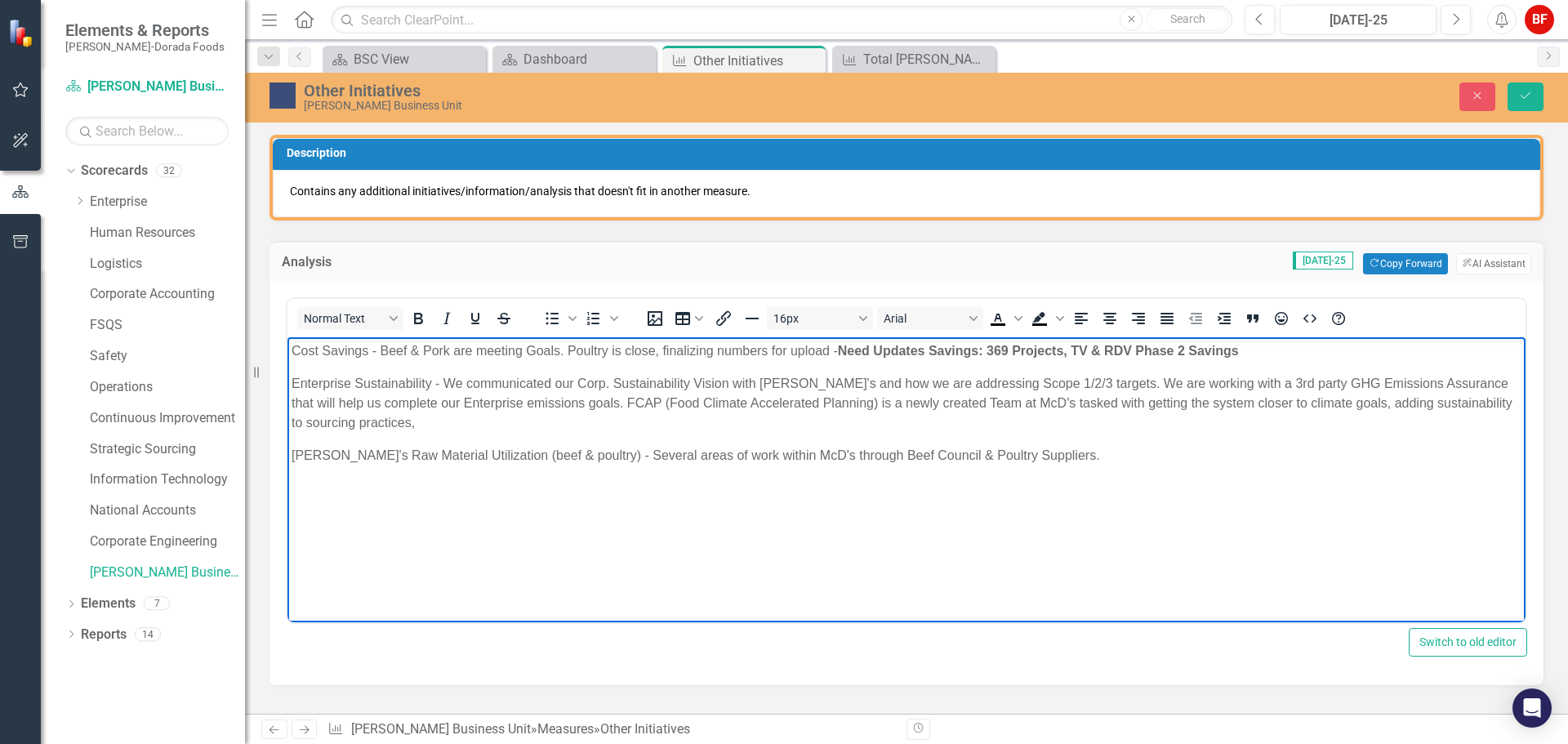
drag, startPoint x: 354, startPoint y: 421, endPoint x: 373, endPoint y: 432, distance: 22.0
click at [354, 421] on p "Enterprise Sustainability - We communicated our Corp. Sustainability Vision wit…" at bounding box center [906, 403] width 1230 height 59
click at [1028, 449] on p "[PERSON_NAME]'s Raw Material Utilization (beef & poultry) - Several areas of wo…" at bounding box center [906, 455] width 1230 height 20
click at [1029, 451] on p "[PERSON_NAME]'s Raw Material Utilization (beef & poultry) - Several areas of wo…" at bounding box center [906, 455] width 1230 height 20
click at [420, 319] on icon "Bold" at bounding box center [418, 319] width 9 height 12
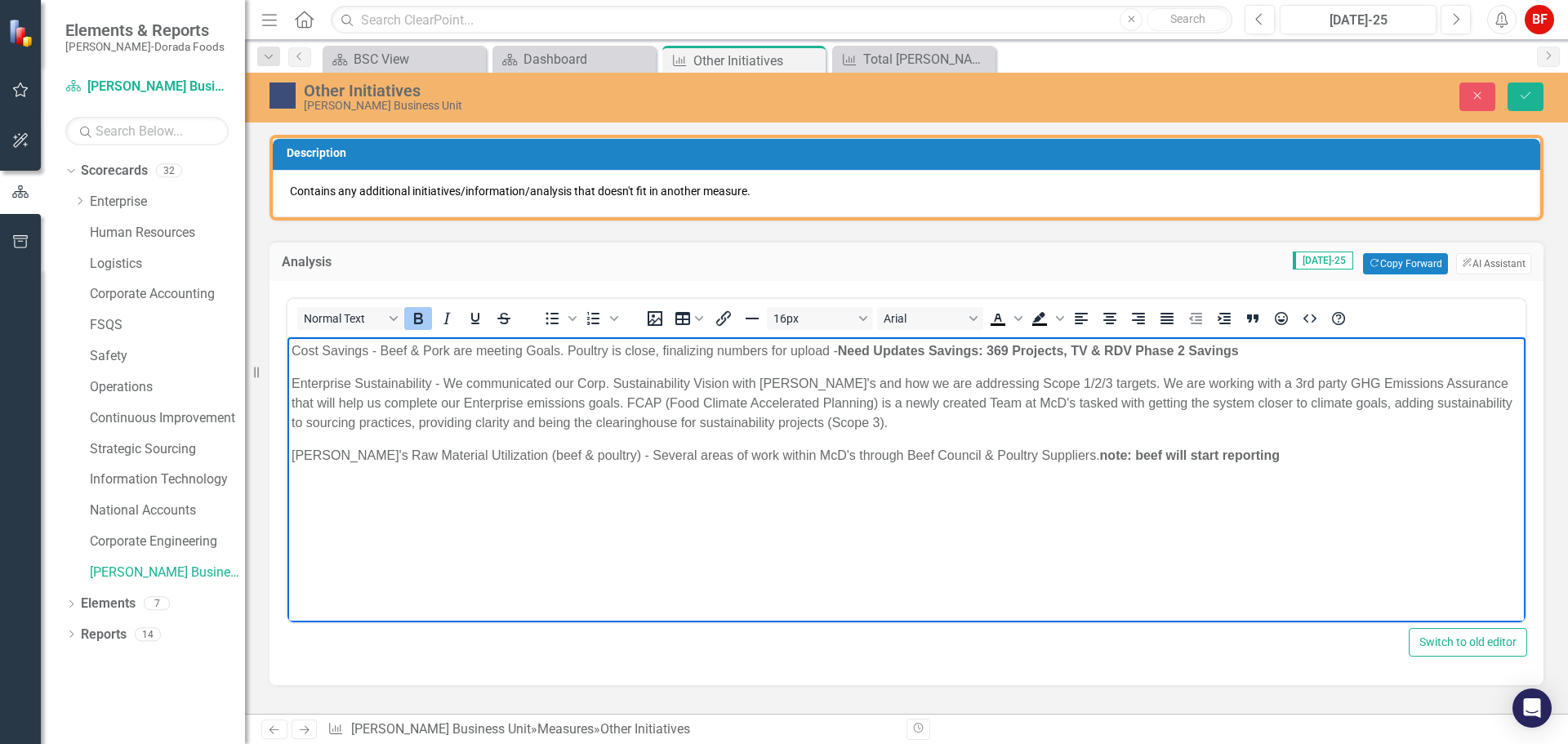
click at [1100, 449] on strong "﻿note: beef will start reporting" at bounding box center [1191, 454] width 183 height 14
click at [1100, 455] on strong "﻿Note: beef will start reporting" at bounding box center [1192, 454] width 185 height 14
click at [1199, 452] on strong "﻿Note: Beef will start reporting" at bounding box center [1193, 454] width 186 height 14
click at [1221, 449] on p "[PERSON_NAME]'s Raw Material Utilization (beef & poultry) - Several areas of wo…" at bounding box center [906, 455] width 1230 height 20
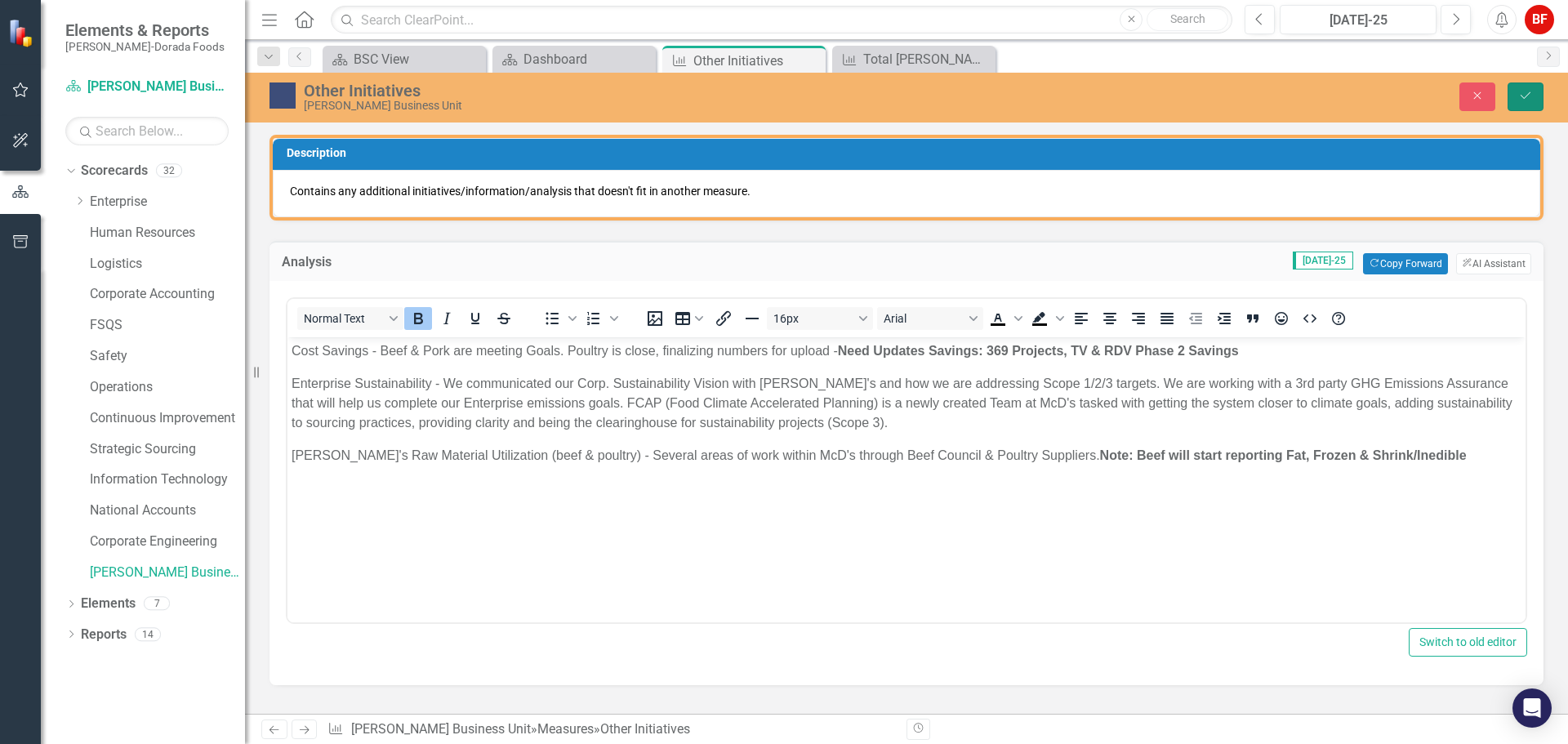
click at [1534, 100] on button "Save" at bounding box center [1525, 96] width 36 height 28
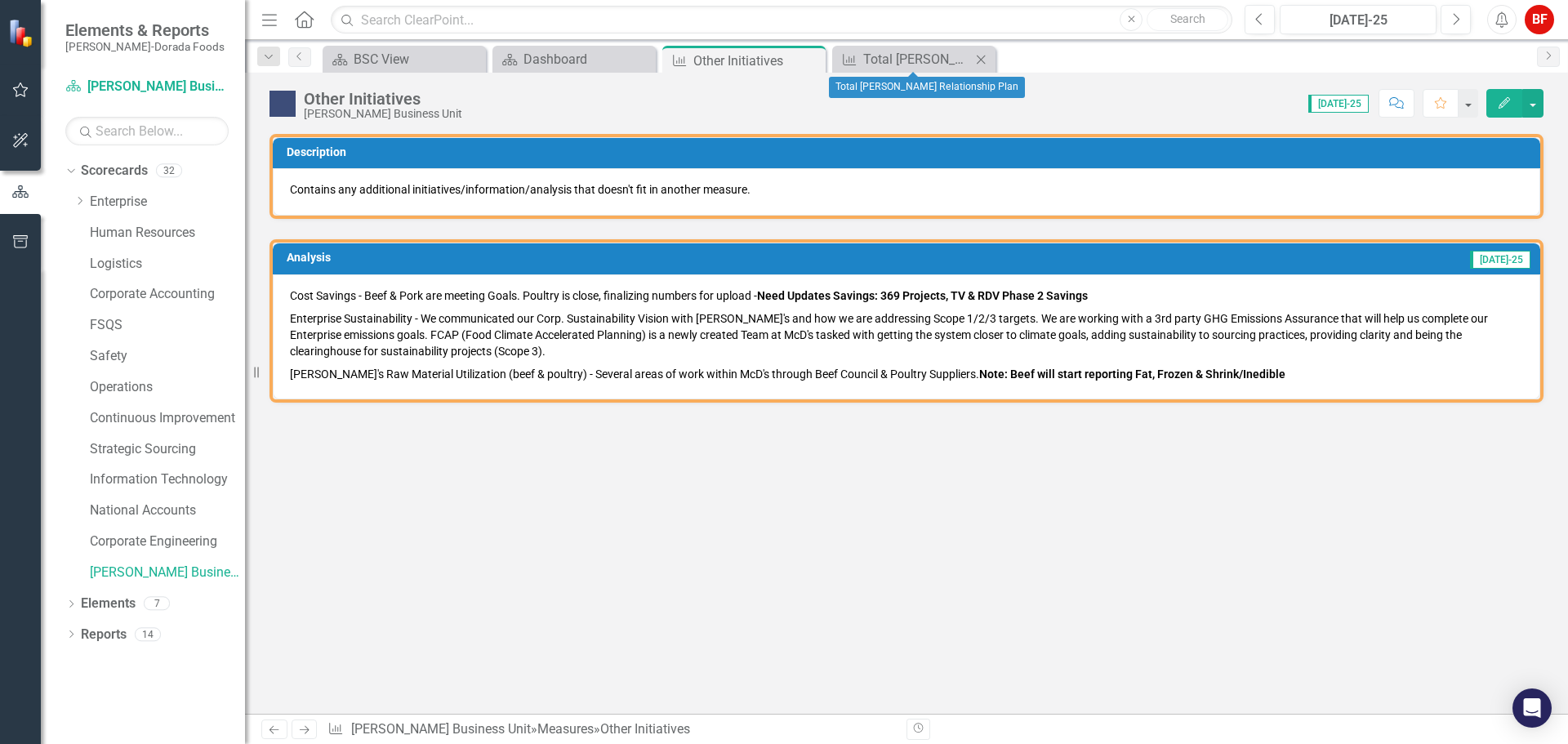
click at [980, 55] on icon "Close" at bounding box center [981, 59] width 17 height 13
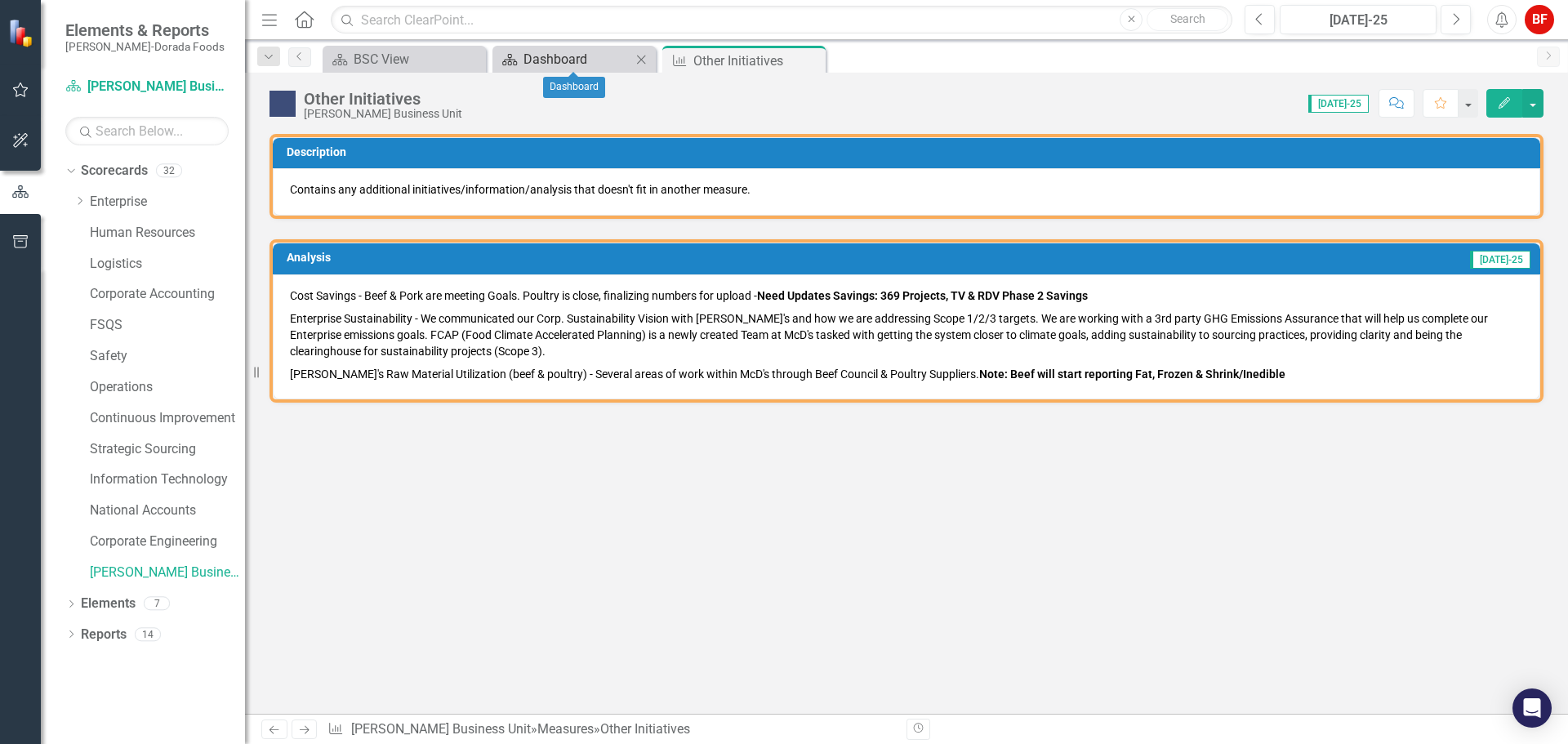
click at [578, 59] on div "Dashboard" at bounding box center [578, 59] width 108 height 21
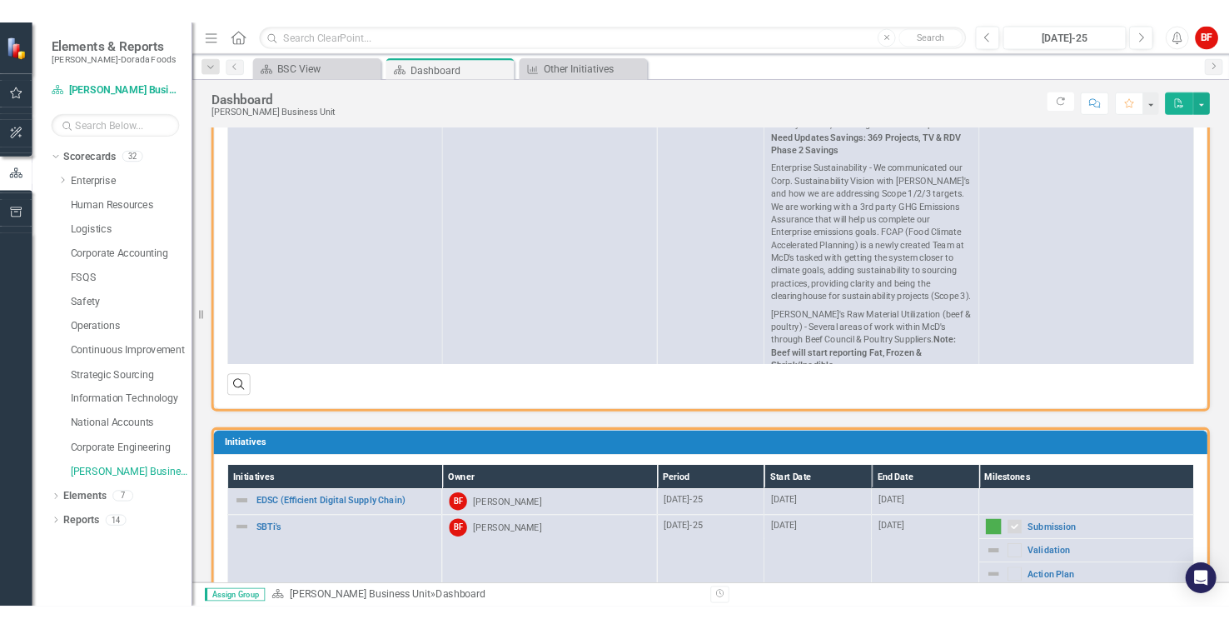
scroll to position [227, 0]
